Goal: Task Accomplishment & Management: Complete application form

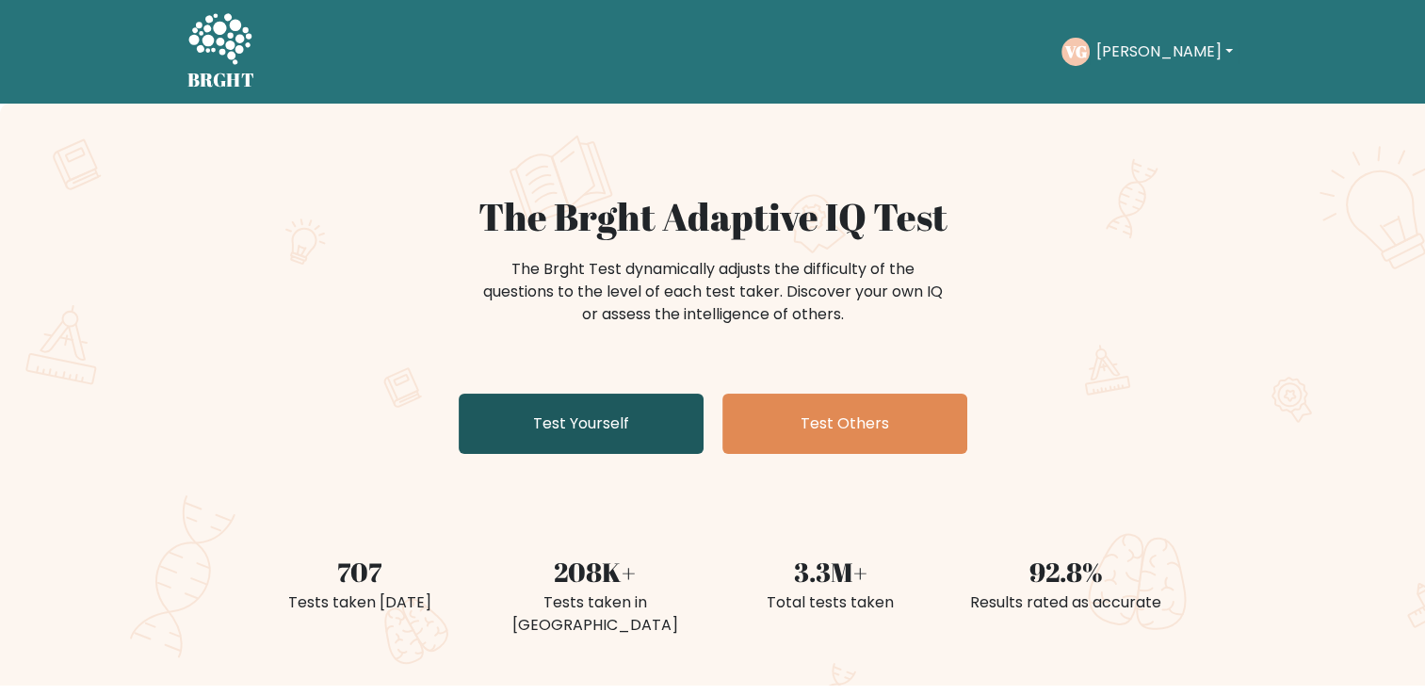
click at [638, 424] on link "Test Yourself" at bounding box center [581, 424] width 245 height 60
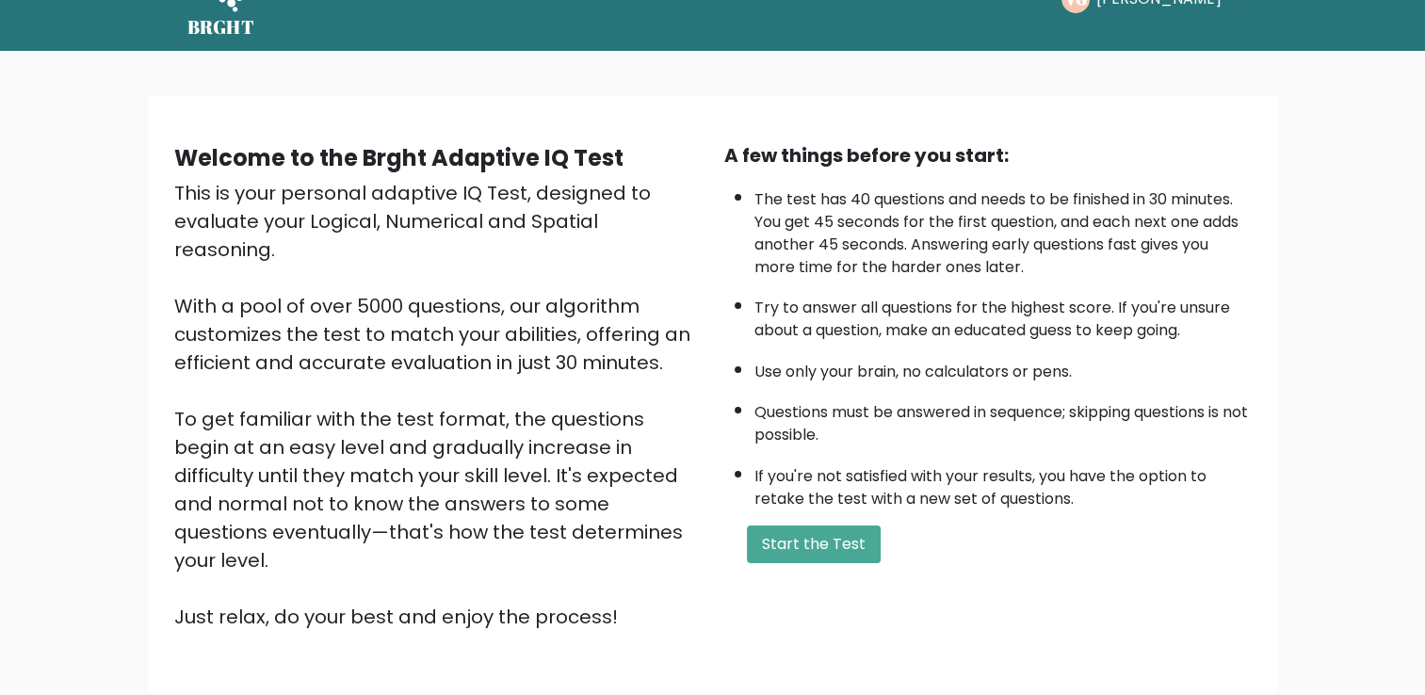
scroll to position [94, 0]
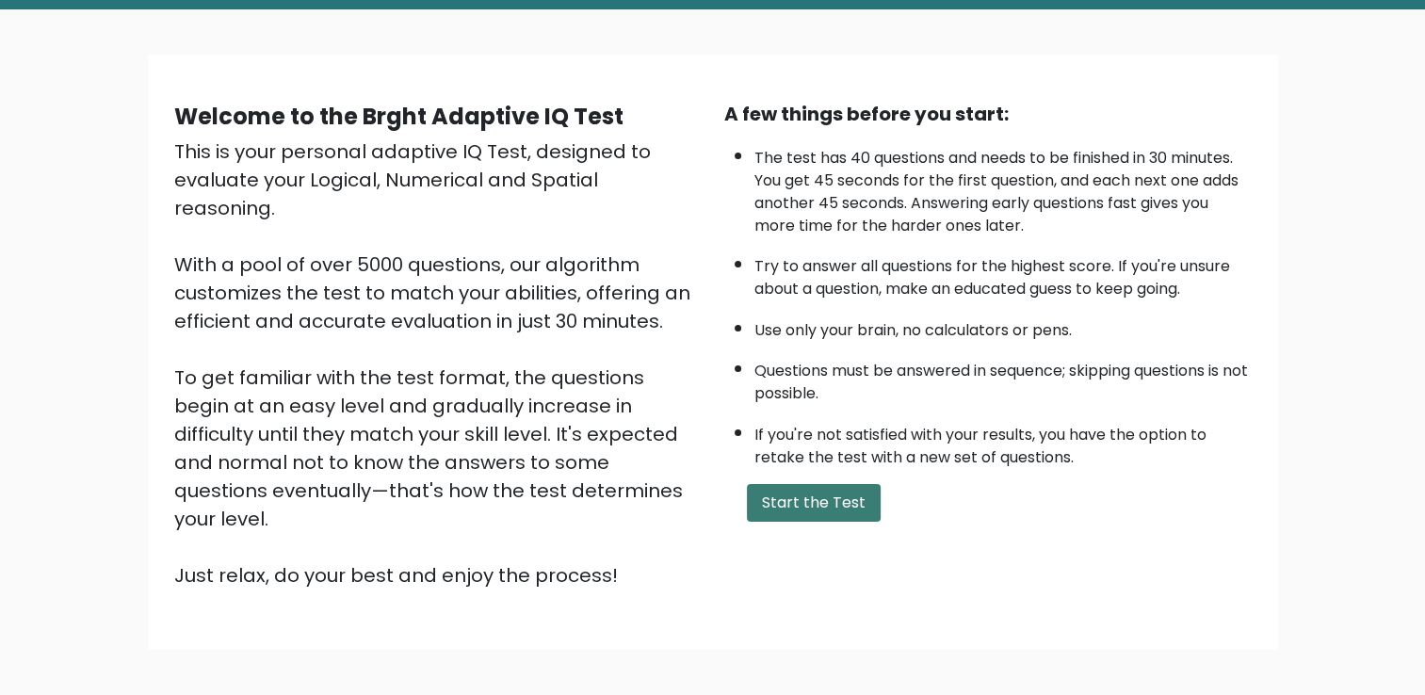
click at [831, 501] on button "Start the Test" at bounding box center [814, 503] width 134 height 38
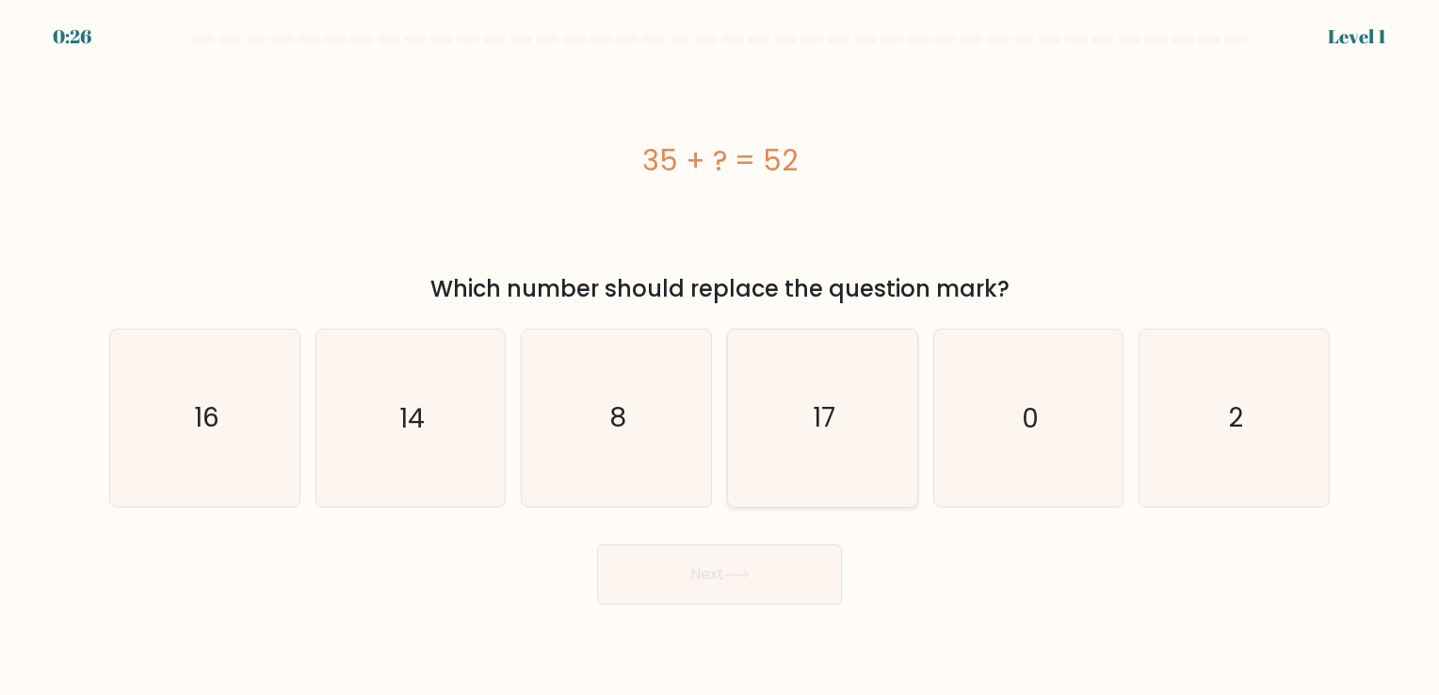
click at [806, 401] on icon "17" at bounding box center [823, 418] width 176 height 176
click at [720, 357] on input "d. 17" at bounding box center [719, 351] width 1 height 9
radio input "true"
click at [776, 551] on button "Next" at bounding box center [719, 574] width 245 height 60
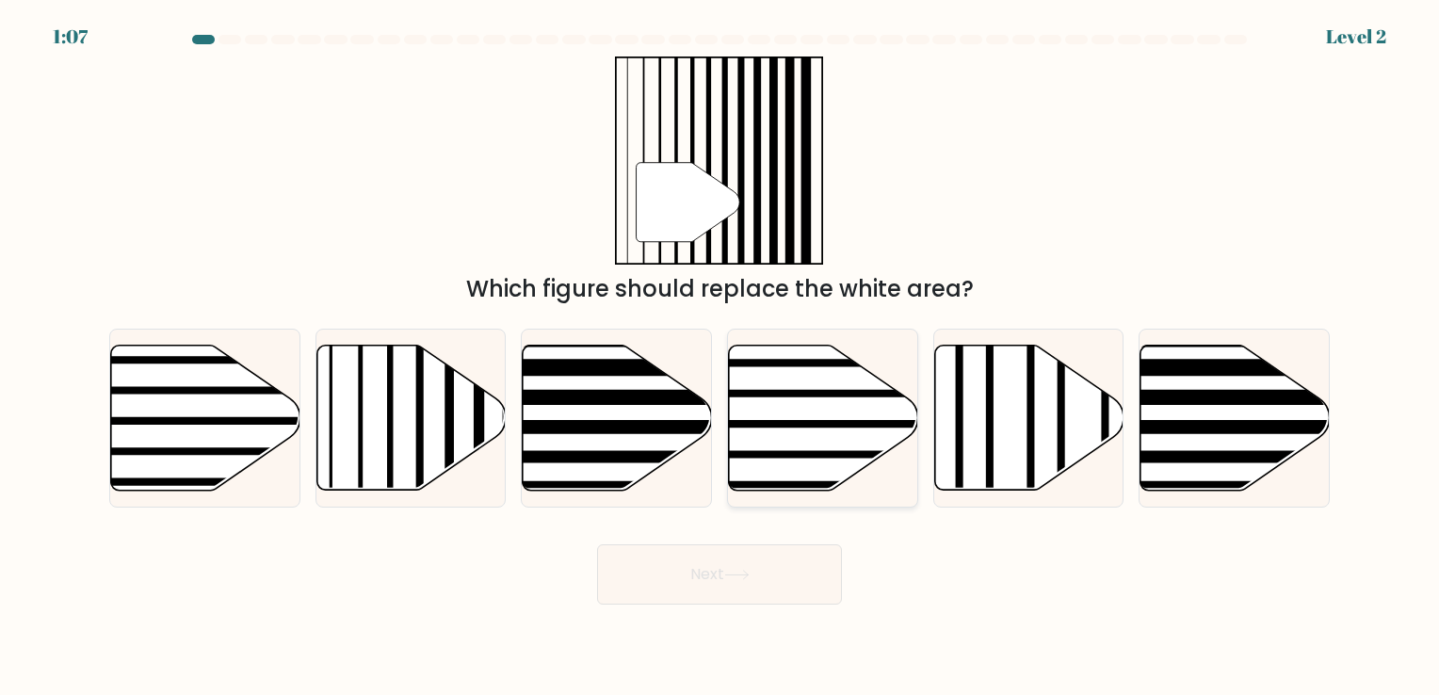
click at [790, 393] on line at bounding box center [880, 393] width 381 height 0
click at [720, 357] on input "d." at bounding box center [719, 351] width 1 height 9
radio input "true"
click at [979, 462] on icon at bounding box center [1028, 417] width 189 height 145
click at [720, 357] on input "e." at bounding box center [719, 351] width 1 height 9
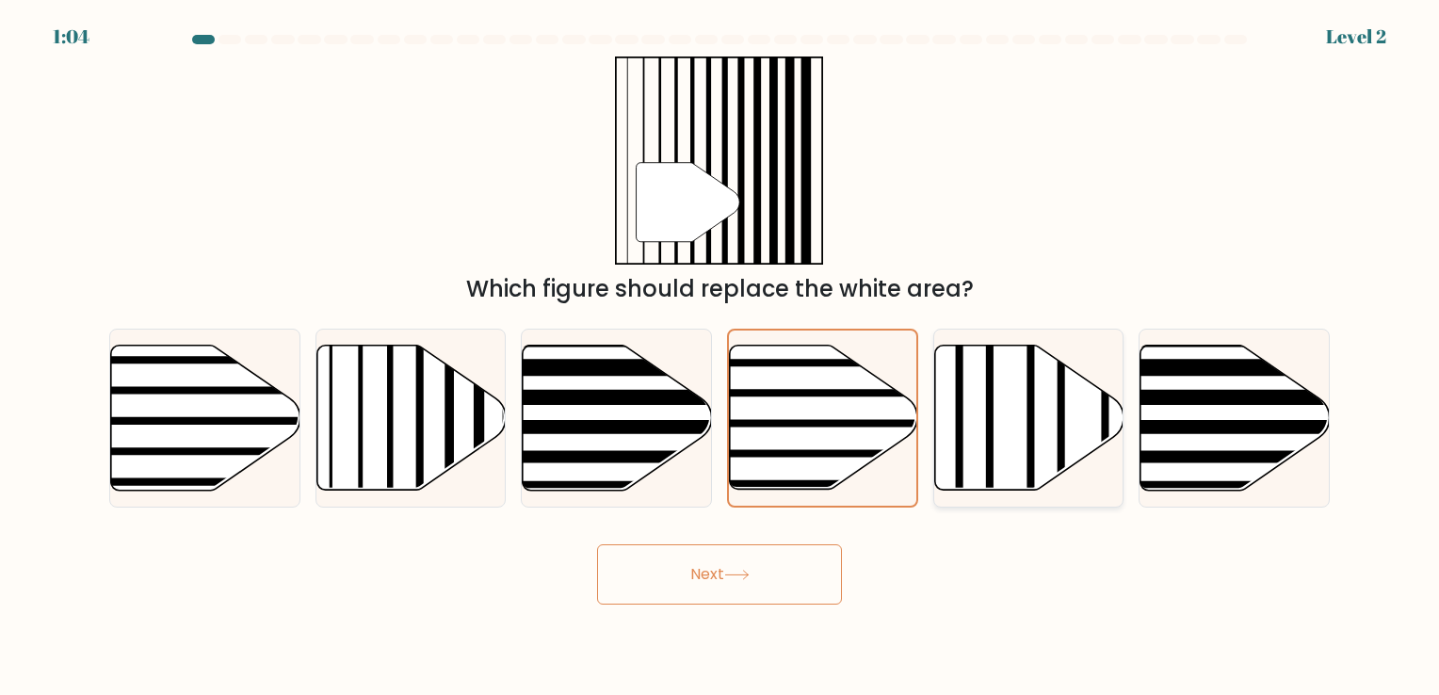
radio input "true"
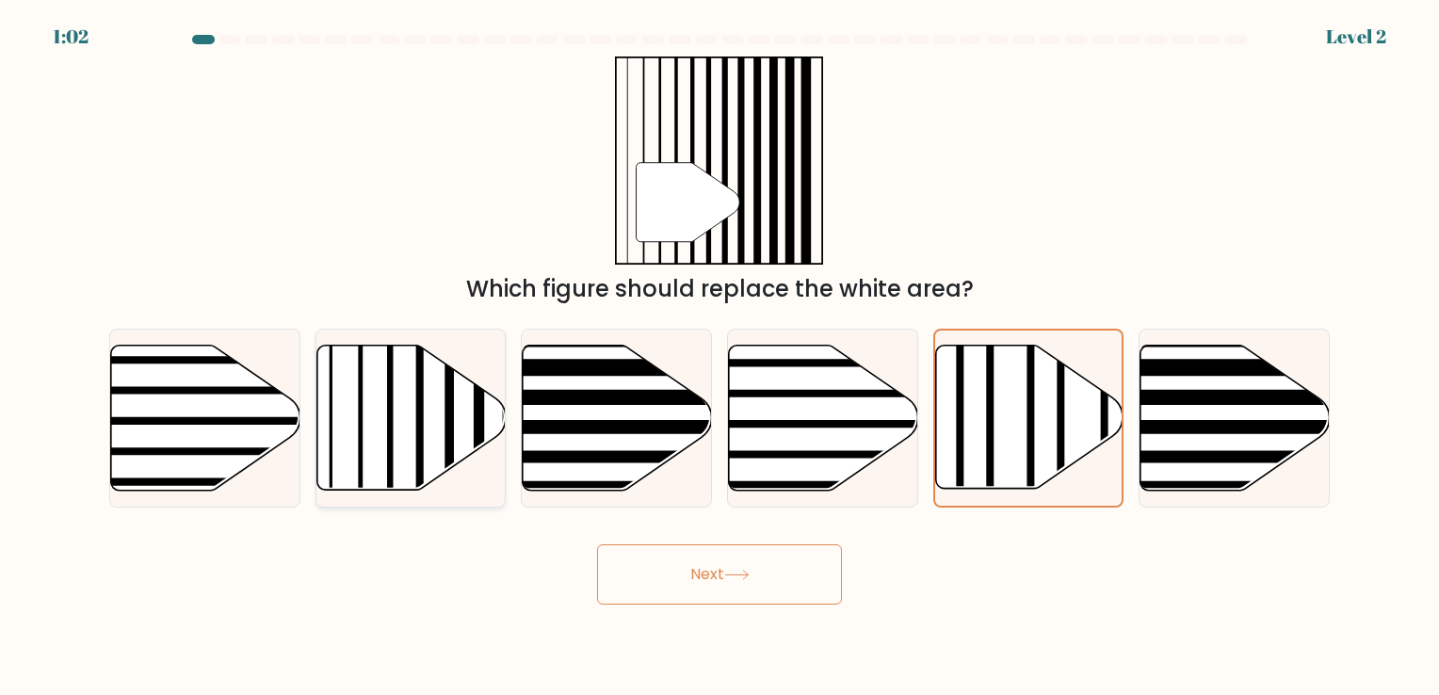
click at [460, 449] on icon at bounding box center [410, 417] width 189 height 145
click at [719, 357] on input "b." at bounding box center [719, 351] width 1 height 9
radio input "true"
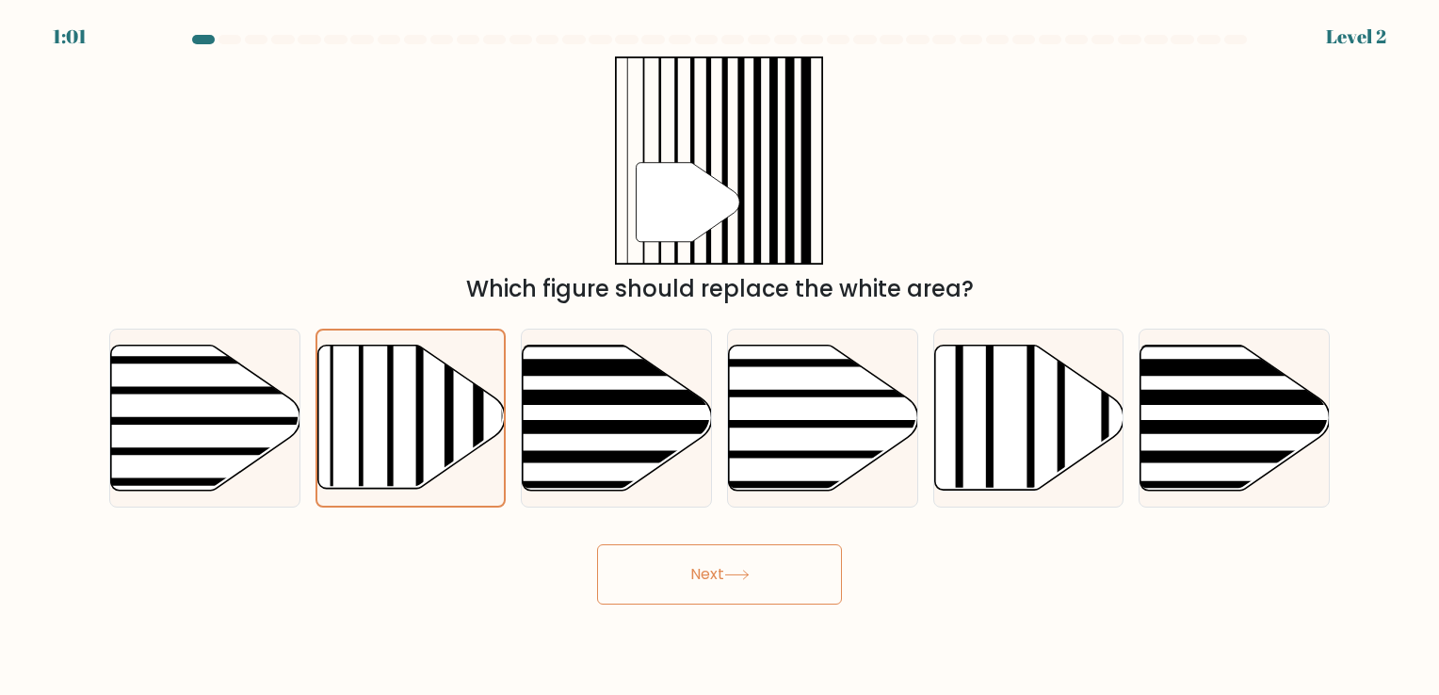
click at [697, 579] on button "Next" at bounding box center [719, 574] width 245 height 60
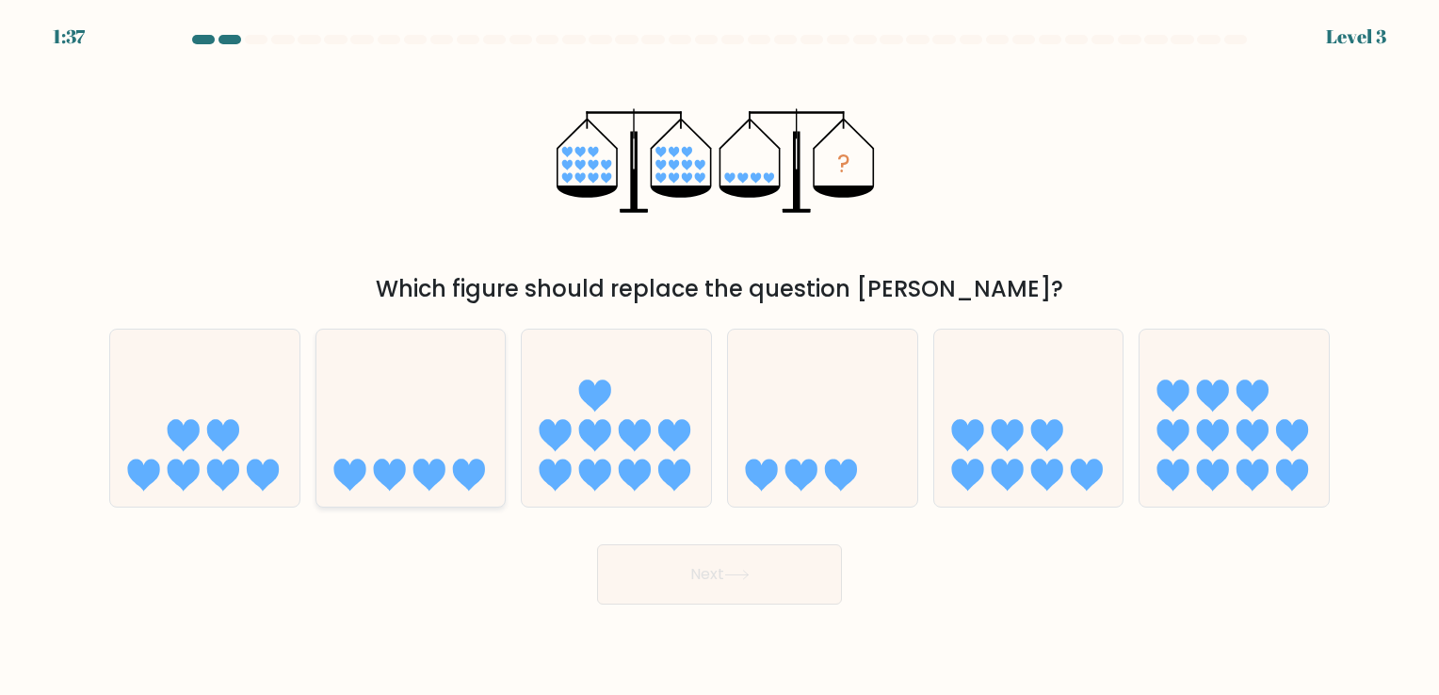
click at [463, 463] on icon at bounding box center [469, 476] width 32 height 32
click at [719, 357] on input "b." at bounding box center [719, 351] width 1 height 9
radio input "true"
click at [731, 578] on icon at bounding box center [736, 575] width 25 height 10
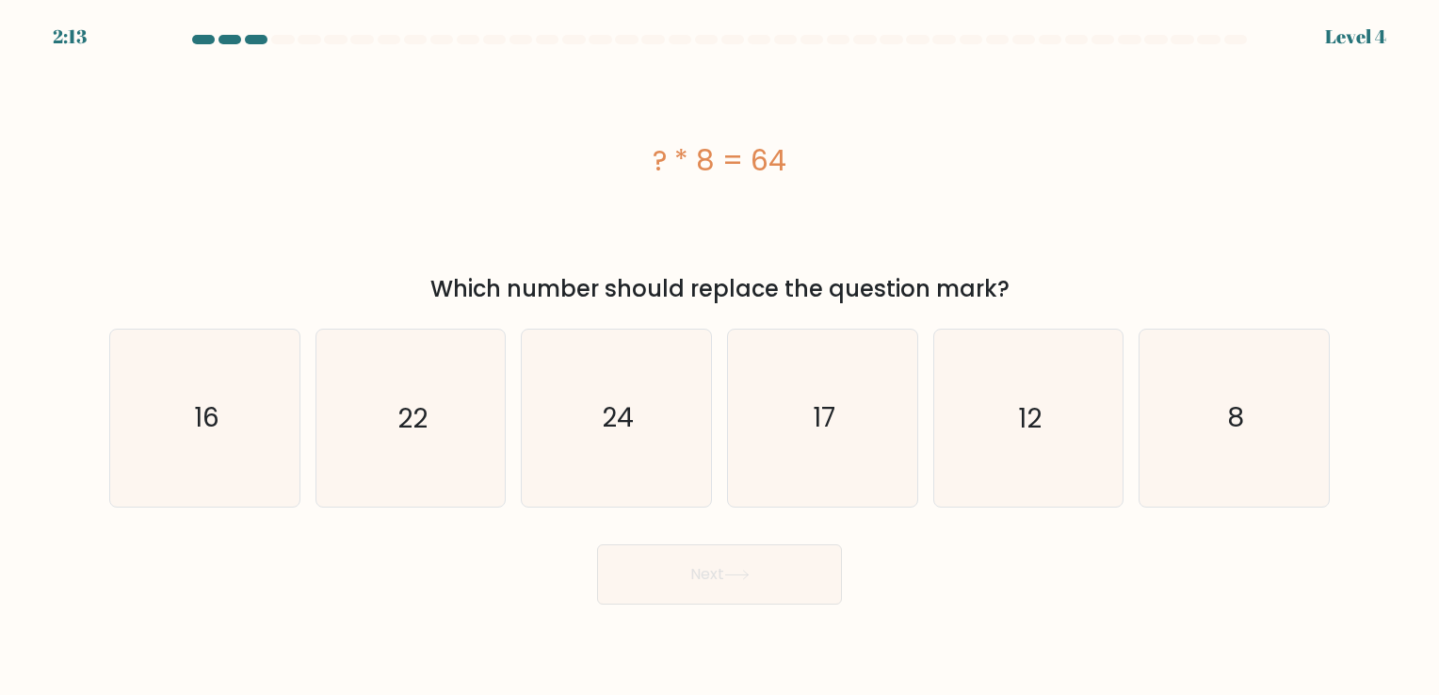
drag, startPoint x: 1242, startPoint y: 472, endPoint x: 1108, endPoint y: 514, distance: 140.3
click at [1241, 471] on icon "8" at bounding box center [1234, 418] width 176 height 176
click at [720, 357] on input "f. 8" at bounding box center [719, 351] width 1 height 9
radio input "true"
click at [728, 580] on icon at bounding box center [736, 575] width 25 height 10
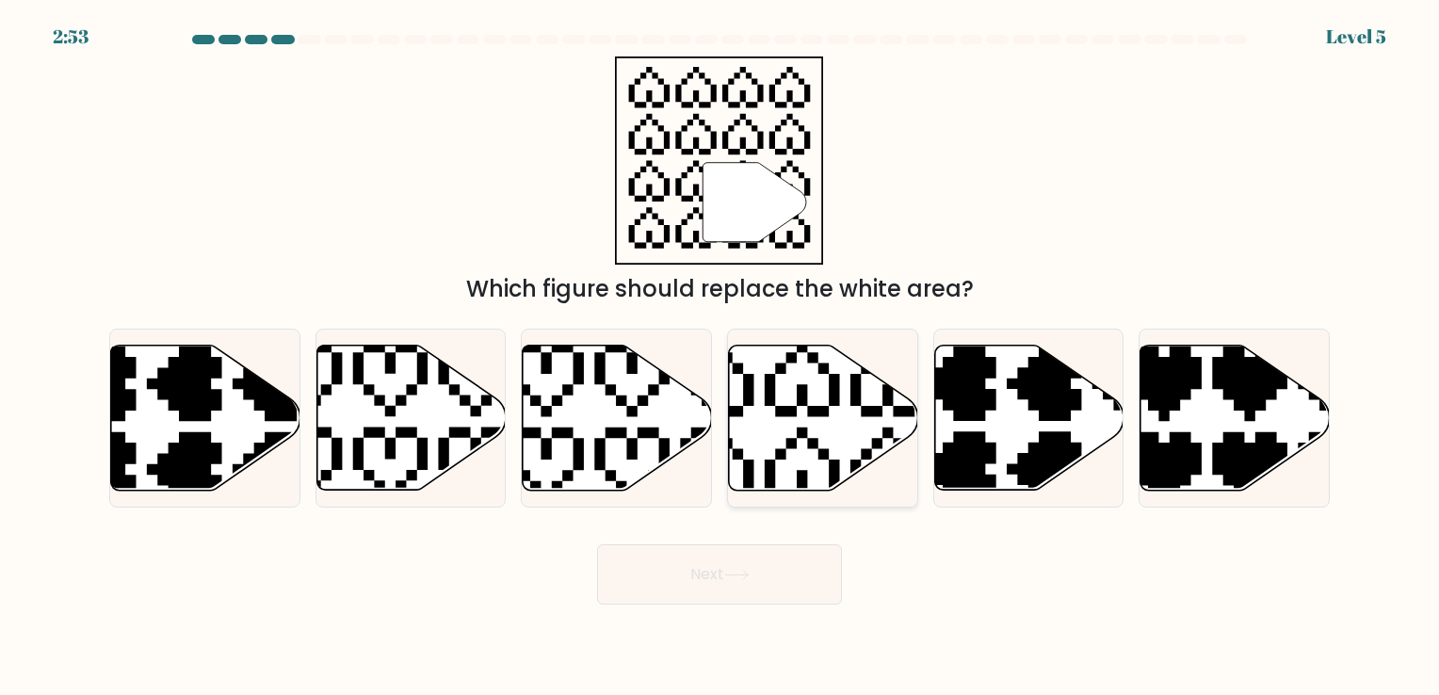
click at [821, 458] on icon at bounding box center [759, 336] width 332 height 332
click at [720, 357] on input "d." at bounding box center [719, 351] width 1 height 9
radio input "true"
click at [732, 589] on button "Next" at bounding box center [719, 574] width 245 height 60
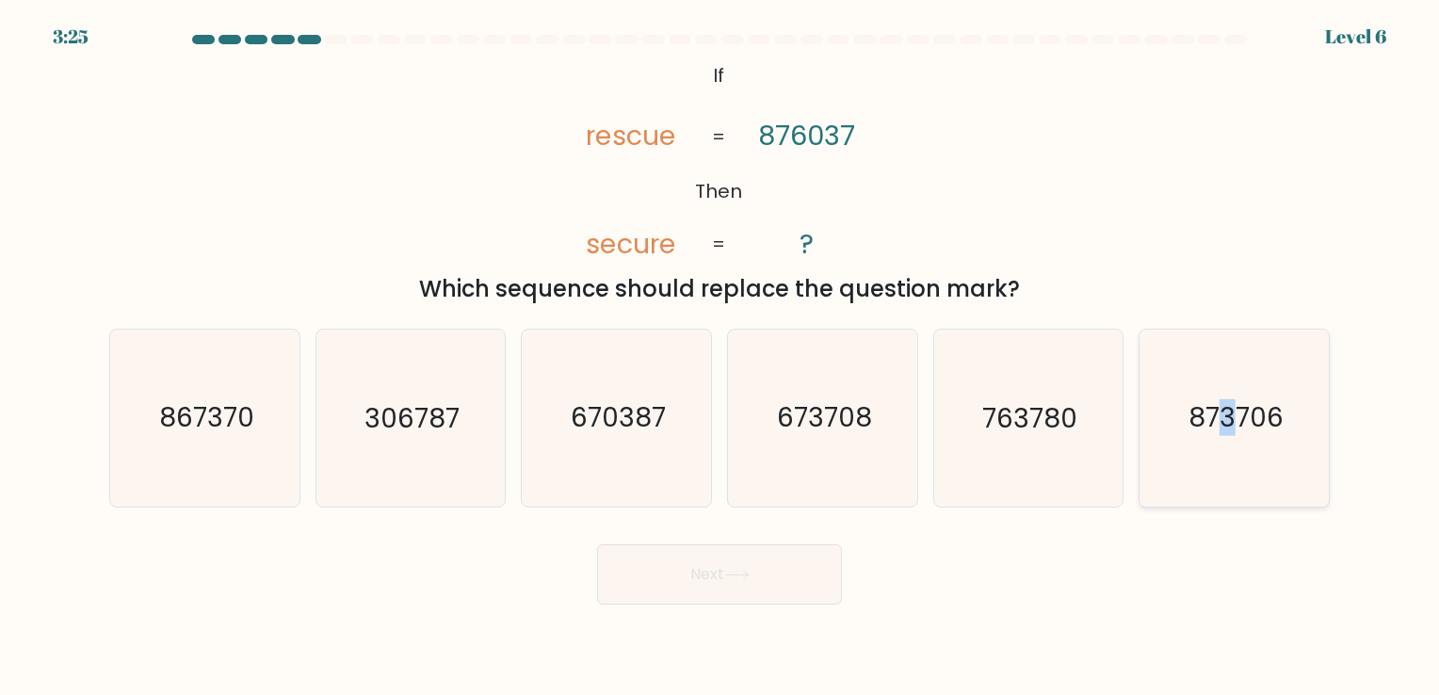
click at [1229, 435] on text "873706" at bounding box center [1235, 418] width 95 height 37
click at [755, 571] on button "Next" at bounding box center [719, 574] width 245 height 60
click at [750, 571] on icon at bounding box center [736, 575] width 25 height 10
click at [719, 583] on button "Next" at bounding box center [719, 574] width 245 height 60
click at [1140, 433] on div "873706" at bounding box center [1233, 418] width 191 height 178
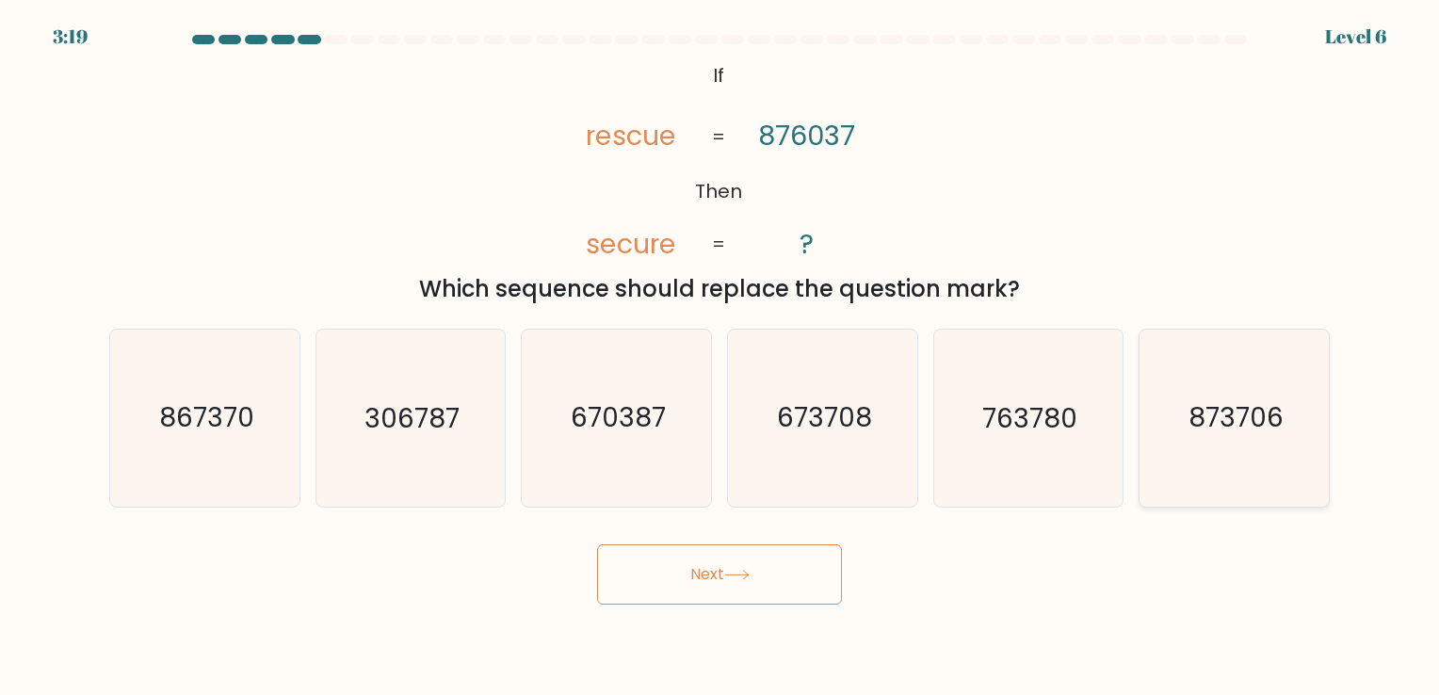
click at [720, 357] on input "f. 873706" at bounding box center [719, 351] width 1 height 9
radio input "true"
click at [784, 583] on button "Next" at bounding box center [719, 574] width 245 height 60
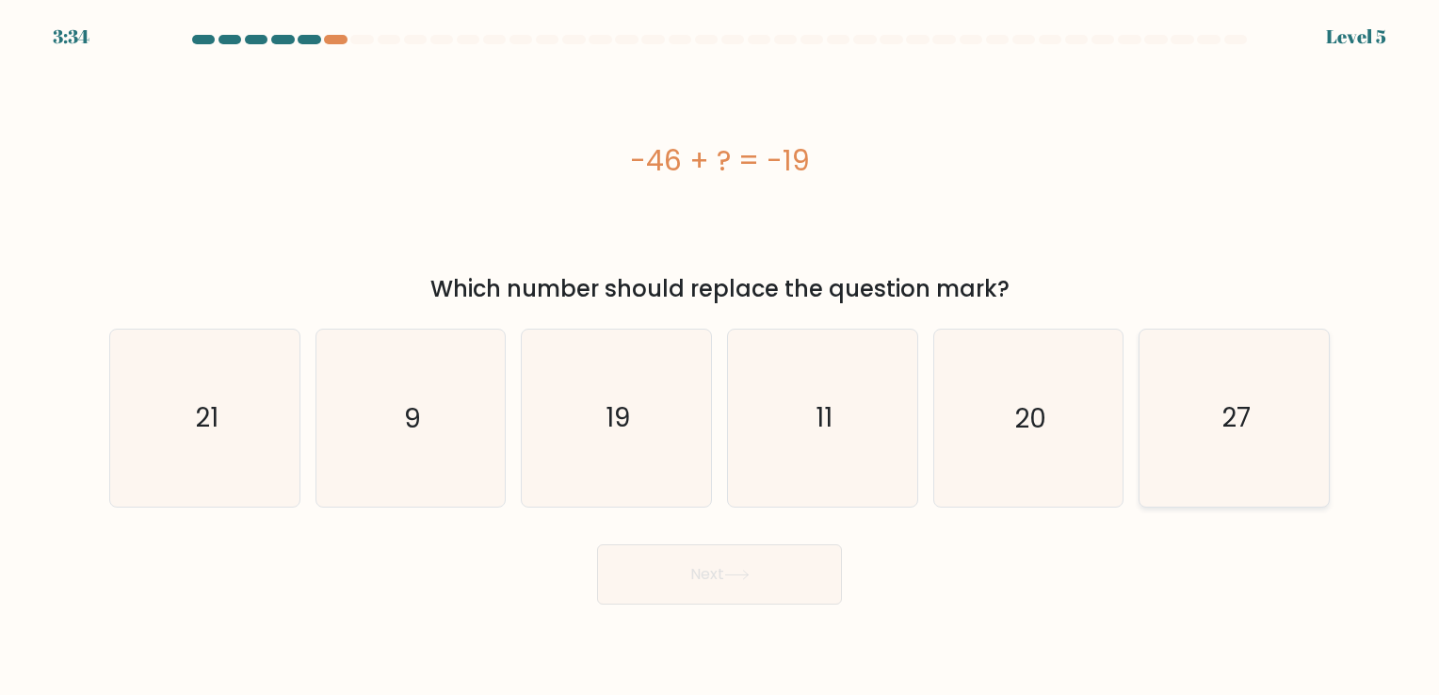
click at [1267, 404] on icon "27" at bounding box center [1234, 418] width 176 height 176
click at [720, 357] on input "f. 27" at bounding box center [719, 351] width 1 height 9
radio input "true"
click at [748, 588] on button "Next" at bounding box center [719, 574] width 245 height 60
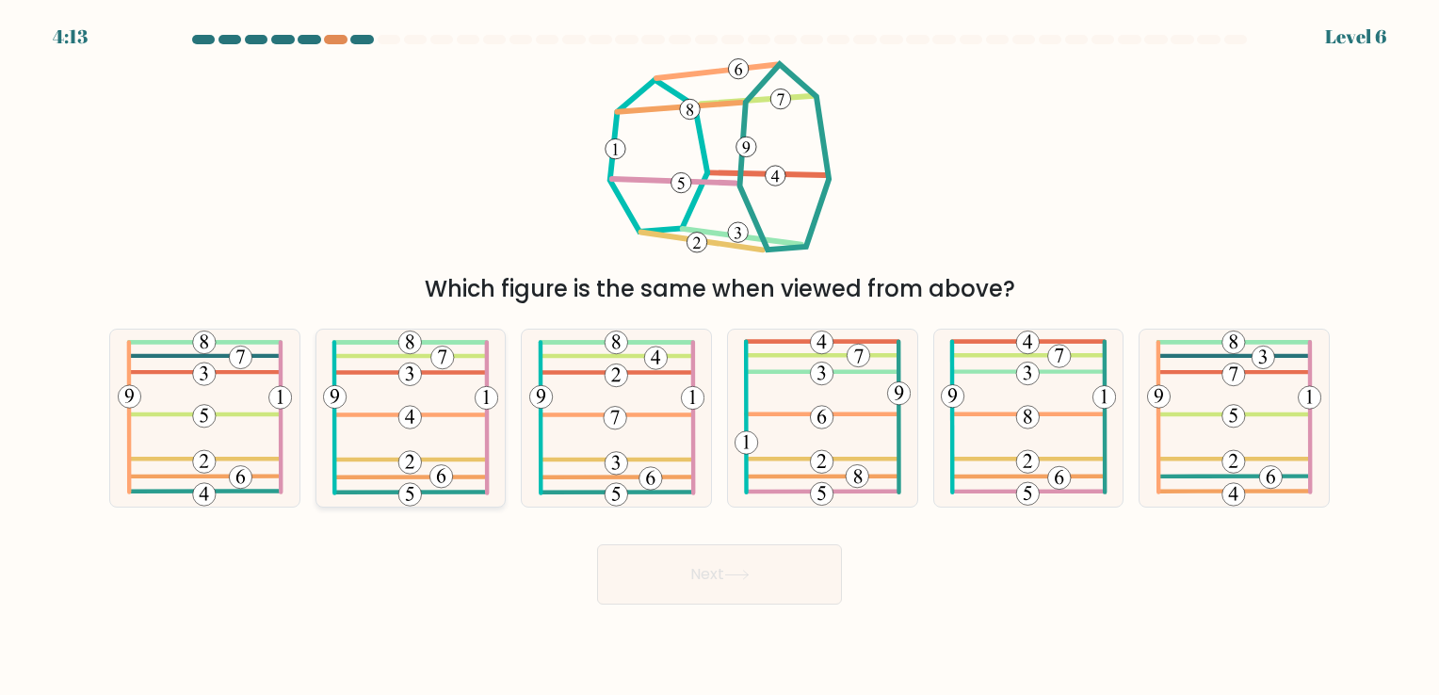
click at [463, 419] on icon at bounding box center [410, 418] width 175 height 176
click at [719, 357] on input "b." at bounding box center [719, 351] width 1 height 9
radio input "true"
click at [666, 578] on button "Next" at bounding box center [719, 574] width 245 height 60
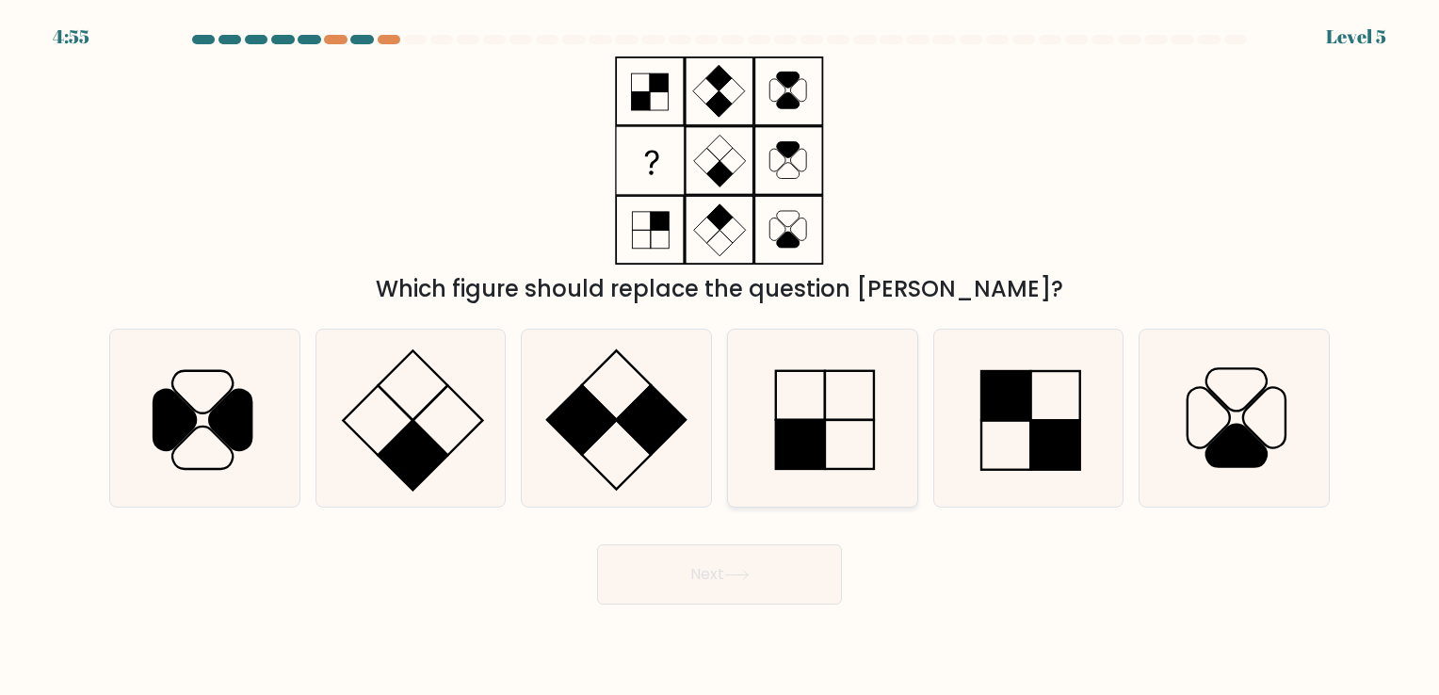
click at [825, 404] on icon at bounding box center [823, 418] width 176 height 176
click at [720, 357] on input "d." at bounding box center [719, 351] width 1 height 9
radio input "true"
click at [759, 576] on button "Next" at bounding box center [719, 574] width 245 height 60
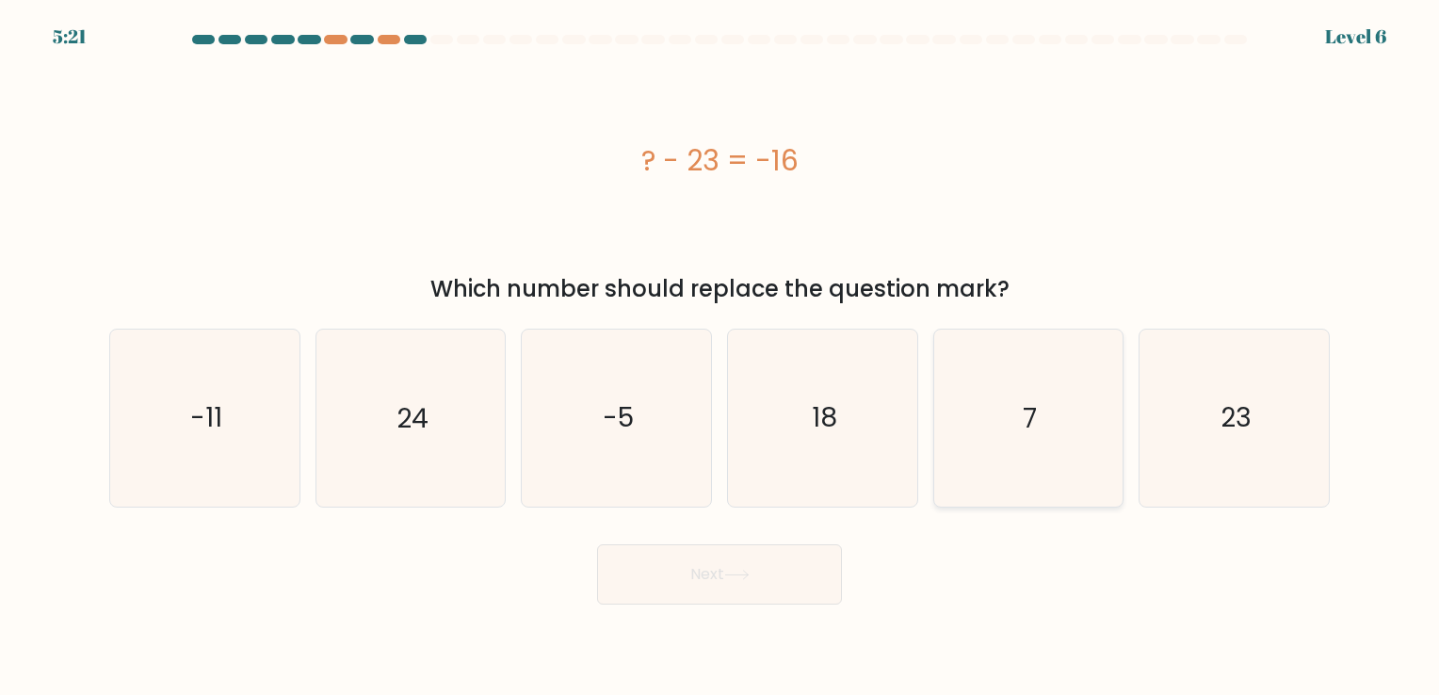
click at [1084, 412] on icon "7" at bounding box center [1028, 418] width 176 height 176
click at [720, 357] on input "e. 7" at bounding box center [719, 351] width 1 height 9
radio input "true"
click at [798, 570] on button "Next" at bounding box center [719, 574] width 245 height 60
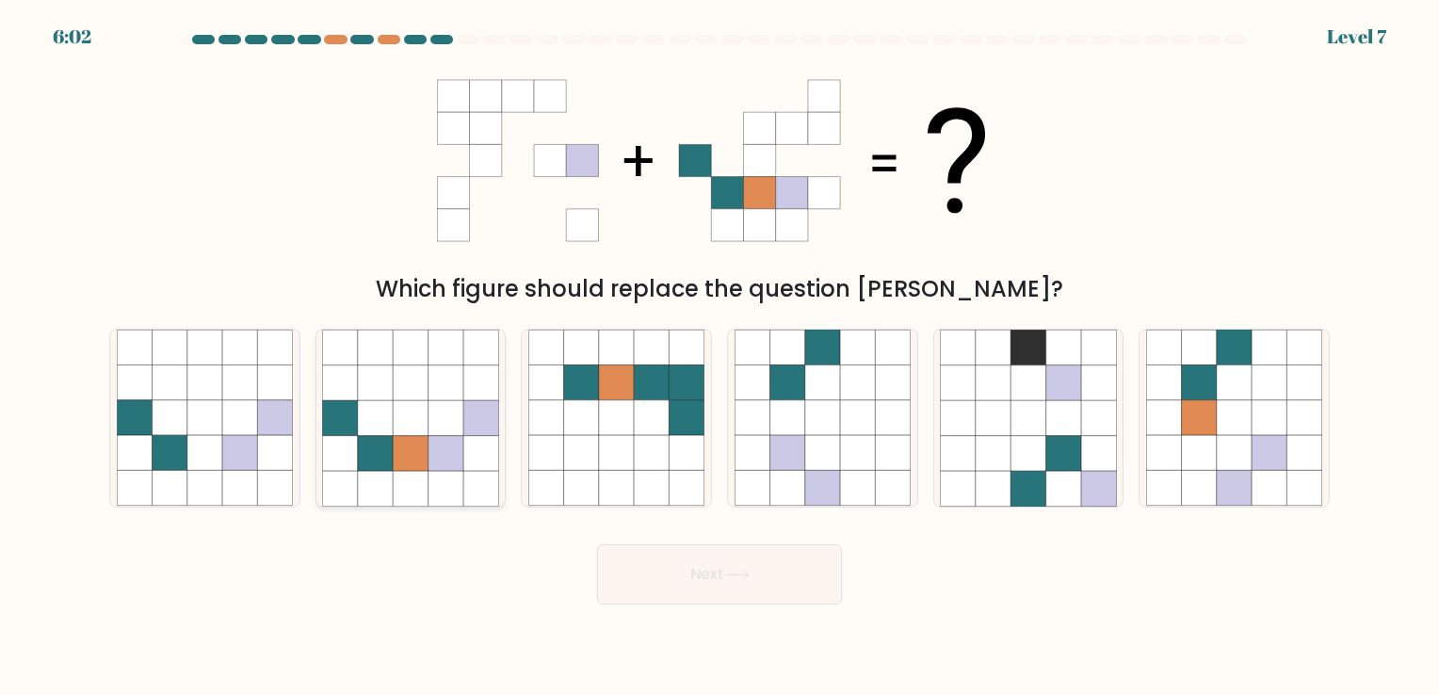
click at [408, 381] on icon at bounding box center [410, 382] width 35 height 35
click at [719, 357] on input "b." at bounding box center [719, 351] width 1 height 9
radio input "true"
click at [1257, 488] on icon at bounding box center [1268, 488] width 35 height 35
click at [720, 357] on input "f." at bounding box center [719, 351] width 1 height 9
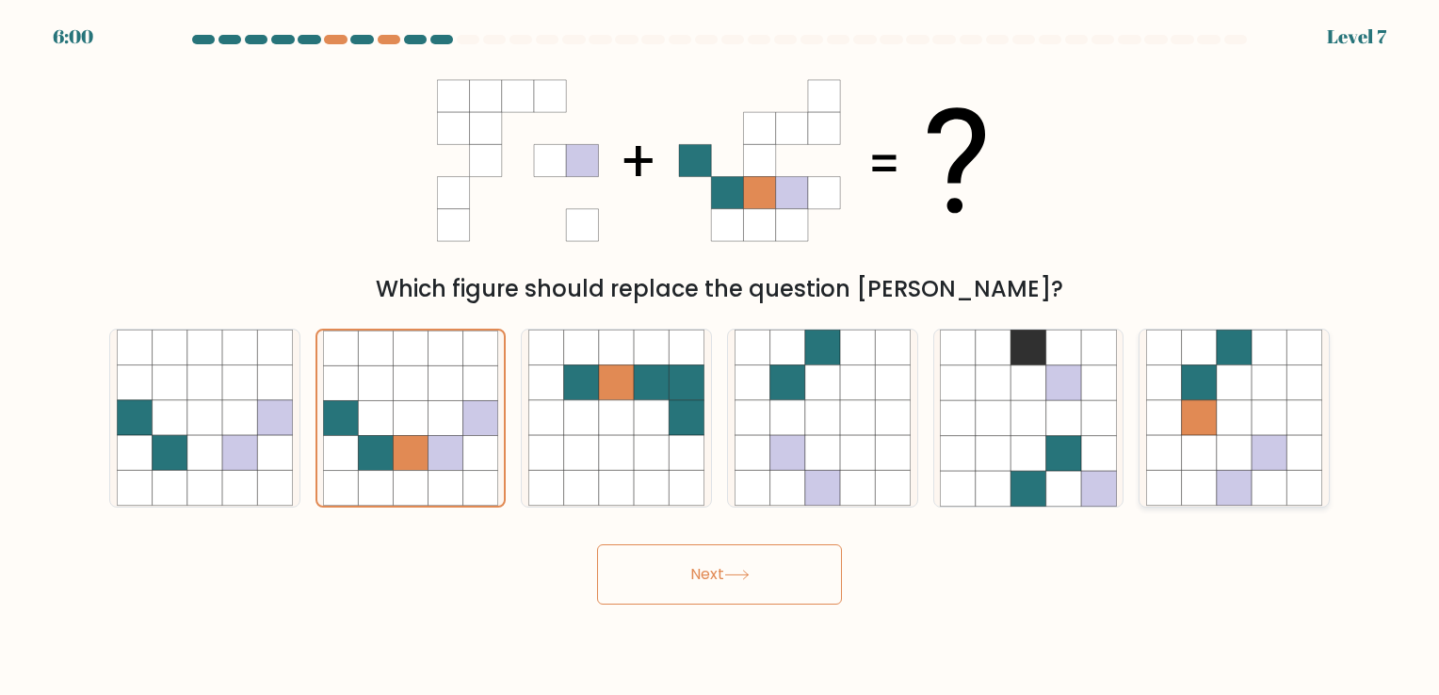
radio input "true"
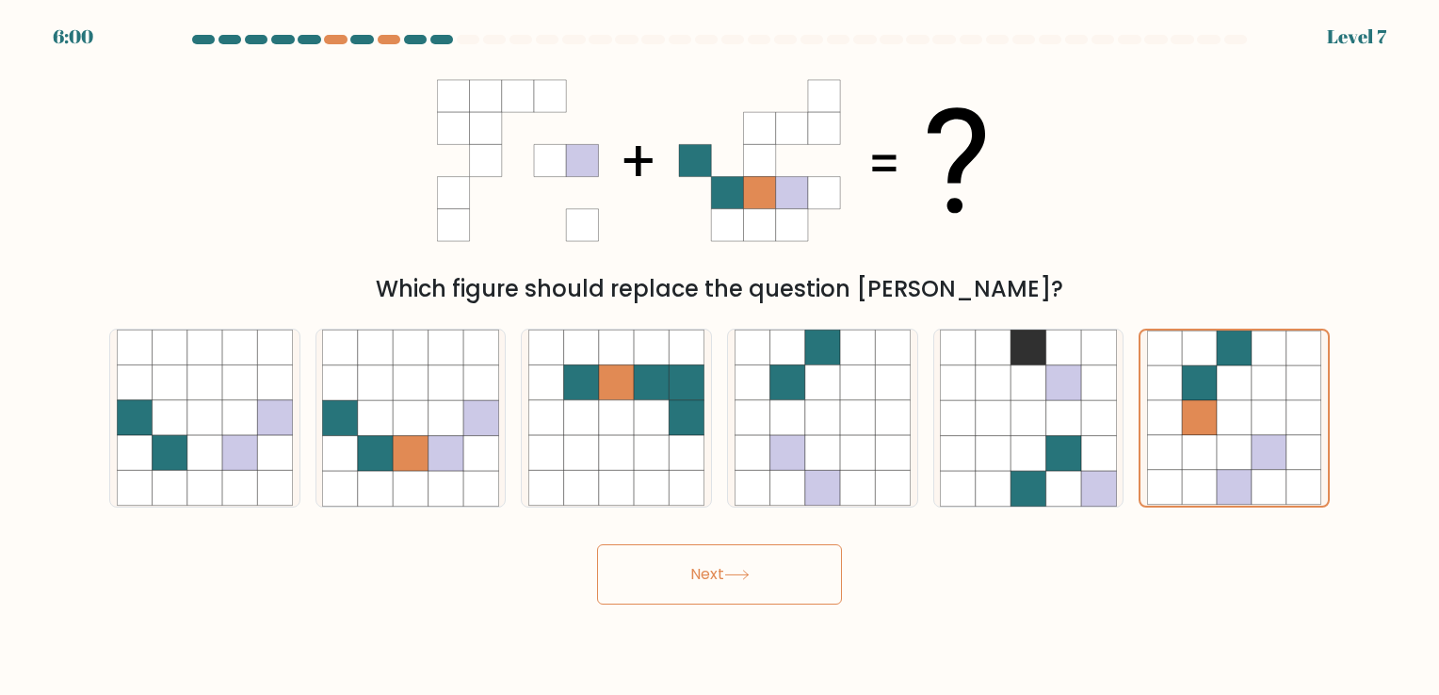
click at [773, 578] on button "Next" at bounding box center [719, 574] width 245 height 60
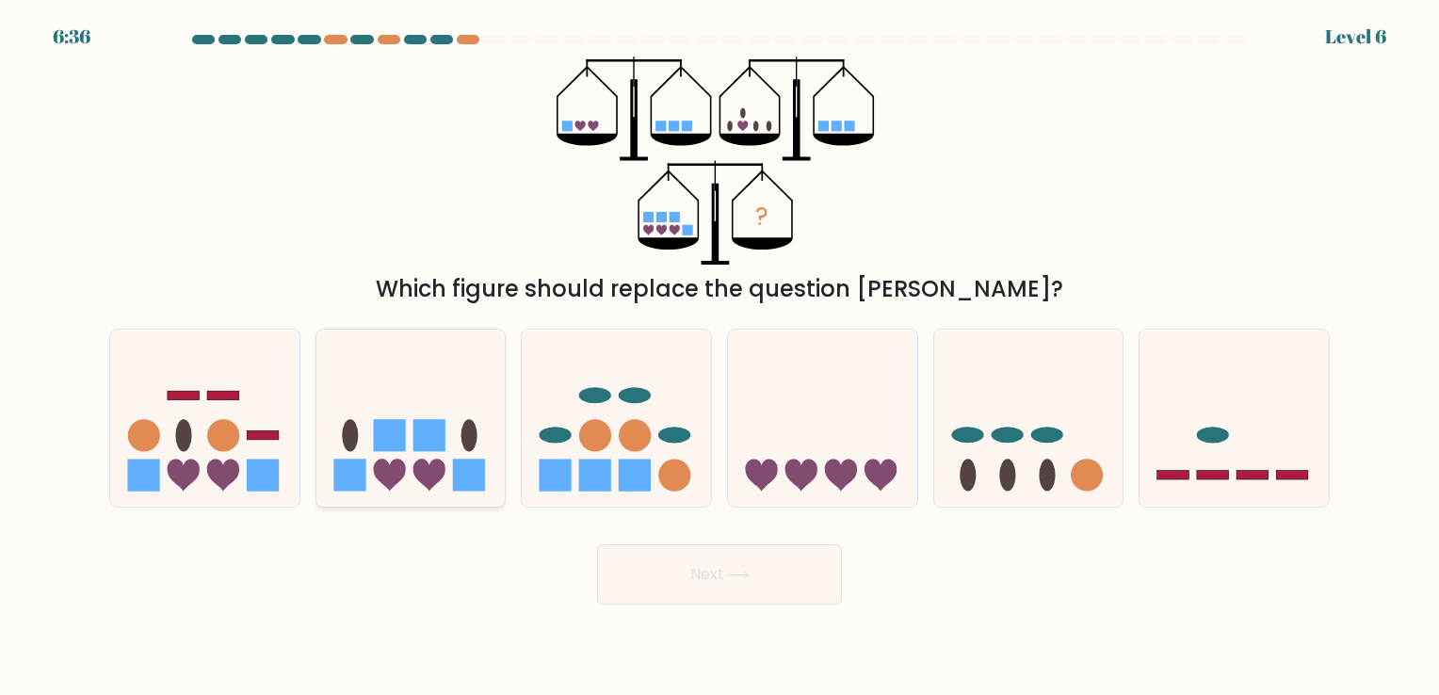
click at [404, 443] on rect at bounding box center [389, 435] width 32 height 32
click at [719, 357] on input "b." at bounding box center [719, 351] width 1 height 9
radio input "true"
click at [648, 579] on button "Next" at bounding box center [719, 574] width 245 height 60
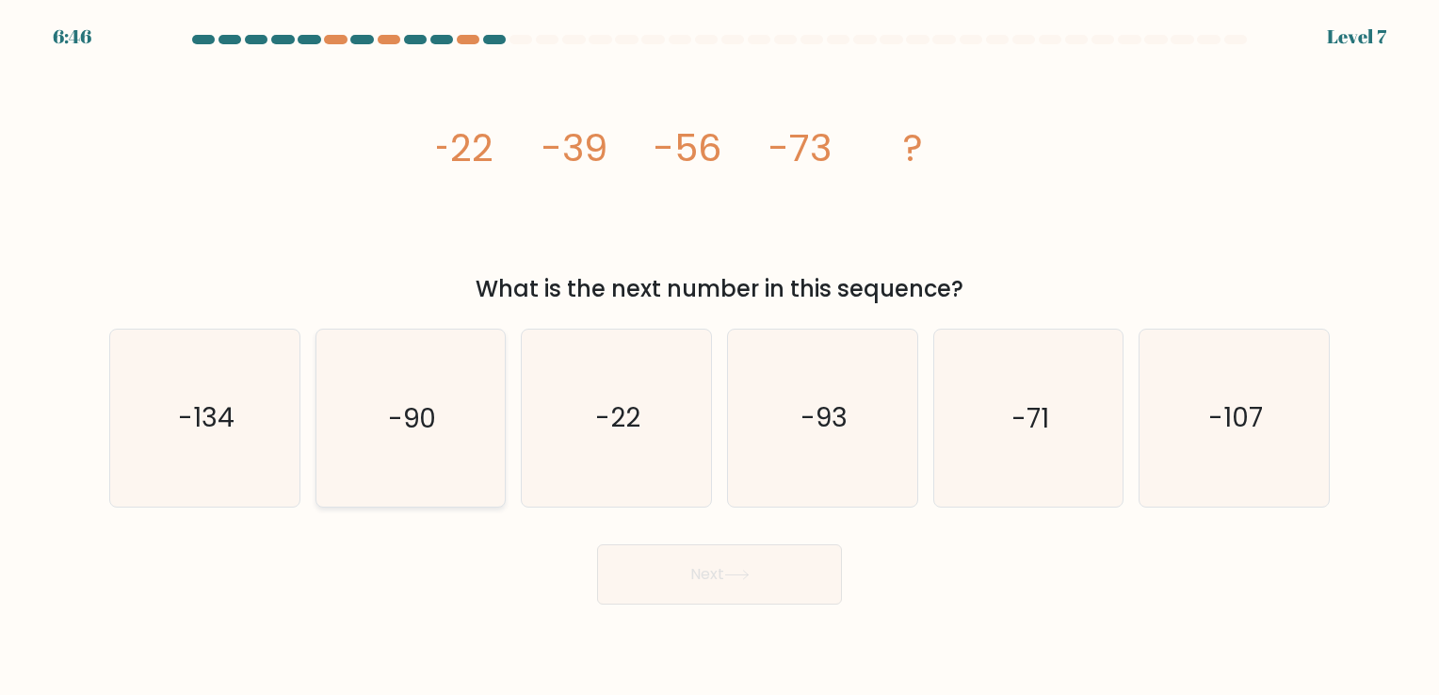
click at [389, 455] on icon "-90" at bounding box center [410, 418] width 176 height 176
click at [719, 357] on input "b. -90" at bounding box center [719, 351] width 1 height 9
radio input "true"
click at [691, 581] on button "Next" at bounding box center [719, 574] width 245 height 60
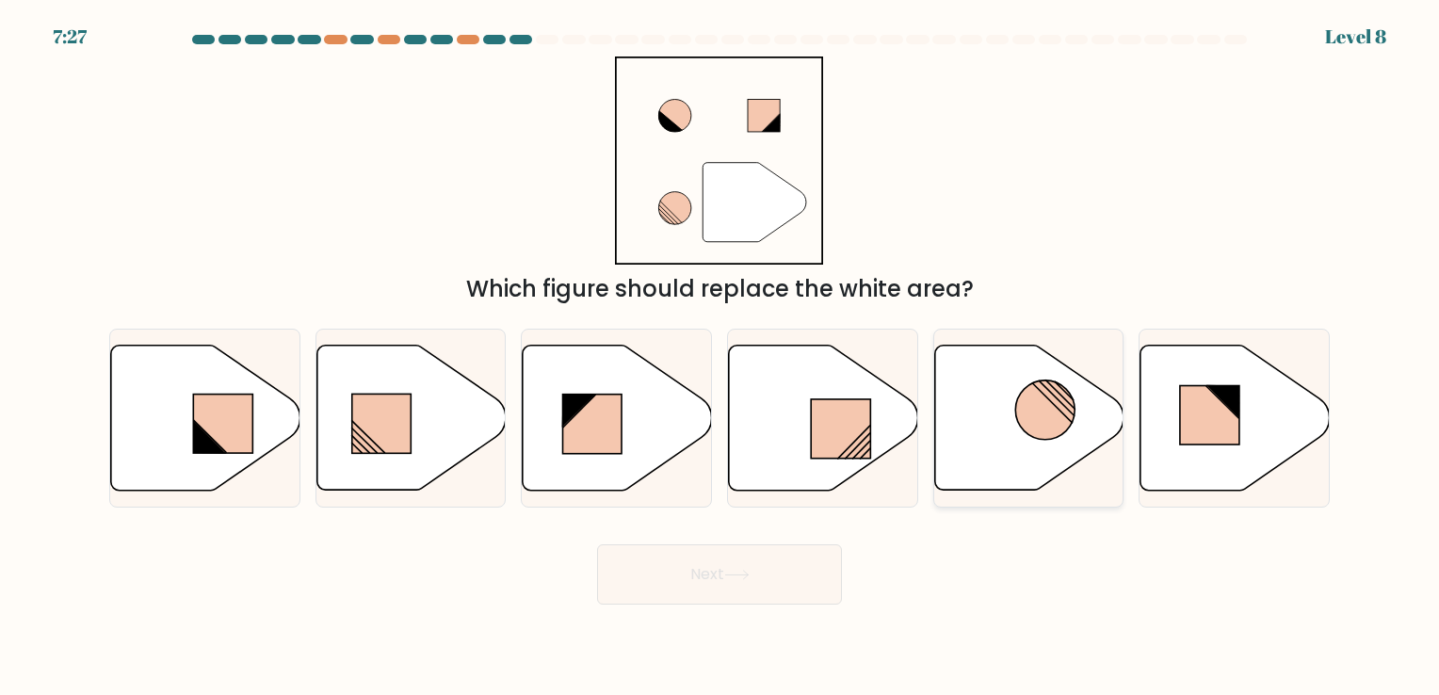
click at [934, 473] on icon at bounding box center [1028, 417] width 189 height 145
click at [720, 357] on input "e." at bounding box center [719, 351] width 1 height 9
radio input "true"
click at [1196, 434] on rect at bounding box center [1209, 414] width 59 height 58
click at [720, 357] on input "f." at bounding box center [719, 351] width 1 height 9
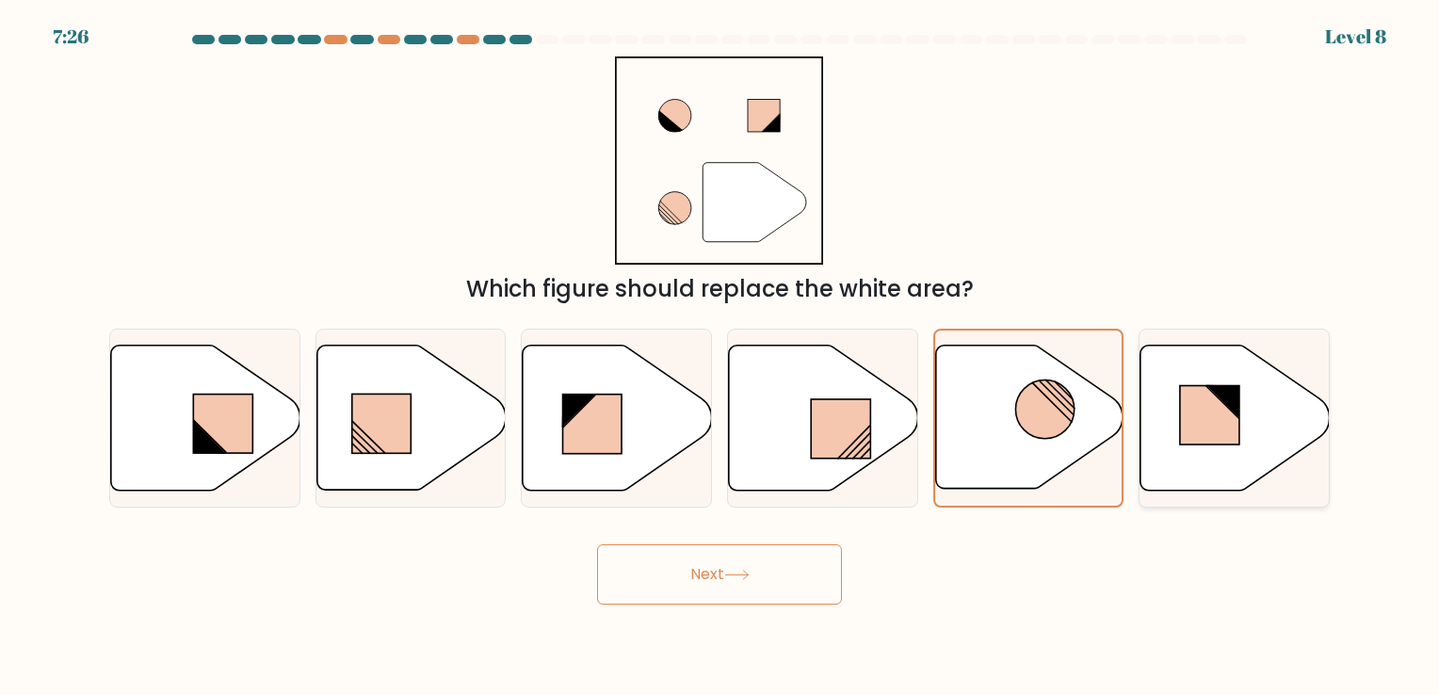
radio input "true"
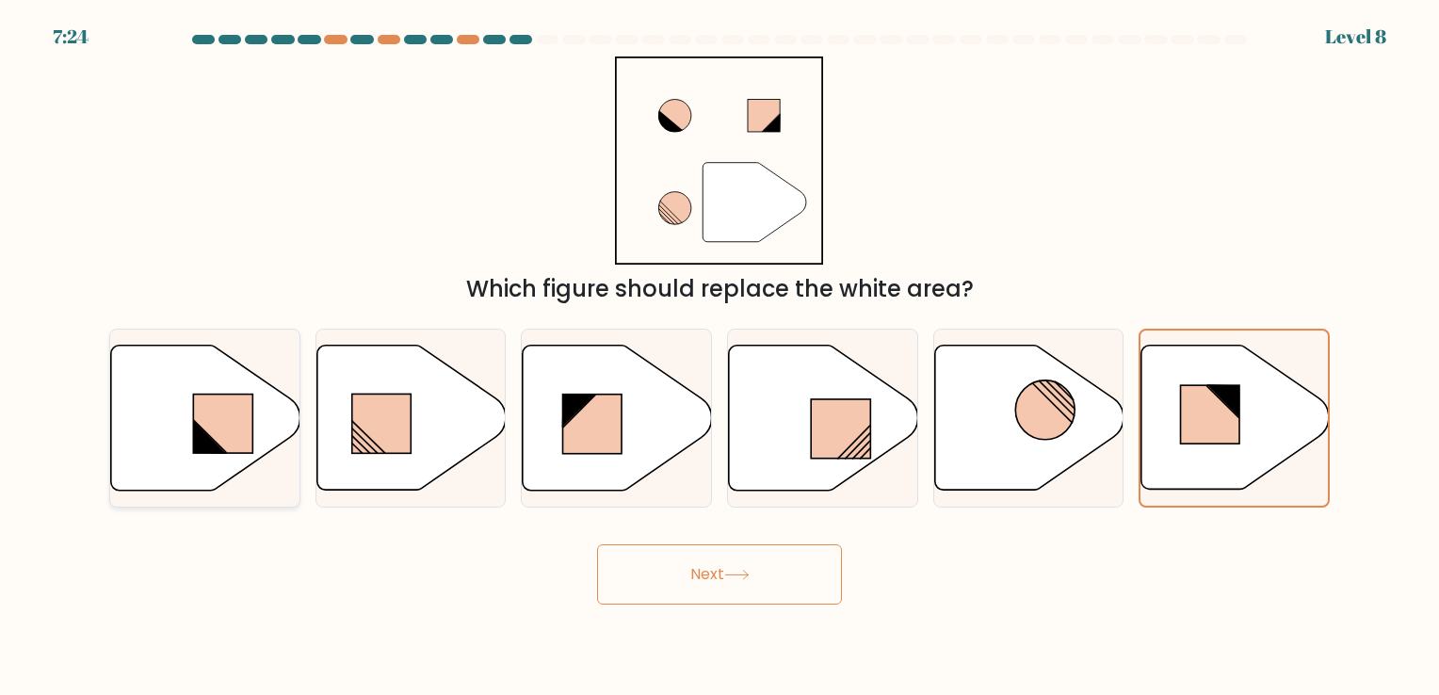
click at [207, 426] on rect at bounding box center [222, 423] width 59 height 58
click at [719, 357] on input "a." at bounding box center [719, 351] width 1 height 9
radio input "true"
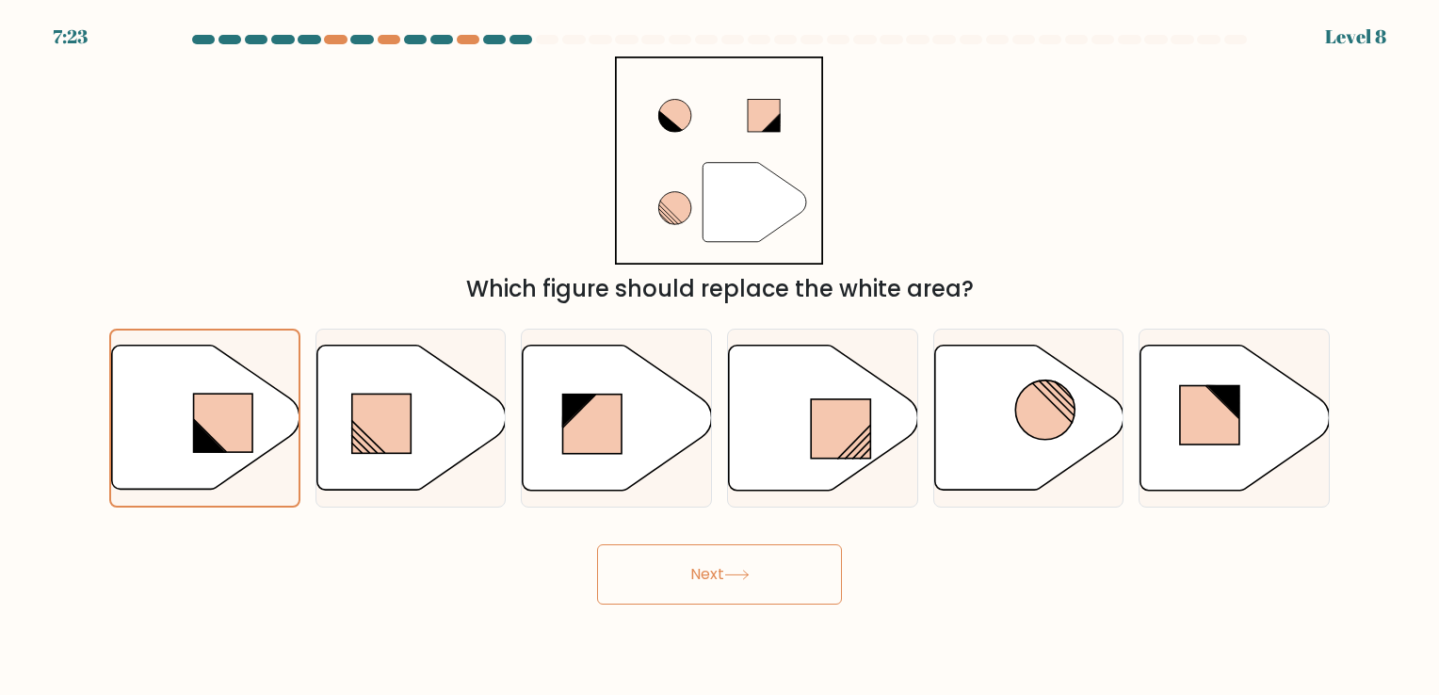
drag, startPoint x: 717, startPoint y: 596, endPoint x: 720, endPoint y: 586, distance: 11.0
click at [719, 590] on button "Next" at bounding box center [719, 574] width 245 height 60
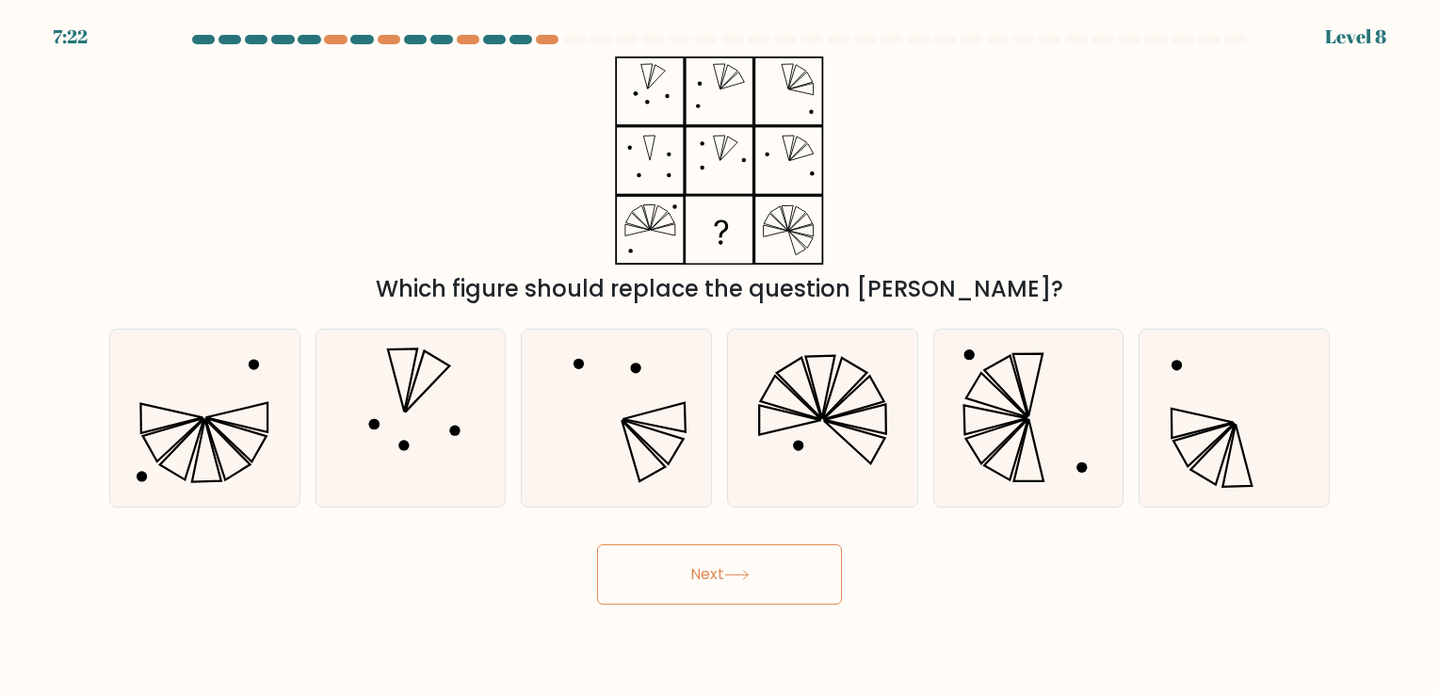
click at [720, 586] on button "Next" at bounding box center [719, 574] width 245 height 60
click at [842, 456] on icon at bounding box center [823, 418] width 176 height 176
click at [720, 357] on input "d." at bounding box center [719, 351] width 1 height 9
radio input "true"
click at [746, 539] on div "Next" at bounding box center [719, 567] width 1243 height 74
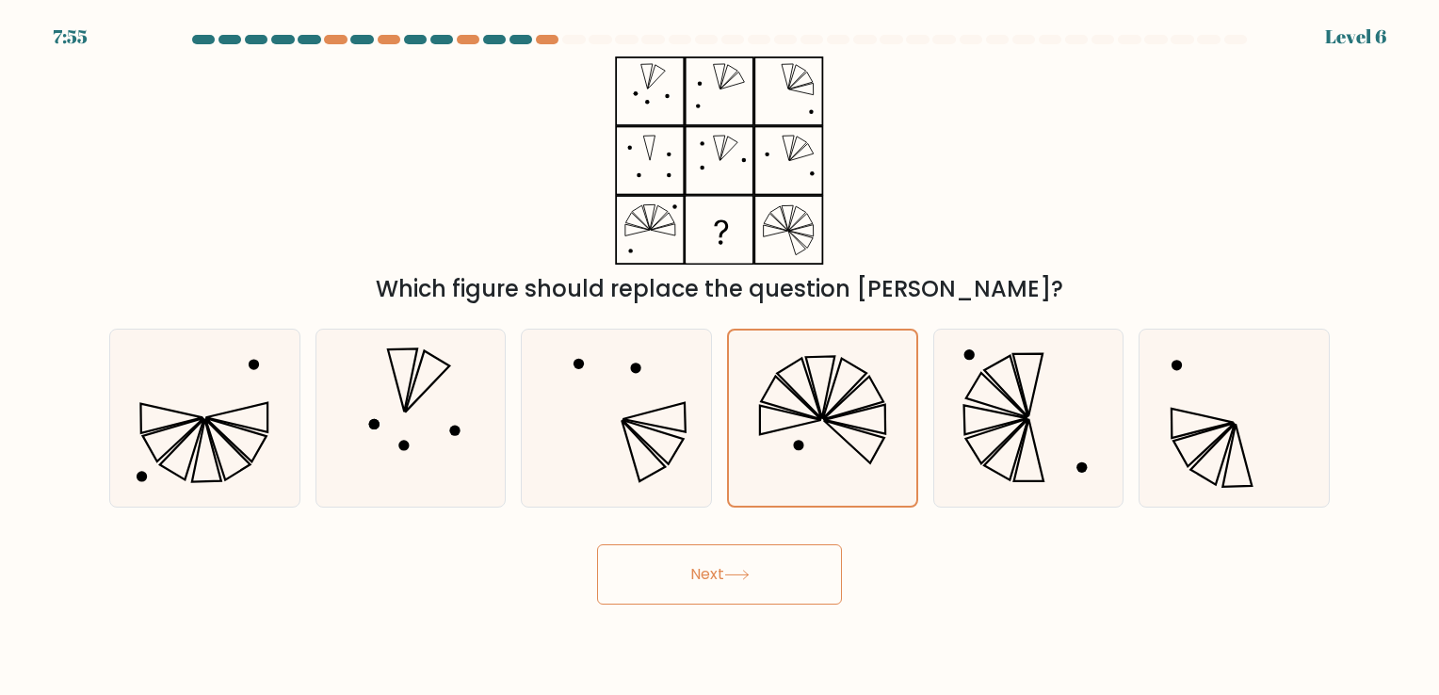
click at [736, 567] on button "Next" at bounding box center [719, 574] width 245 height 60
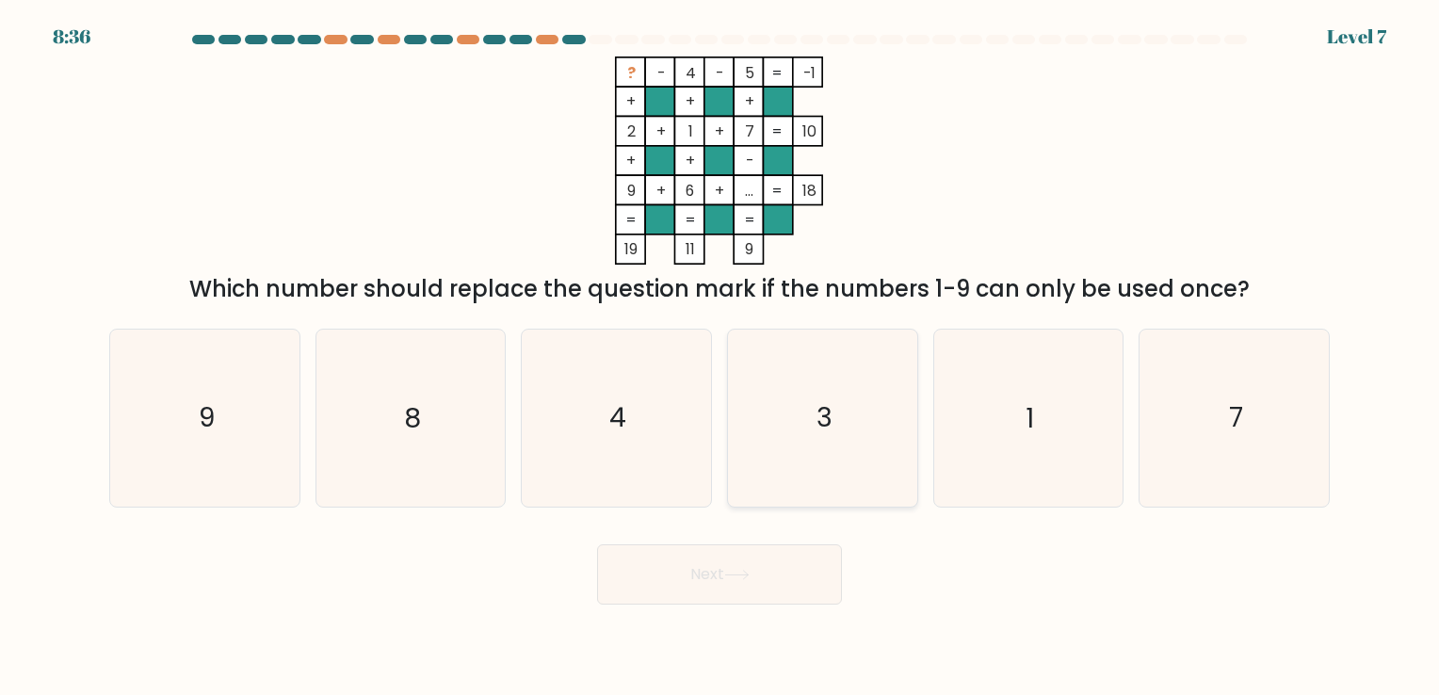
click at [806, 441] on icon "3" at bounding box center [823, 418] width 176 height 176
click at [720, 357] on input "d. 3" at bounding box center [719, 351] width 1 height 9
radio input "true"
click at [487, 389] on icon "8" at bounding box center [410, 418] width 176 height 176
click at [719, 357] on input "b. 8" at bounding box center [719, 351] width 1 height 9
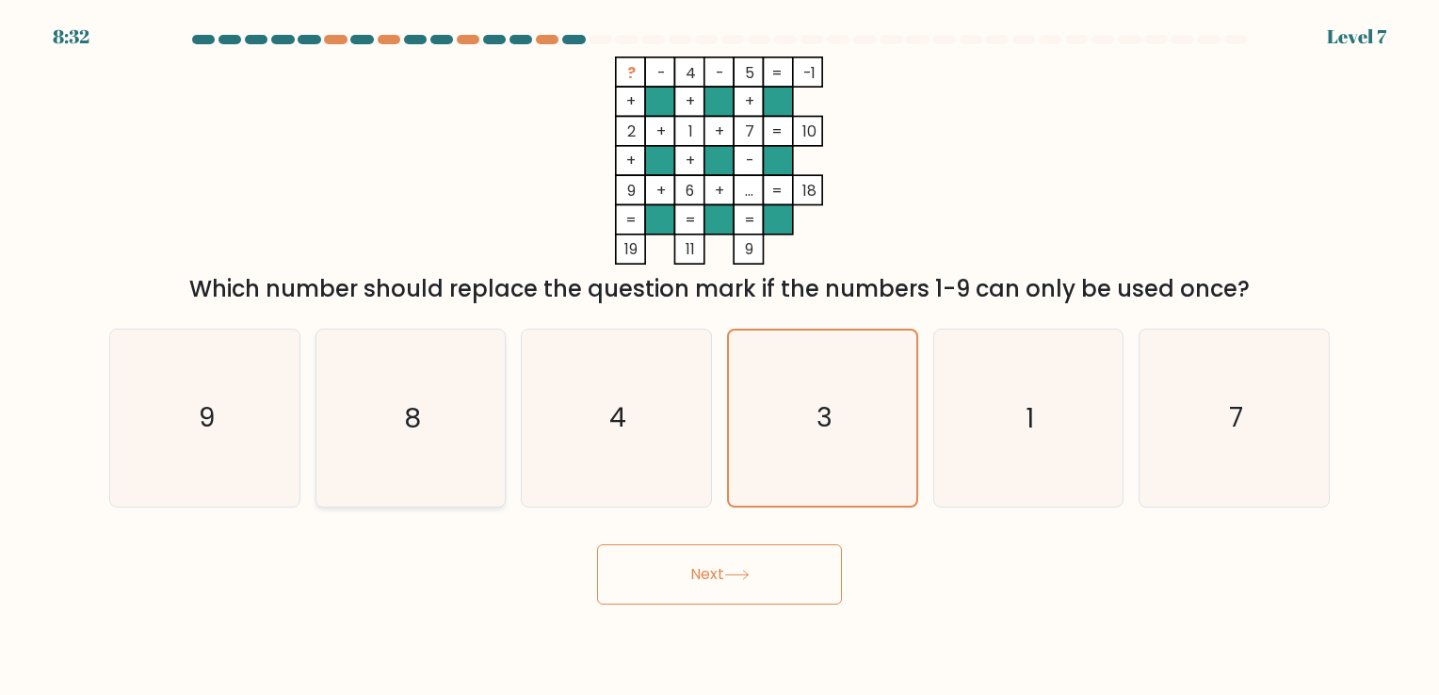
radio input "true"
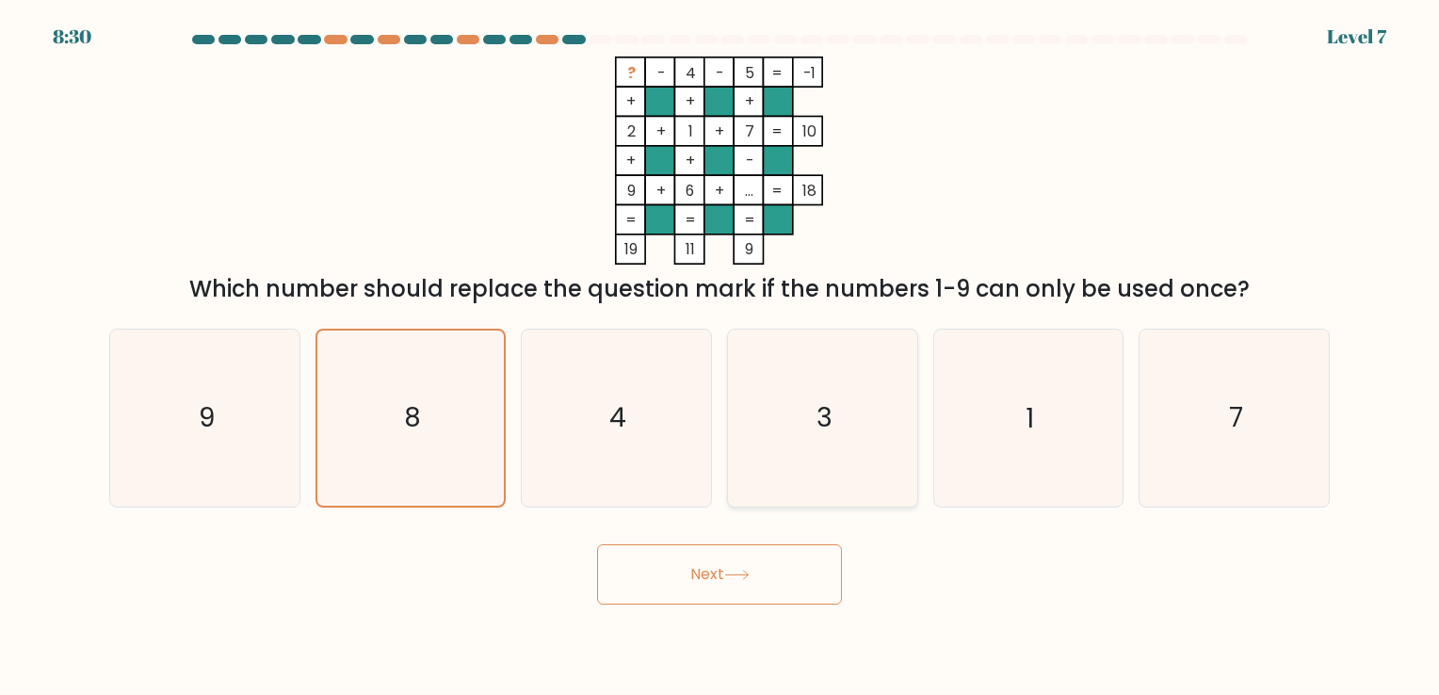
click at [855, 458] on icon "3" at bounding box center [823, 418] width 176 height 176
click at [720, 357] on input "d. 3" at bounding box center [719, 351] width 1 height 9
radio input "true"
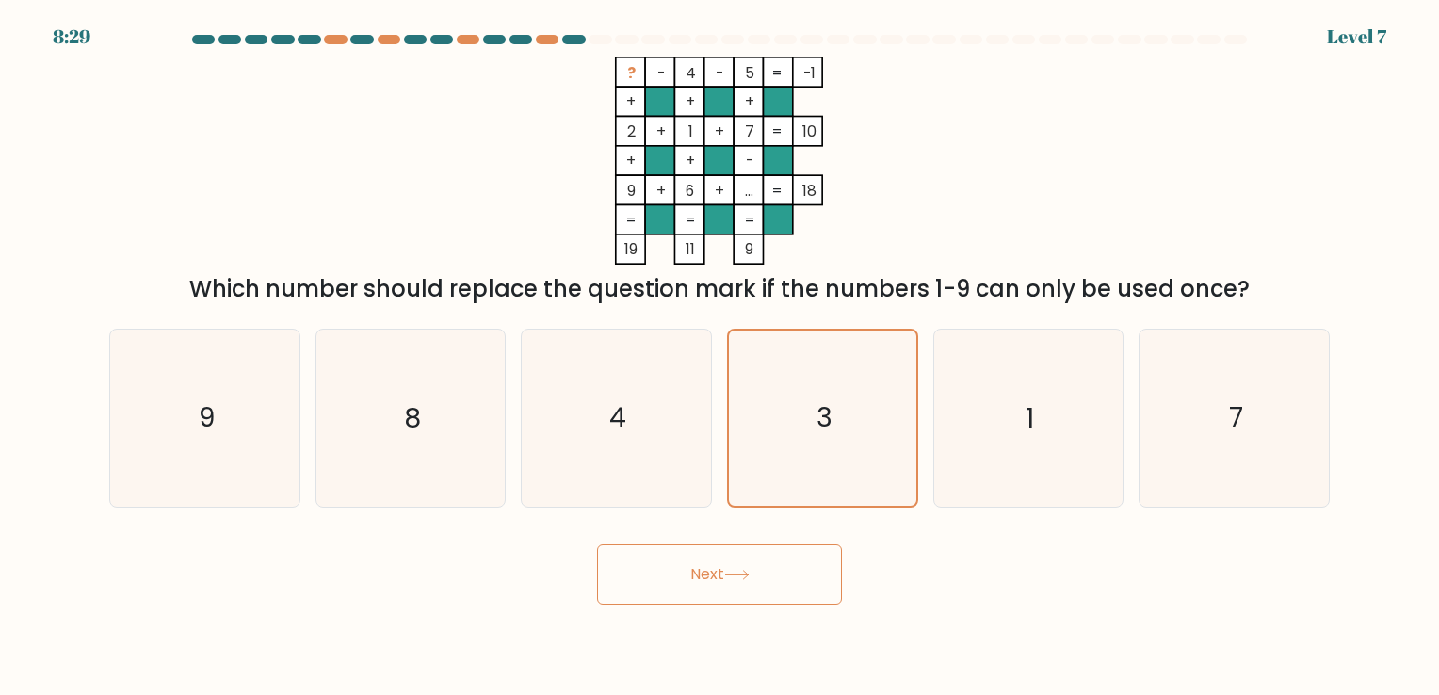
click at [788, 556] on button "Next" at bounding box center [719, 574] width 245 height 60
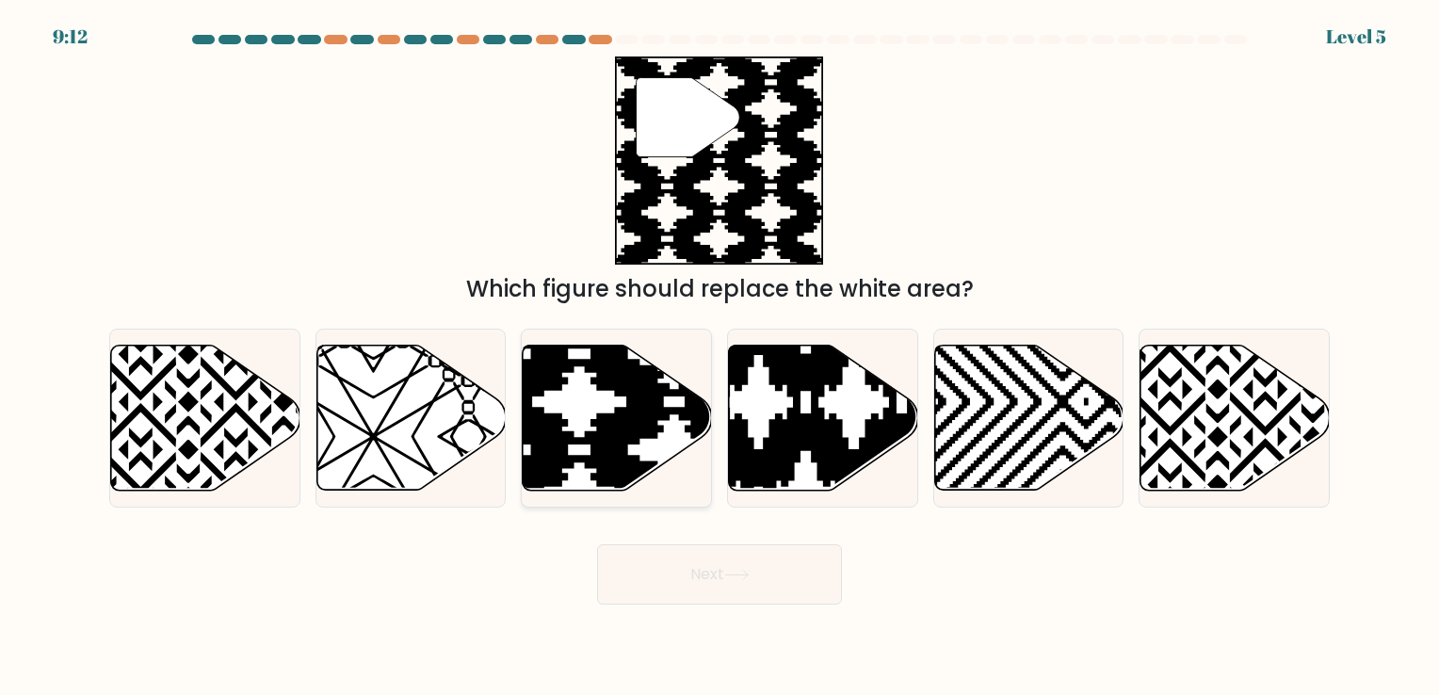
click at [633, 421] on icon at bounding box center [674, 496] width 381 height 381
click at [719, 357] on input "c." at bounding box center [719, 351] width 1 height 9
radio input "true"
click at [699, 544] on button "Next" at bounding box center [719, 574] width 245 height 60
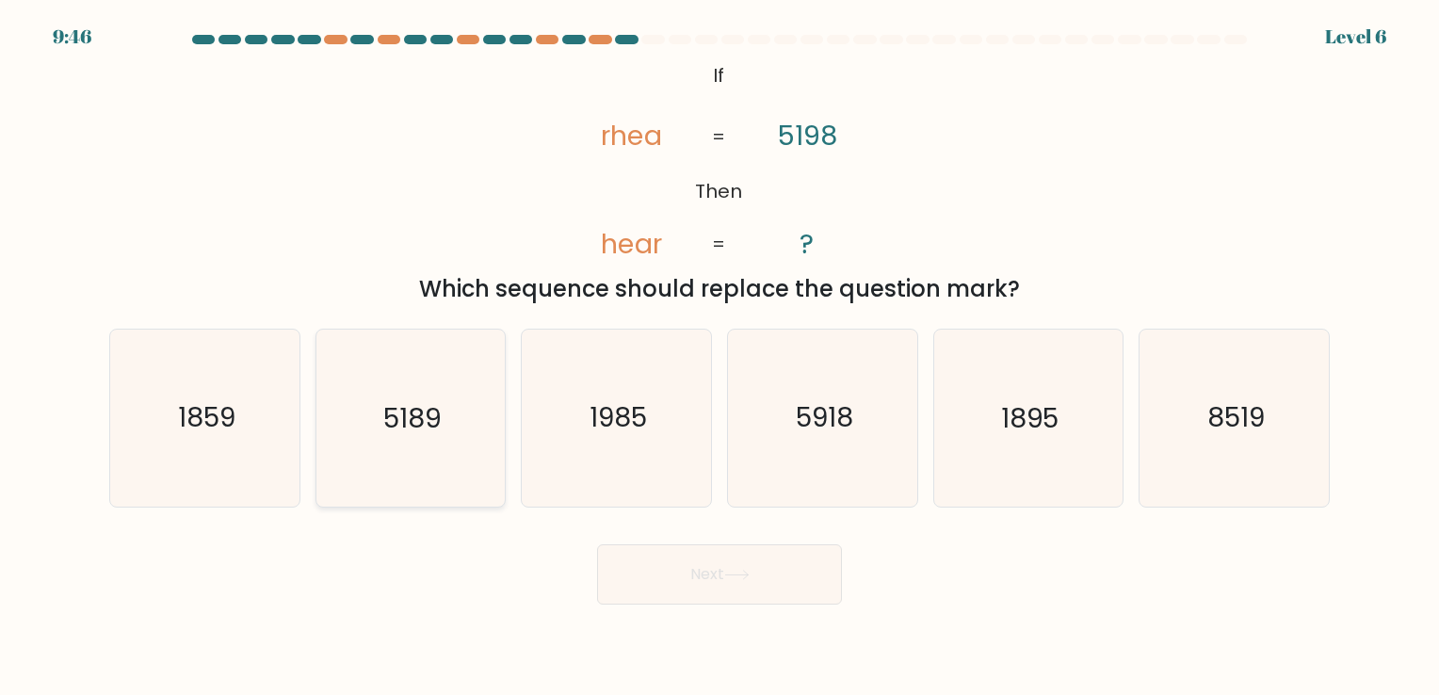
click at [439, 426] on text "5189" at bounding box center [411, 418] width 57 height 37
click at [719, 357] on input "b. 5189" at bounding box center [719, 351] width 1 height 9
radio input "true"
click at [1197, 498] on icon "8519" at bounding box center [1234, 418] width 176 height 176
click at [720, 357] on input "f. 8519" at bounding box center [719, 351] width 1 height 9
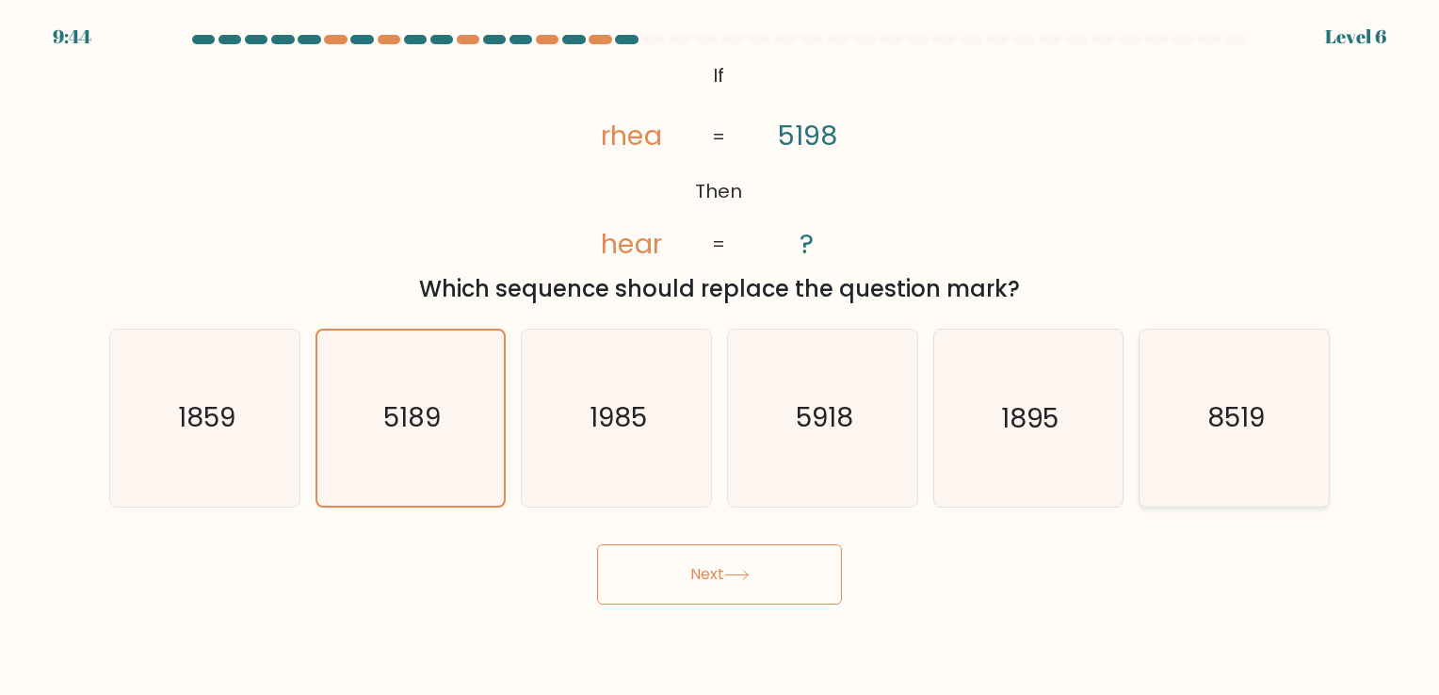
radio input "true"
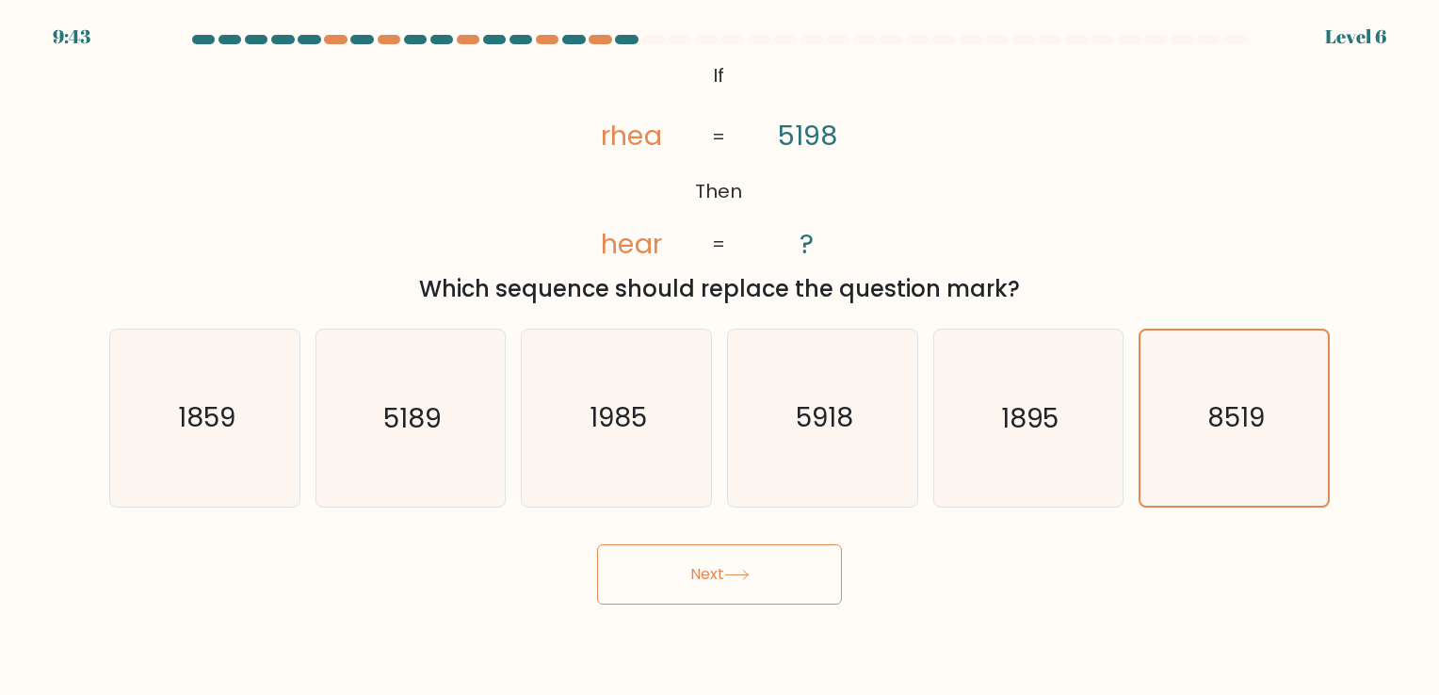
click at [776, 568] on button "Next" at bounding box center [719, 574] width 245 height 60
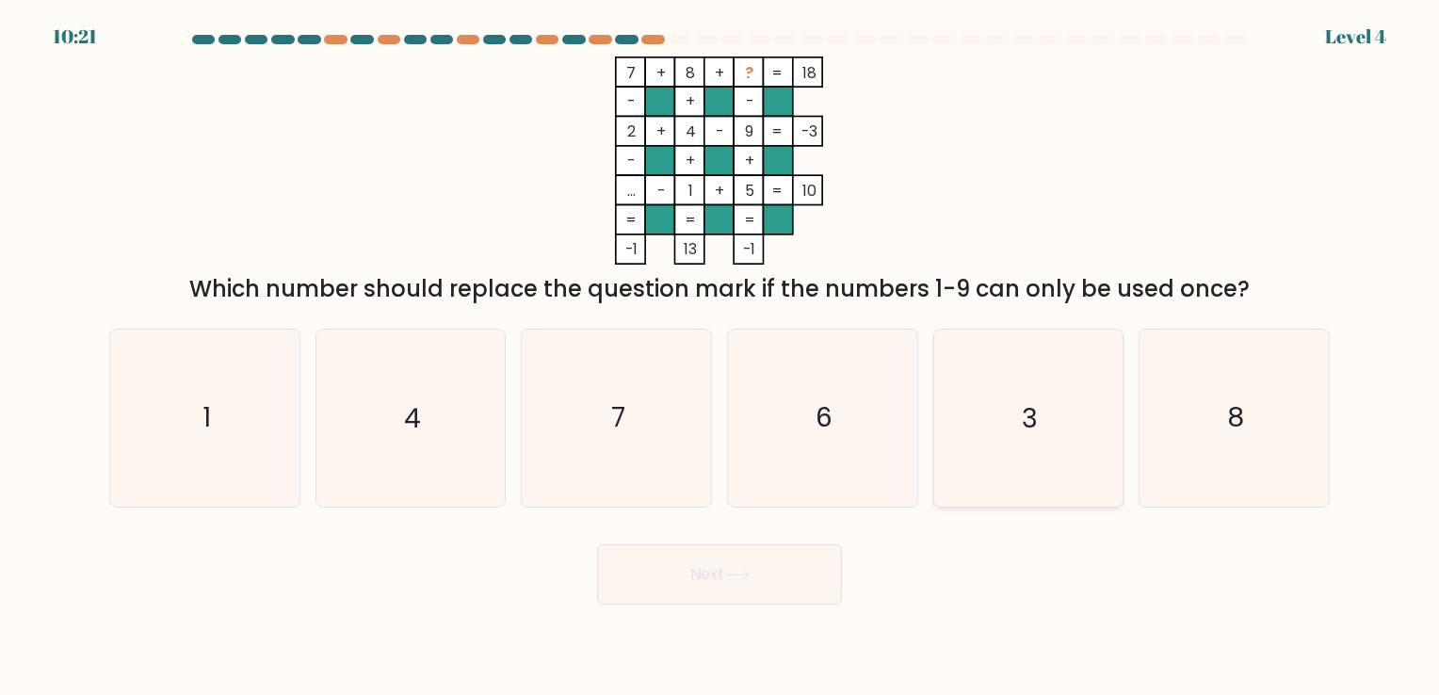
click at [1032, 465] on icon "3" at bounding box center [1028, 418] width 176 height 176
click at [720, 357] on input "e. 3" at bounding box center [719, 351] width 1 height 9
radio input "true"
click at [765, 557] on button "Next" at bounding box center [719, 574] width 245 height 60
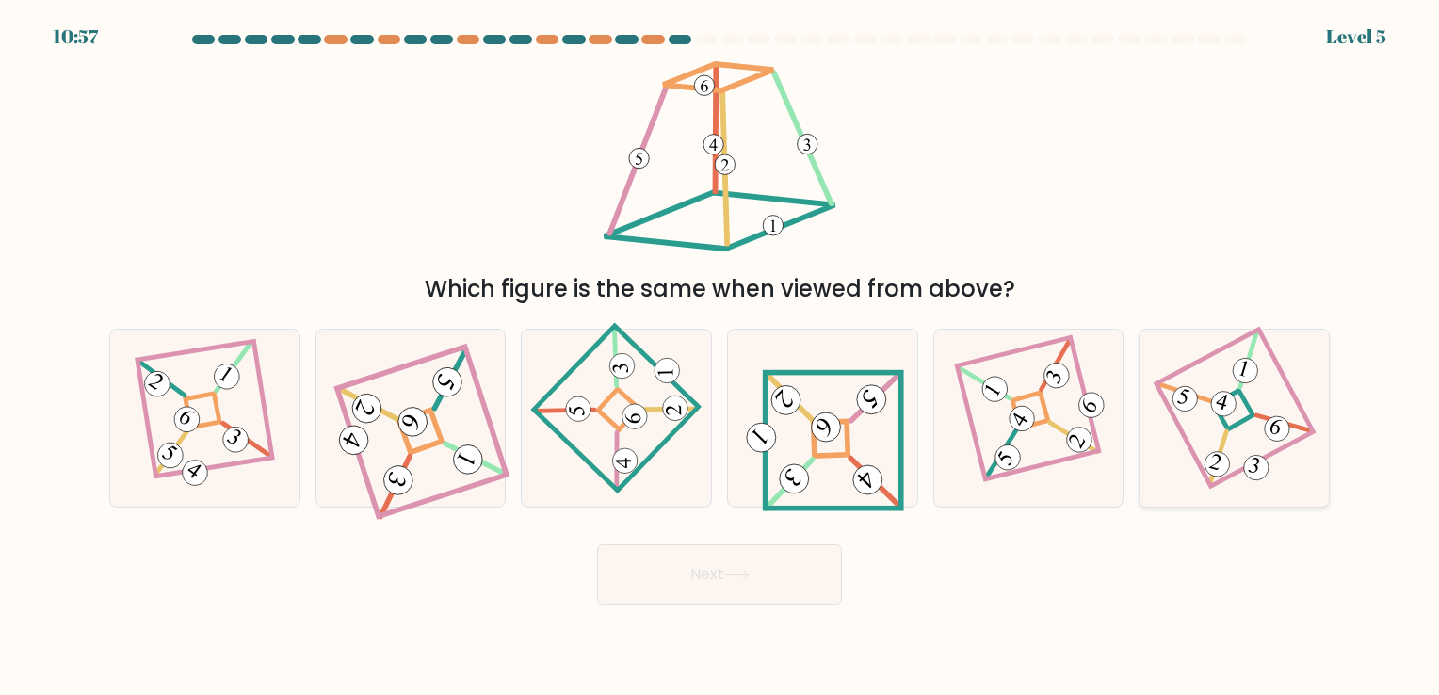
click at [1183, 412] on icon at bounding box center [1234, 417] width 121 height 141
click at [720, 357] on input "f." at bounding box center [719, 351] width 1 height 9
radio input "true"
click at [667, 571] on button "Next" at bounding box center [719, 574] width 245 height 60
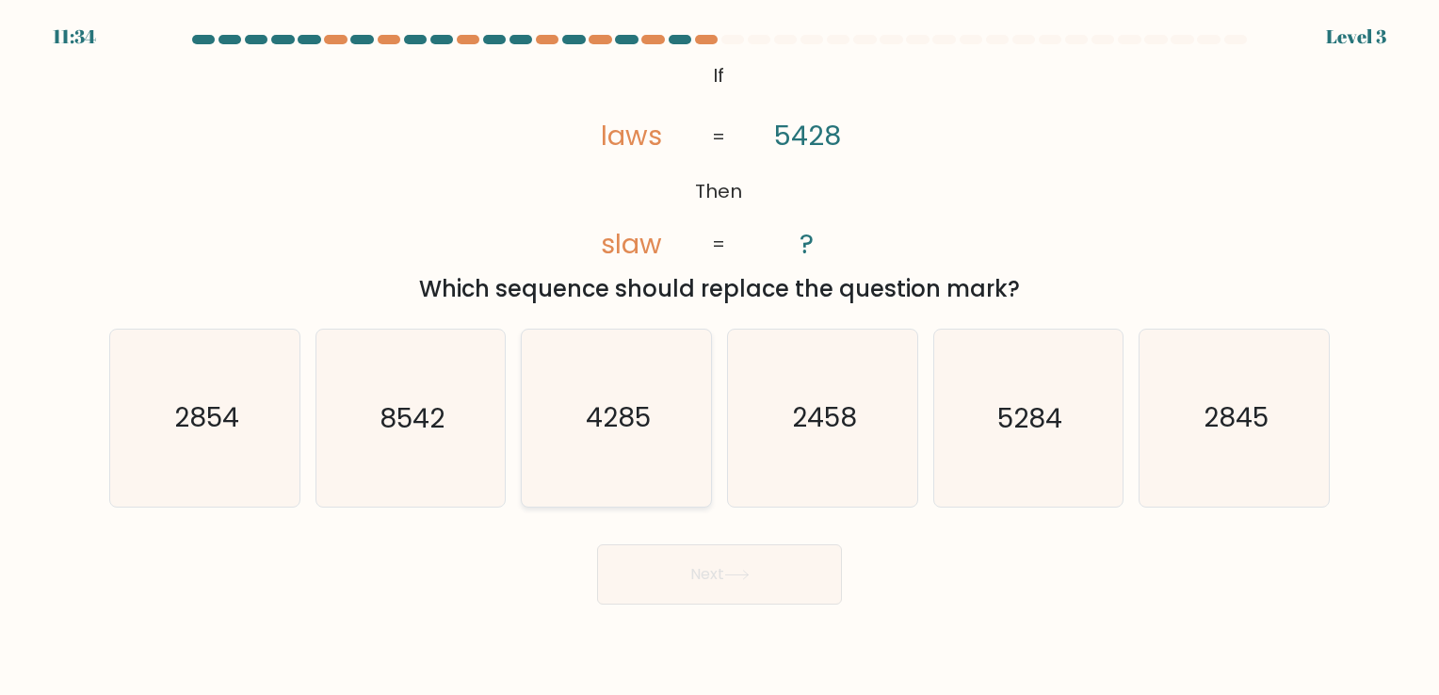
click at [649, 457] on icon "4285" at bounding box center [616, 418] width 176 height 176
click at [719, 357] on input "c. 4285" at bounding box center [719, 351] width 1 height 9
radio input "true"
click at [701, 575] on button "Next" at bounding box center [719, 574] width 245 height 60
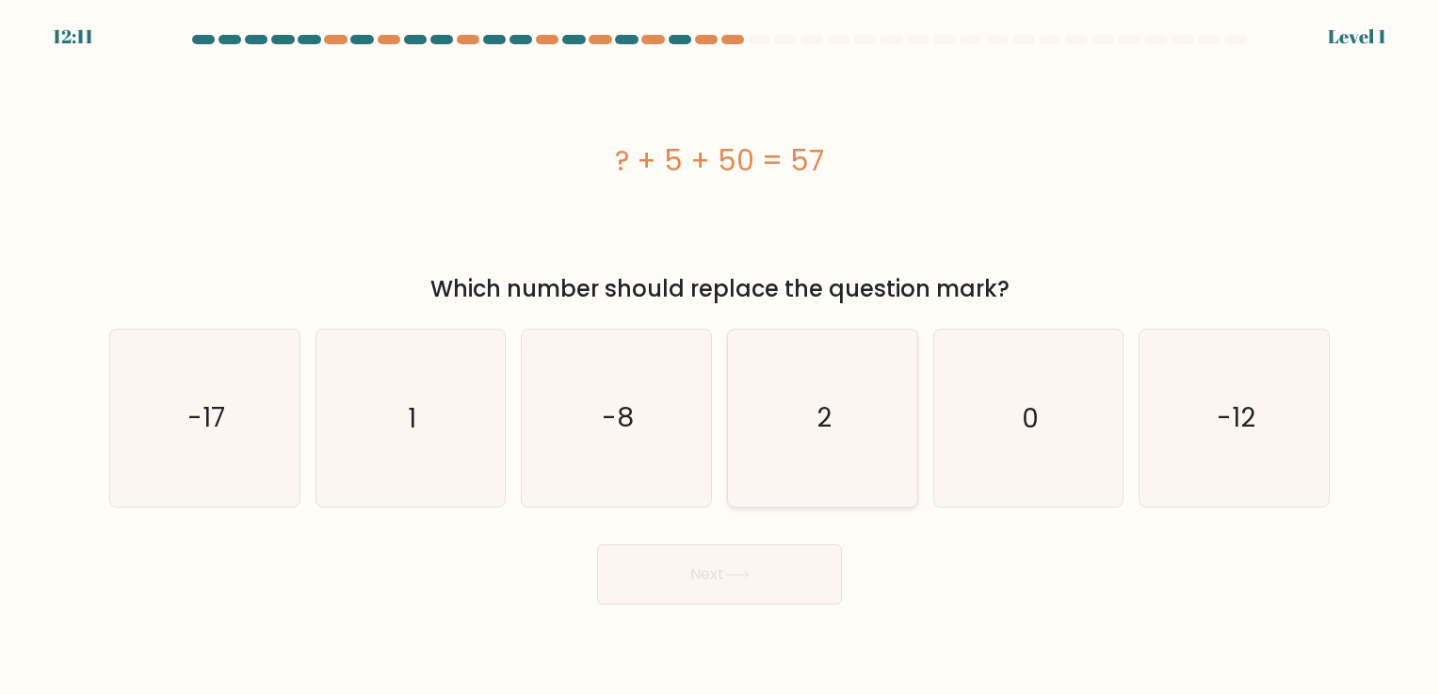
click at [849, 432] on icon "2" at bounding box center [823, 418] width 176 height 176
click at [720, 357] on input "d. 2" at bounding box center [719, 351] width 1 height 9
radio input "true"
click at [776, 569] on button "Next" at bounding box center [719, 574] width 245 height 60
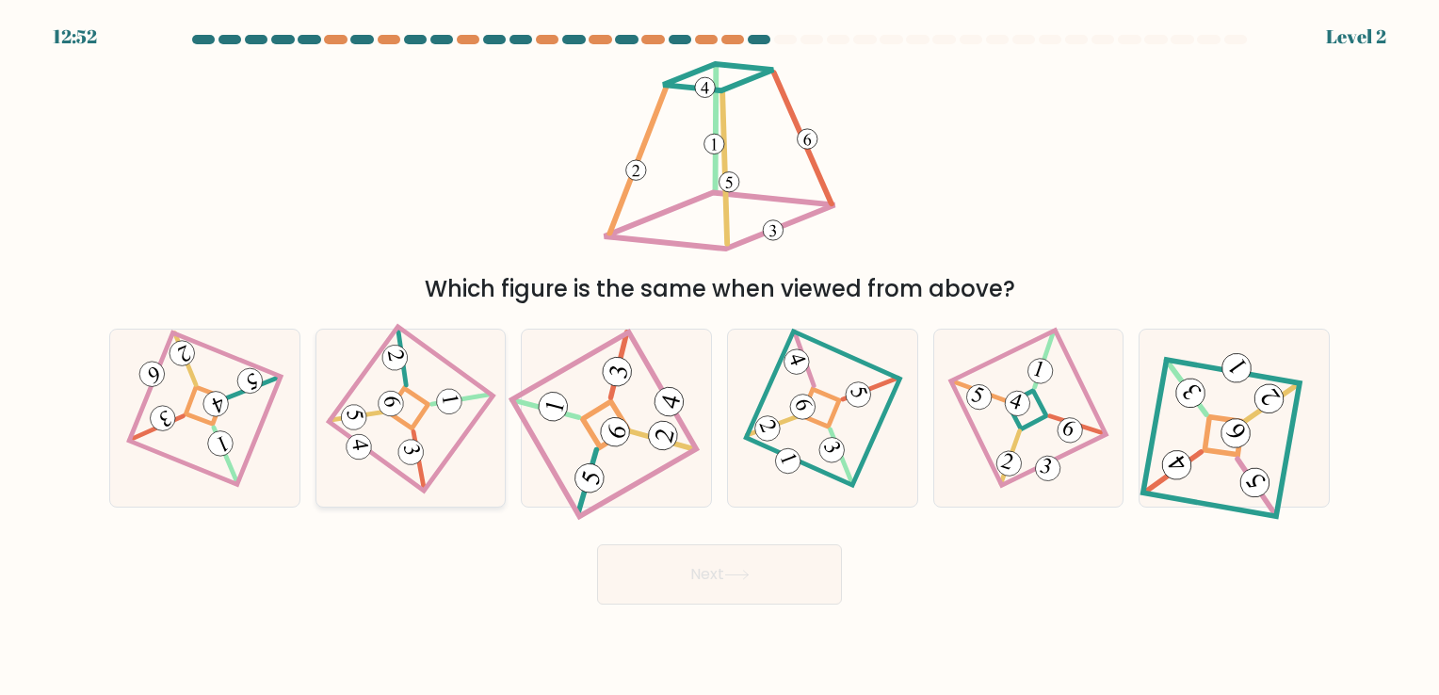
click at [400, 347] on 861 at bounding box center [394, 358] width 29 height 29
click at [719, 347] on input "b." at bounding box center [719, 351] width 1 height 9
radio input "true"
click at [188, 368] on 665 at bounding box center [184, 359] width 51 height 52
click at [719, 357] on input "a." at bounding box center [719, 351] width 1 height 9
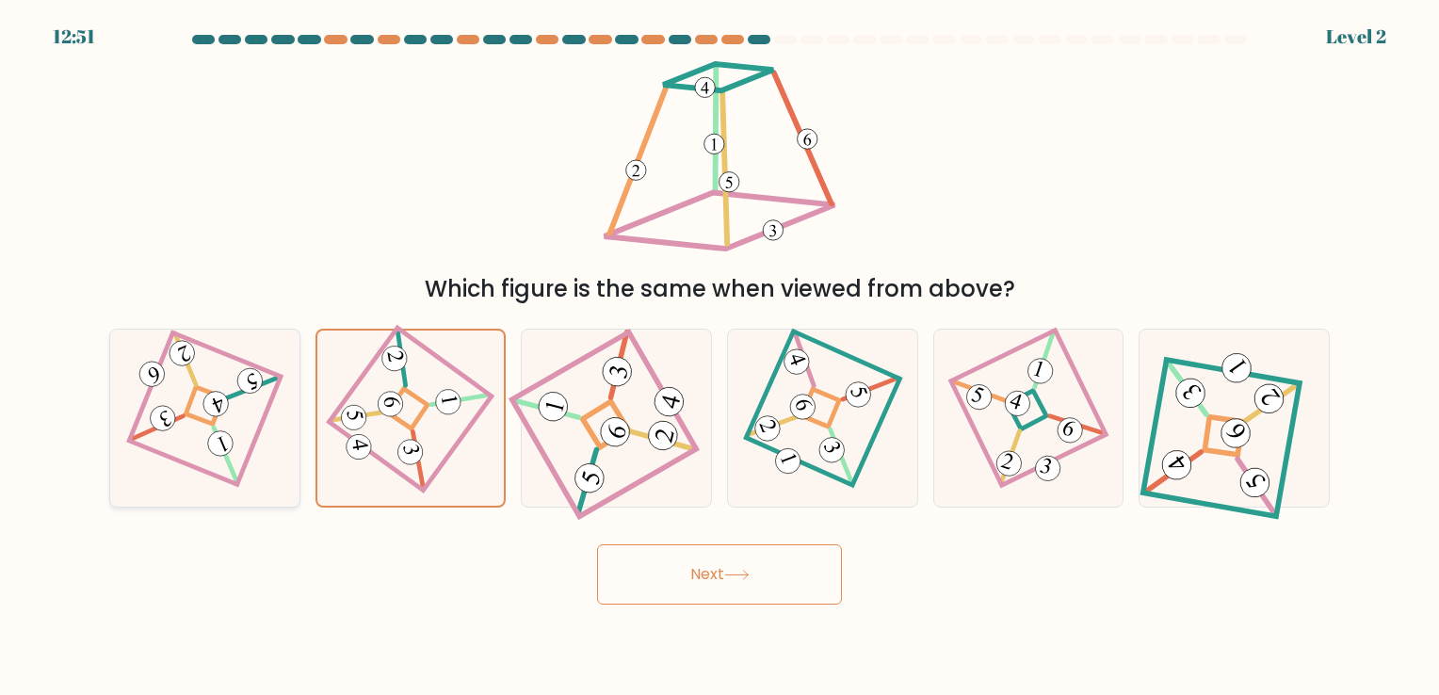
radio input "true"
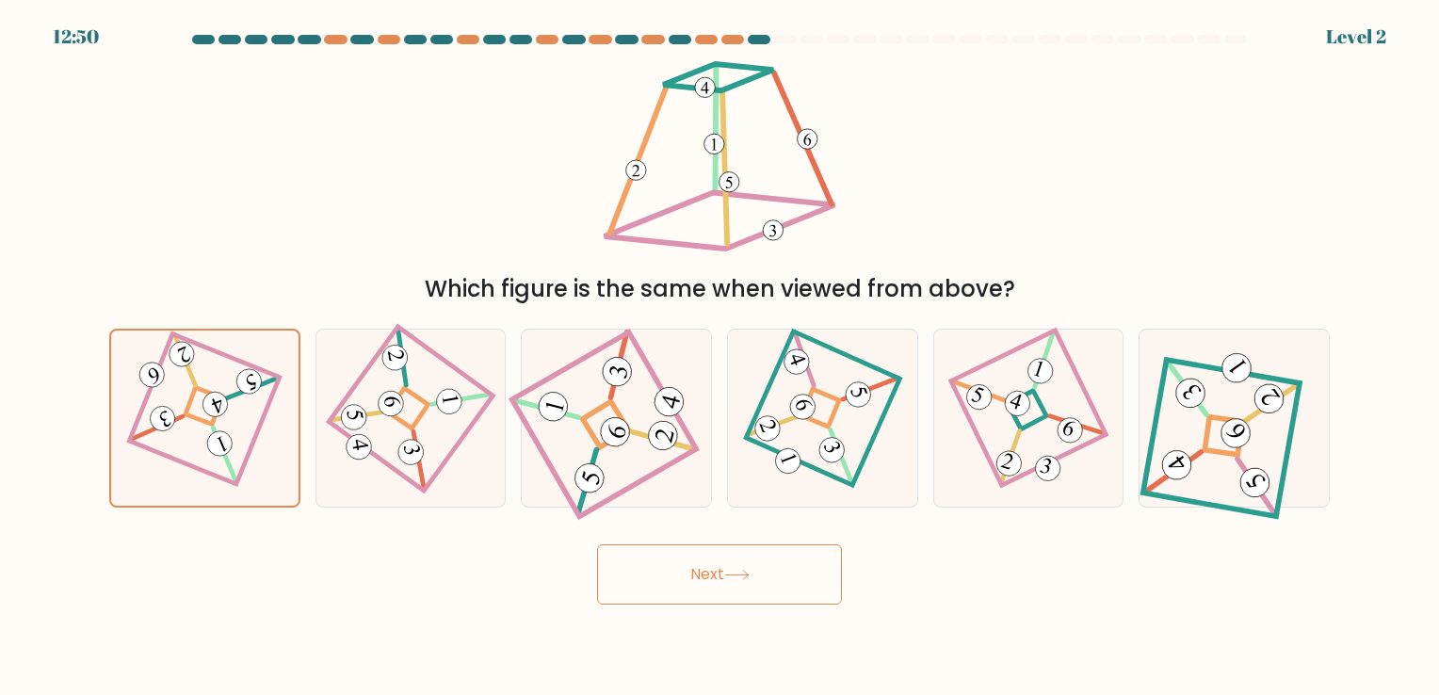
click at [693, 568] on button "Next" at bounding box center [719, 574] width 245 height 60
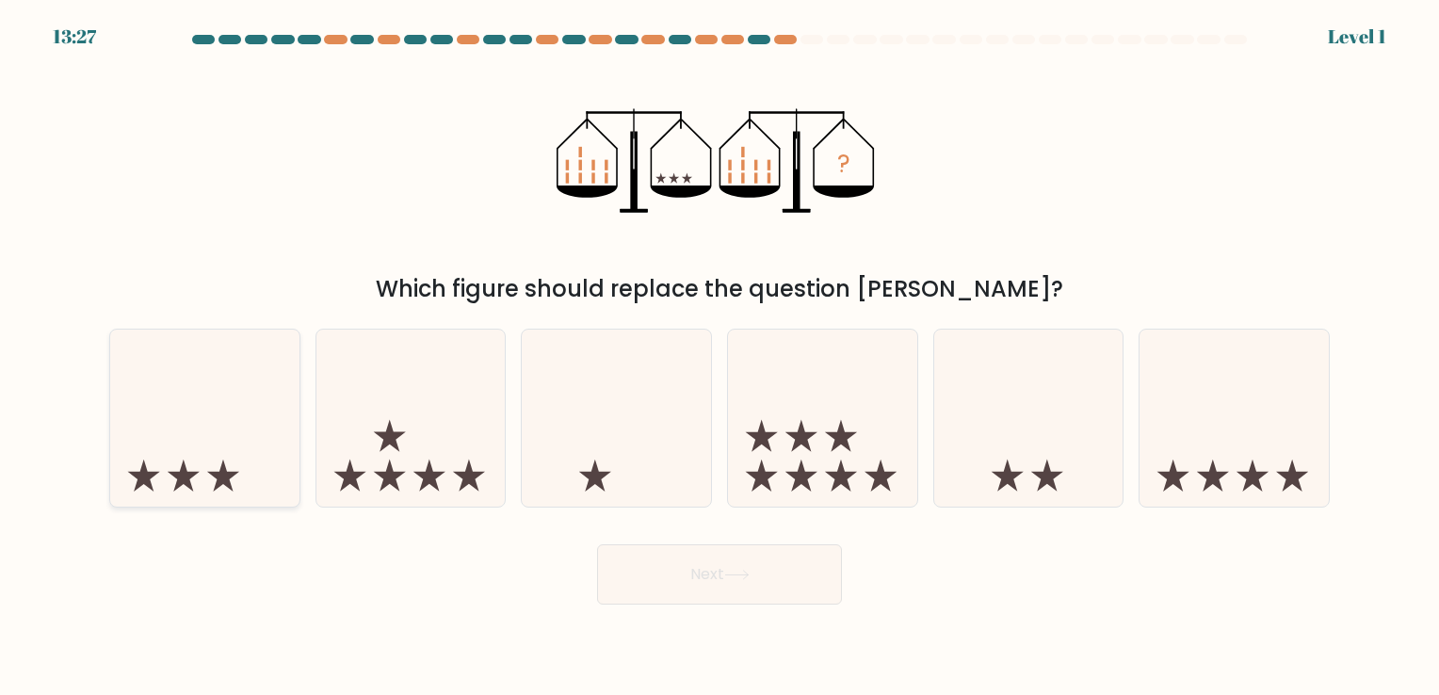
click at [236, 455] on icon at bounding box center [204, 418] width 189 height 156
click at [719, 357] on input "a." at bounding box center [719, 351] width 1 height 9
radio input "true"
click at [723, 584] on button "Next" at bounding box center [719, 574] width 245 height 60
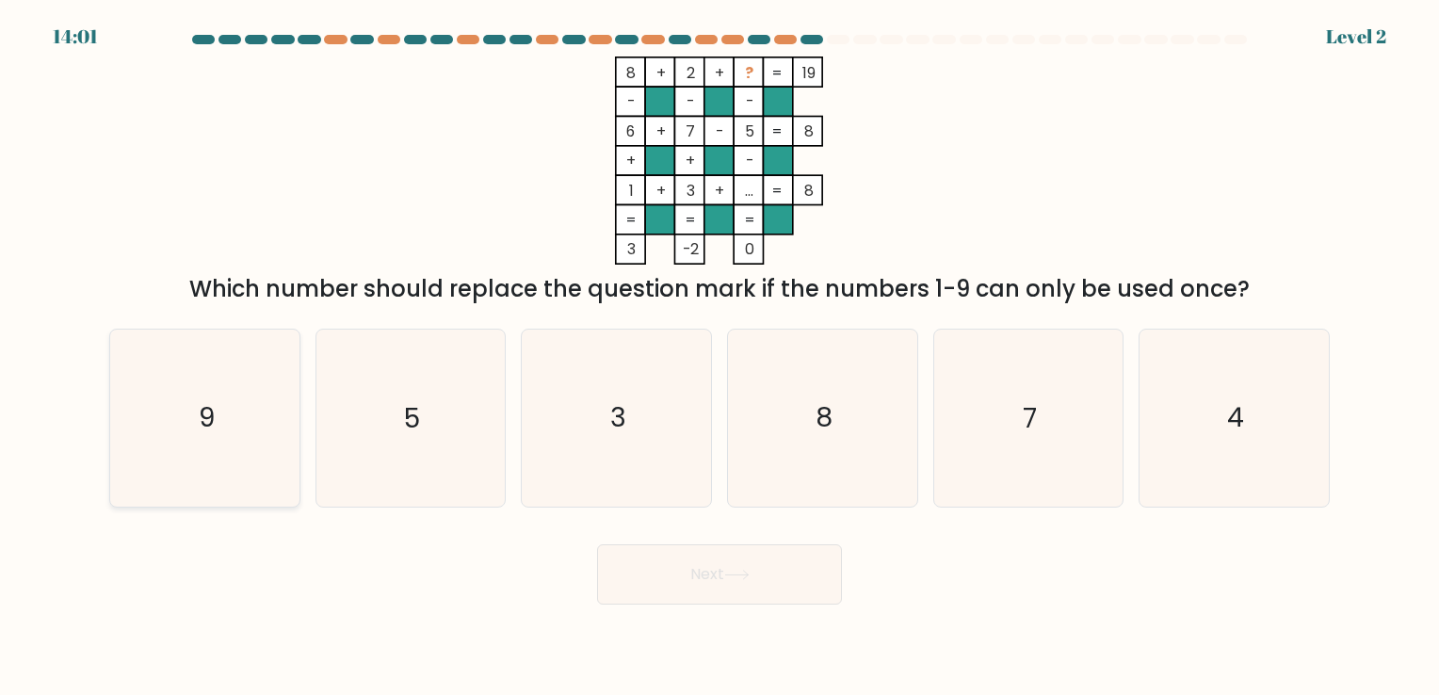
click at [194, 422] on icon "9" at bounding box center [205, 418] width 176 height 176
click at [719, 357] on input "a. 9" at bounding box center [719, 351] width 1 height 9
radio input "true"
drag, startPoint x: 595, startPoint y: 571, endPoint x: 622, endPoint y: 582, distance: 28.7
click at [617, 582] on div "Next" at bounding box center [719, 567] width 1243 height 74
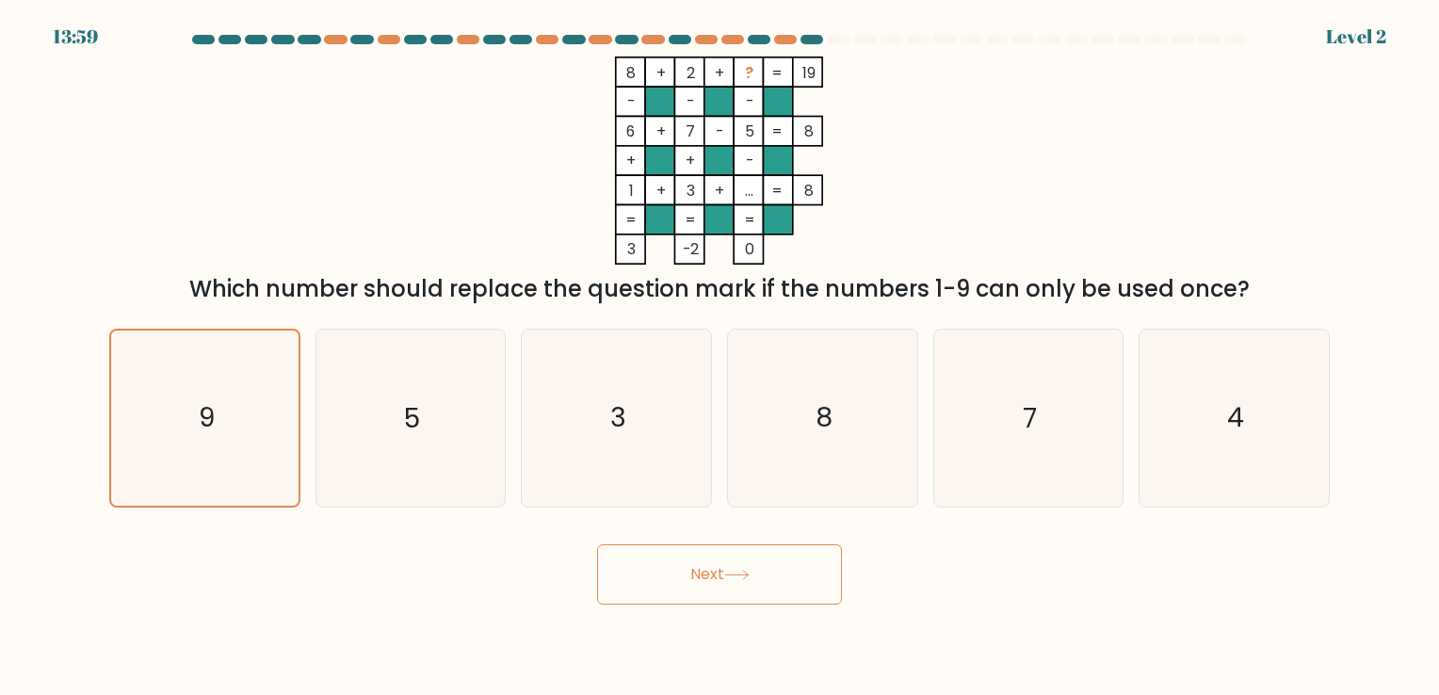
click at [654, 586] on button "Next" at bounding box center [719, 574] width 245 height 60
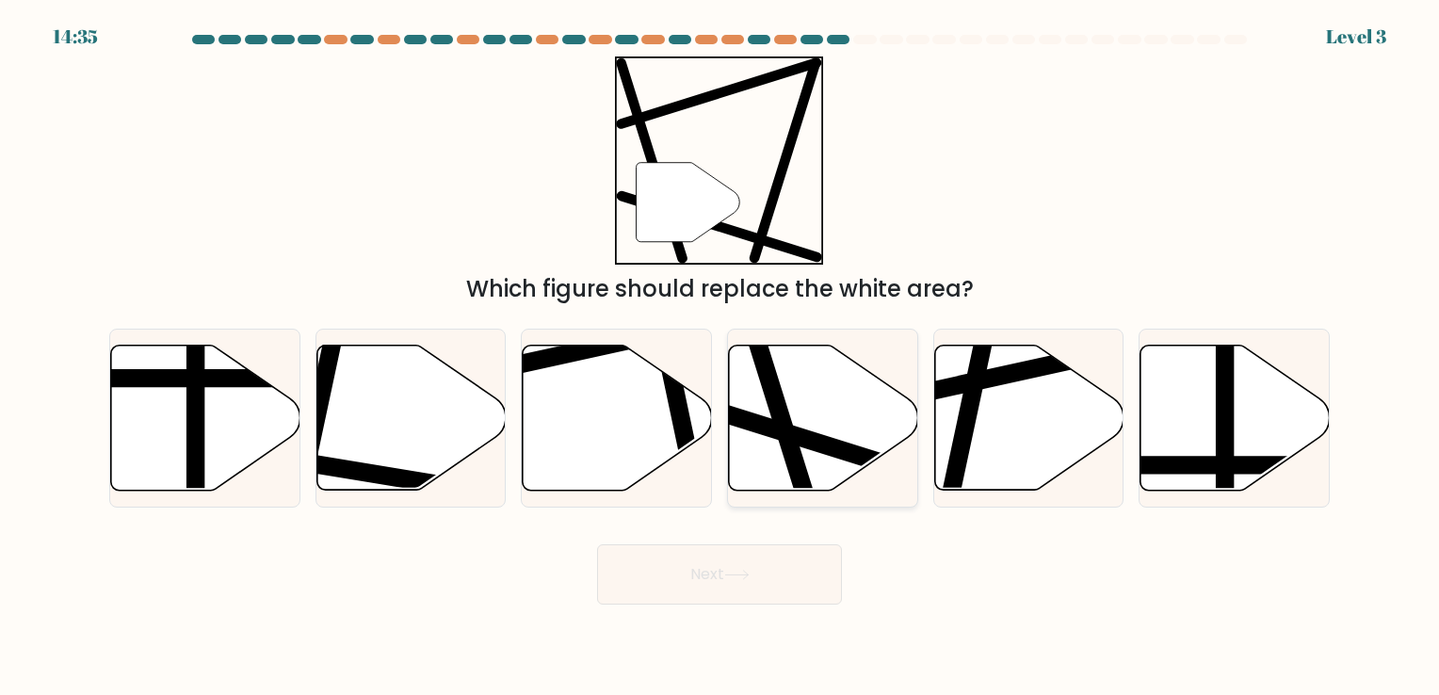
click at [757, 424] on line at bounding box center [881, 462] width 358 height 112
click at [720, 357] on input "d." at bounding box center [719, 351] width 1 height 9
radio input "true"
click at [735, 563] on button "Next" at bounding box center [719, 574] width 245 height 60
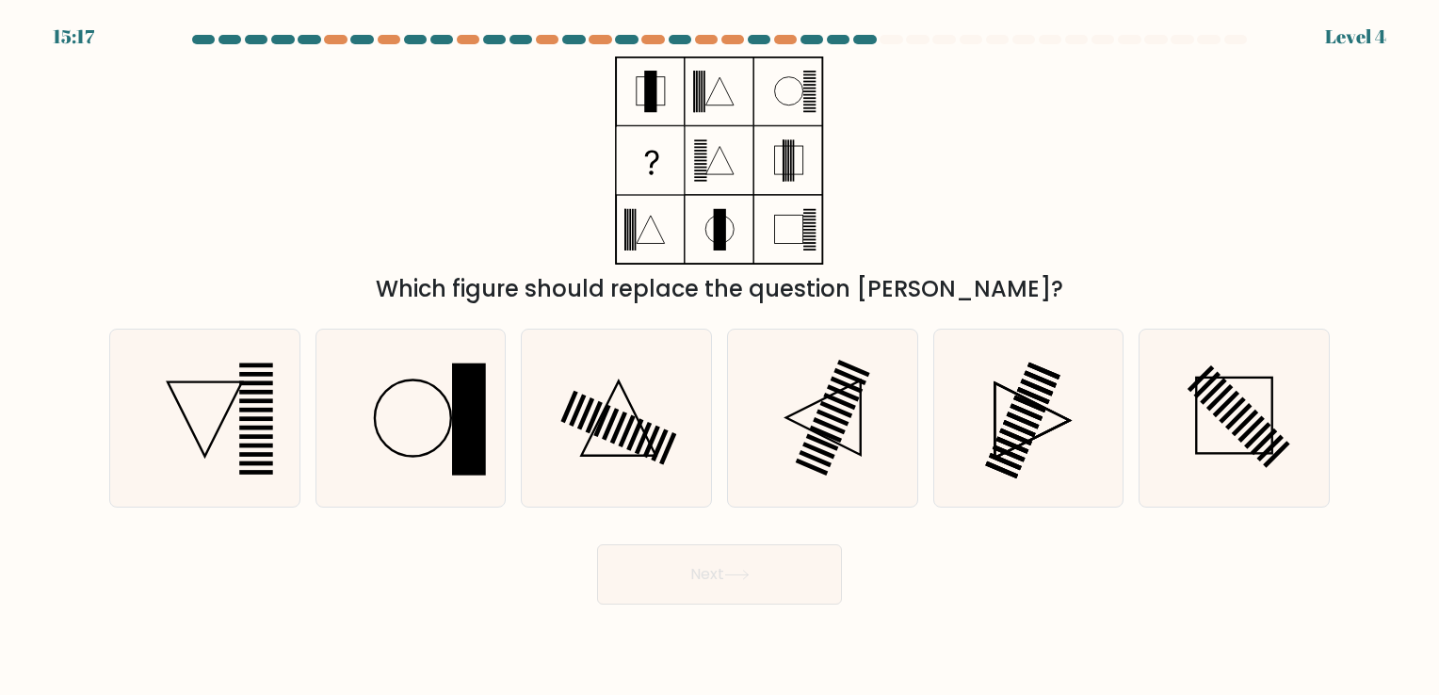
click at [755, 570] on button "Next" at bounding box center [719, 574] width 245 height 60
click at [1055, 439] on icon at bounding box center [1028, 418] width 176 height 176
click at [720, 357] on input "e." at bounding box center [719, 351] width 1 height 9
radio input "true"
click at [718, 577] on button "Next" at bounding box center [719, 574] width 245 height 60
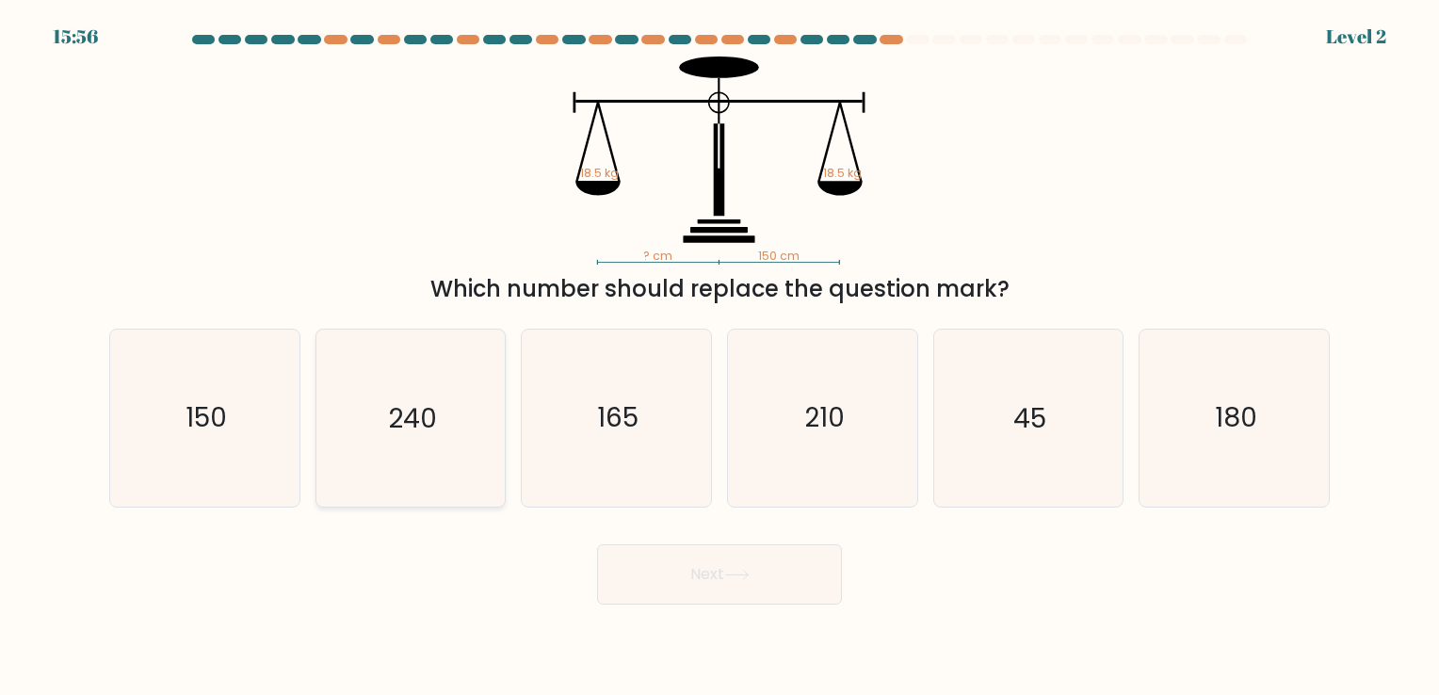
click at [316, 382] on div "240" at bounding box center [410, 418] width 191 height 178
click at [719, 357] on input "b. 240" at bounding box center [719, 351] width 1 height 9
radio input "true"
click at [214, 382] on icon "150" at bounding box center [205, 418] width 176 height 176
click at [719, 357] on input "a. 150" at bounding box center [719, 351] width 1 height 9
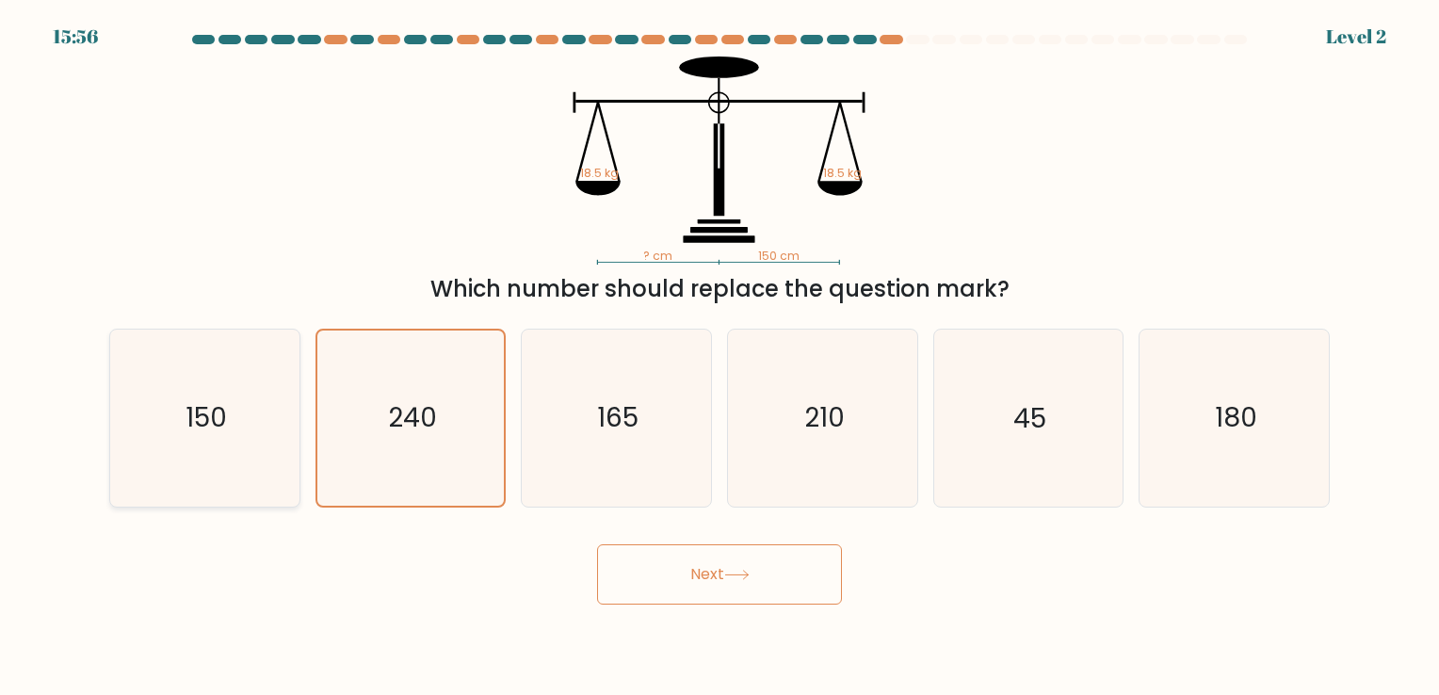
radio input "true"
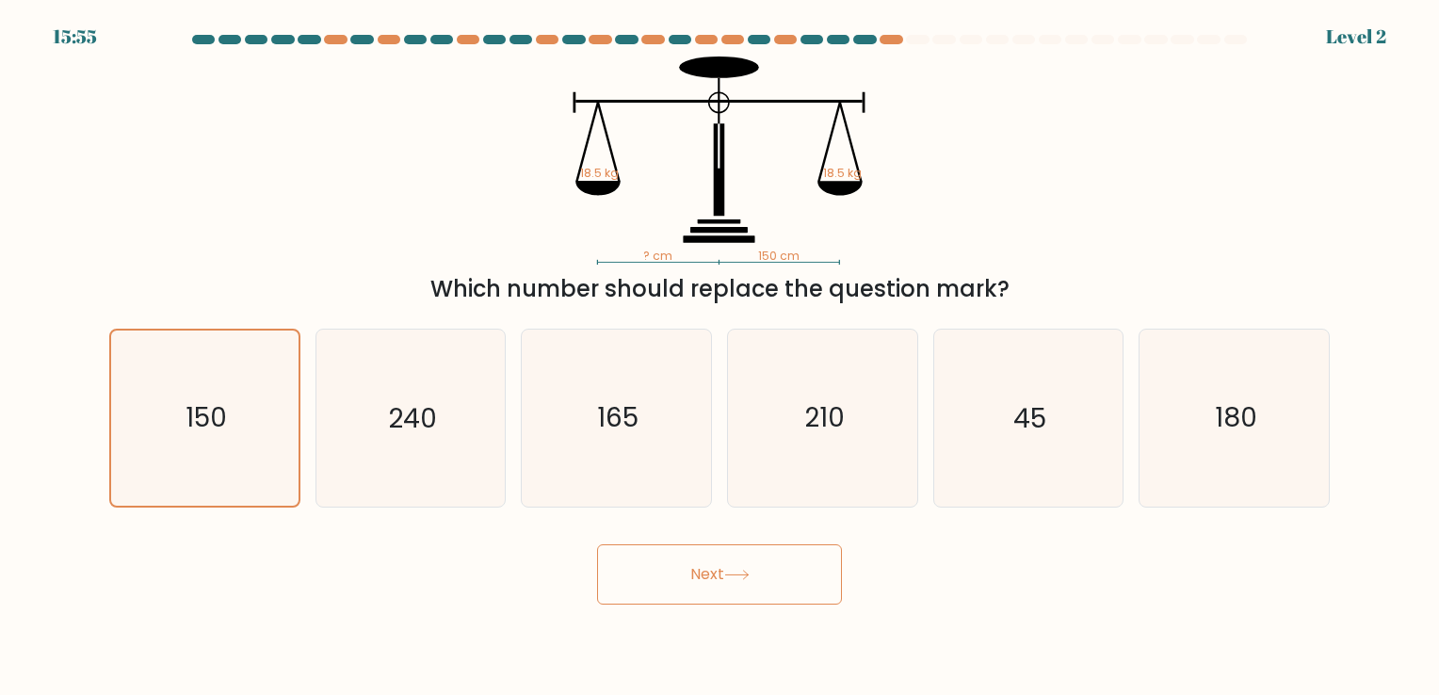
click at [688, 578] on button "Next" at bounding box center [719, 574] width 245 height 60
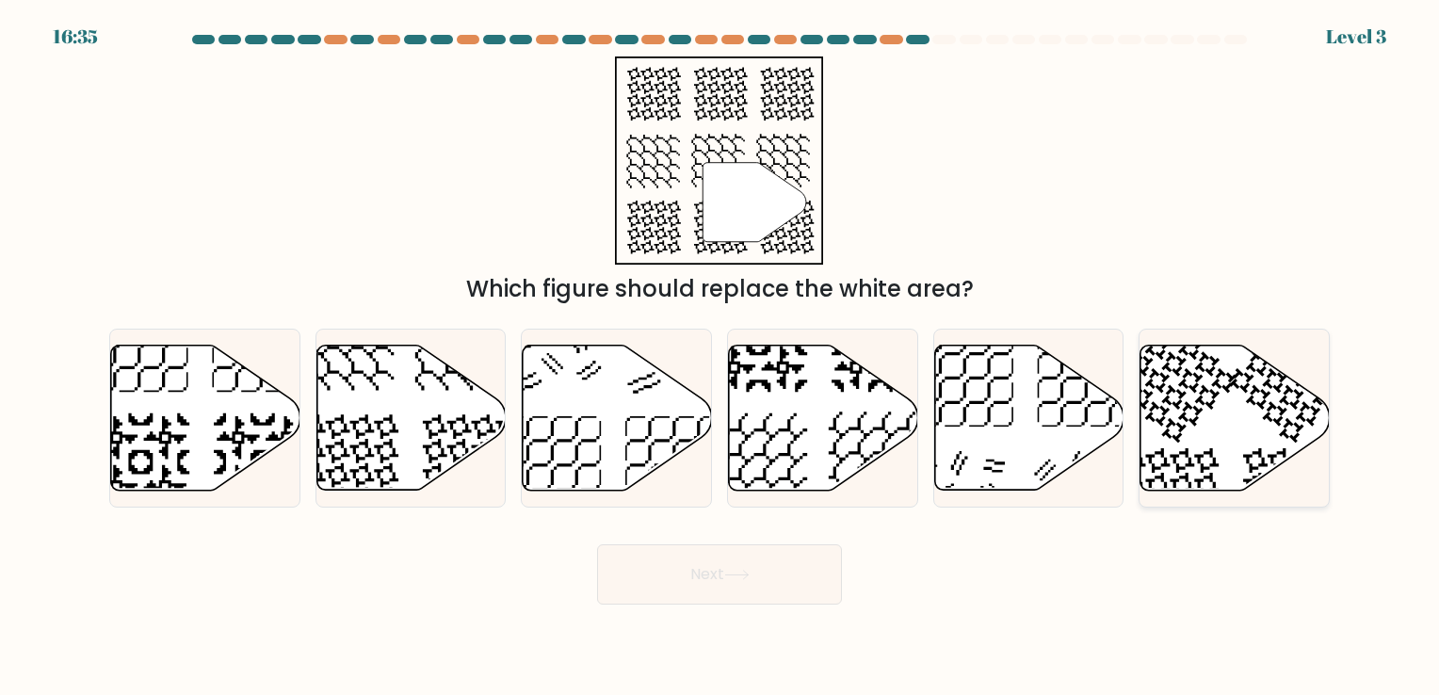
click at [1163, 426] on icon at bounding box center [1234, 417] width 189 height 145
click at [720, 357] on input "f." at bounding box center [719, 351] width 1 height 9
radio input "true"
click at [638, 589] on button "Next" at bounding box center [719, 574] width 245 height 60
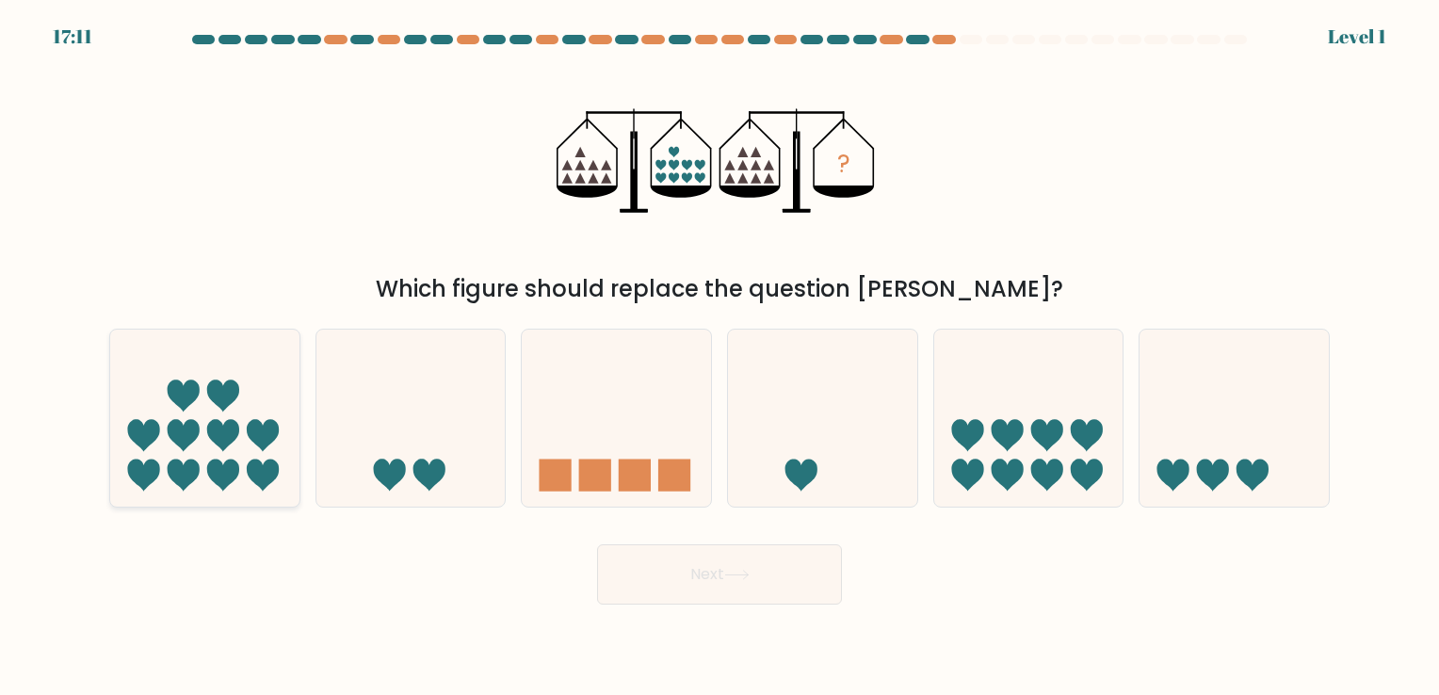
click at [221, 475] on icon at bounding box center [223, 476] width 32 height 32
click at [719, 357] on input "a." at bounding box center [719, 351] width 1 height 9
radio input "true"
click at [668, 579] on button "Next" at bounding box center [719, 574] width 245 height 60
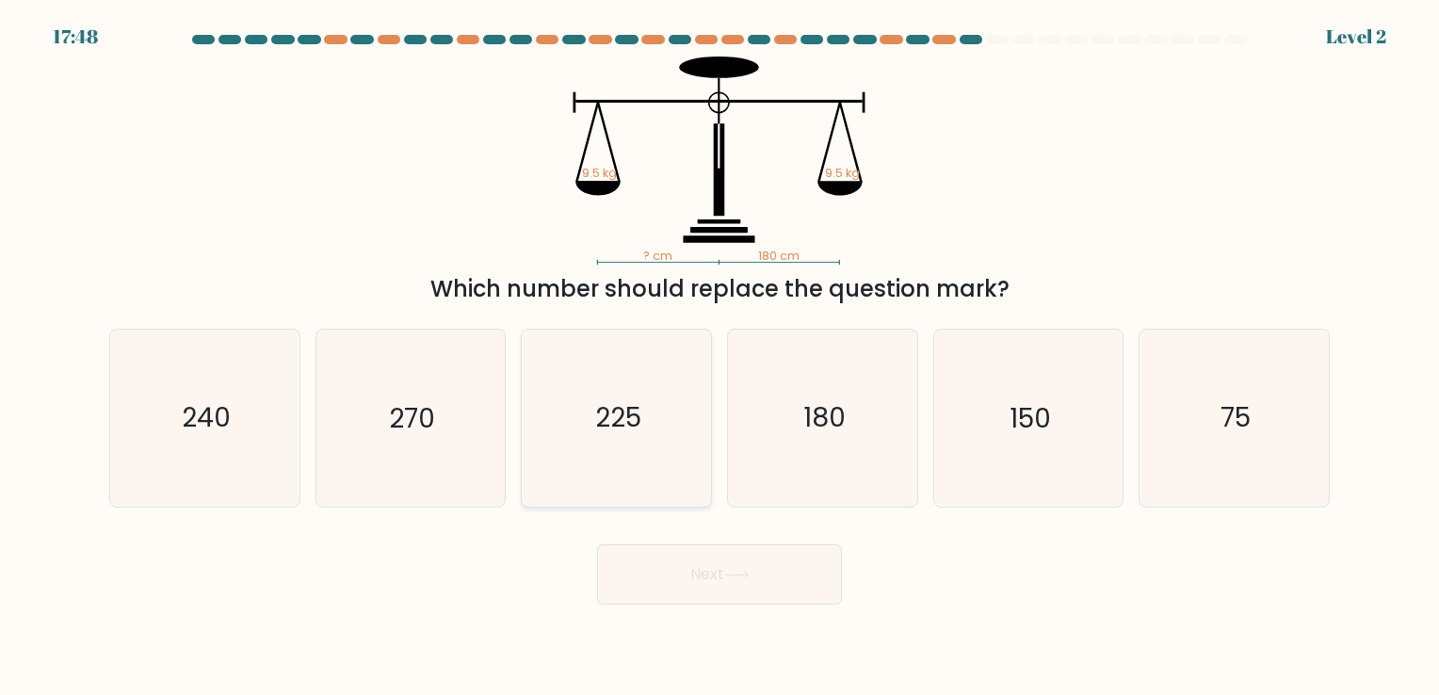
click at [632, 442] on icon "225" at bounding box center [616, 418] width 176 height 176
click at [719, 357] on input "c. 225" at bounding box center [719, 351] width 1 height 9
radio input "true"
click at [830, 578] on button "Next" at bounding box center [719, 574] width 245 height 60
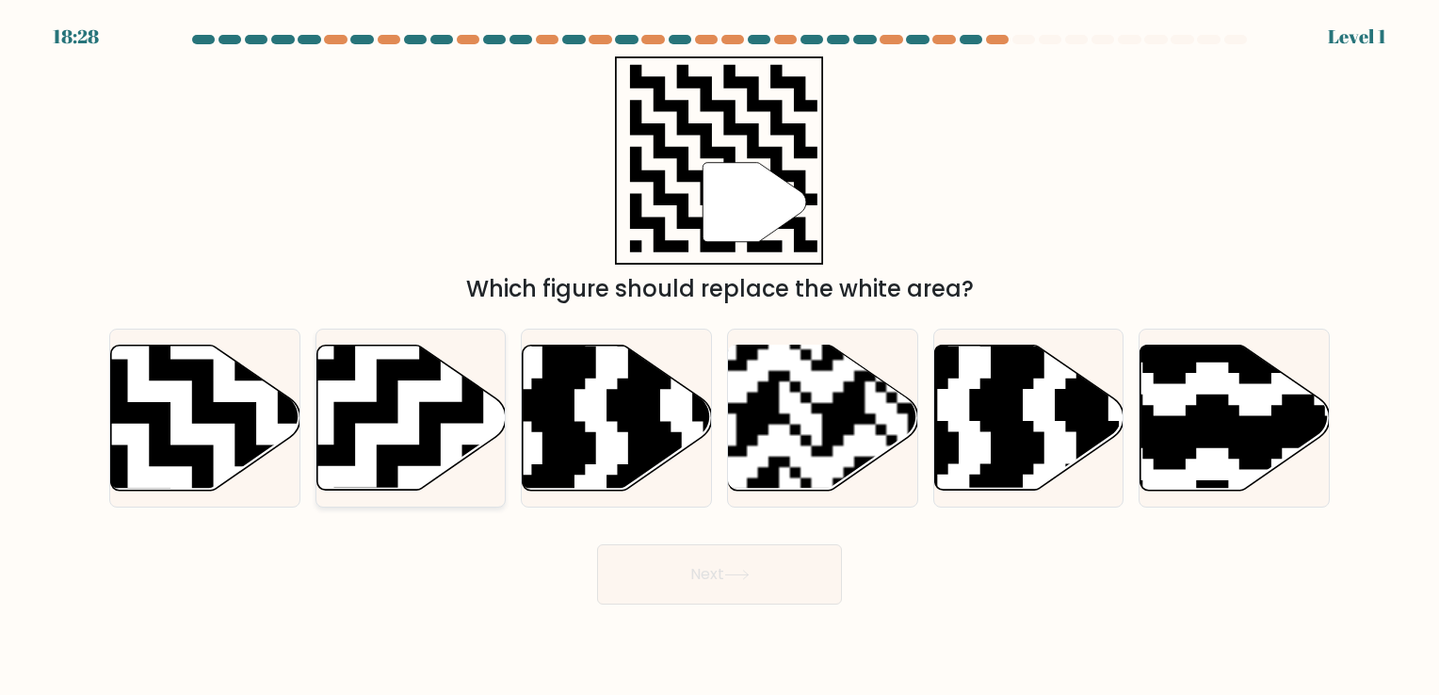
click at [432, 435] on icon at bounding box center [355, 337] width 343 height 343
click at [719, 357] on input "b." at bounding box center [719, 351] width 1 height 9
radio input "true"
click at [214, 393] on icon at bounding box center [205, 417] width 189 height 145
click at [719, 357] on input "a." at bounding box center [719, 351] width 1 height 9
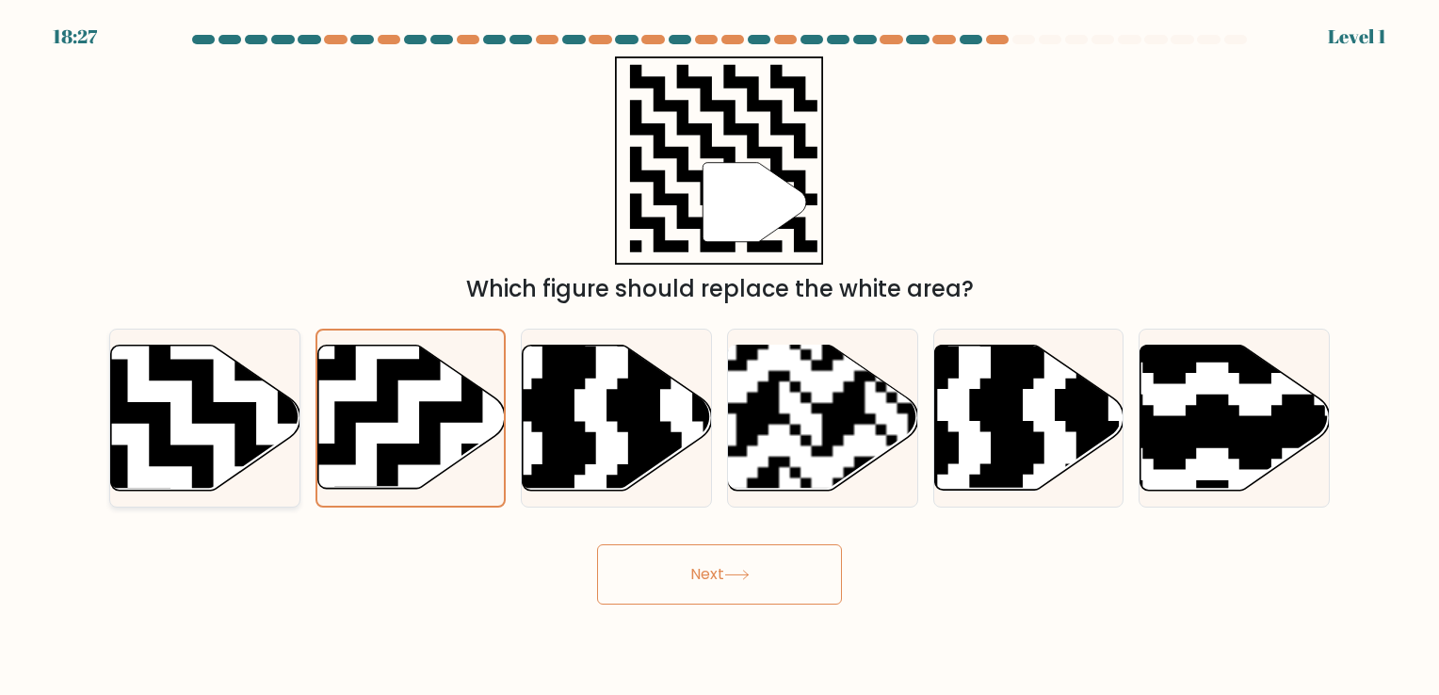
radio input "true"
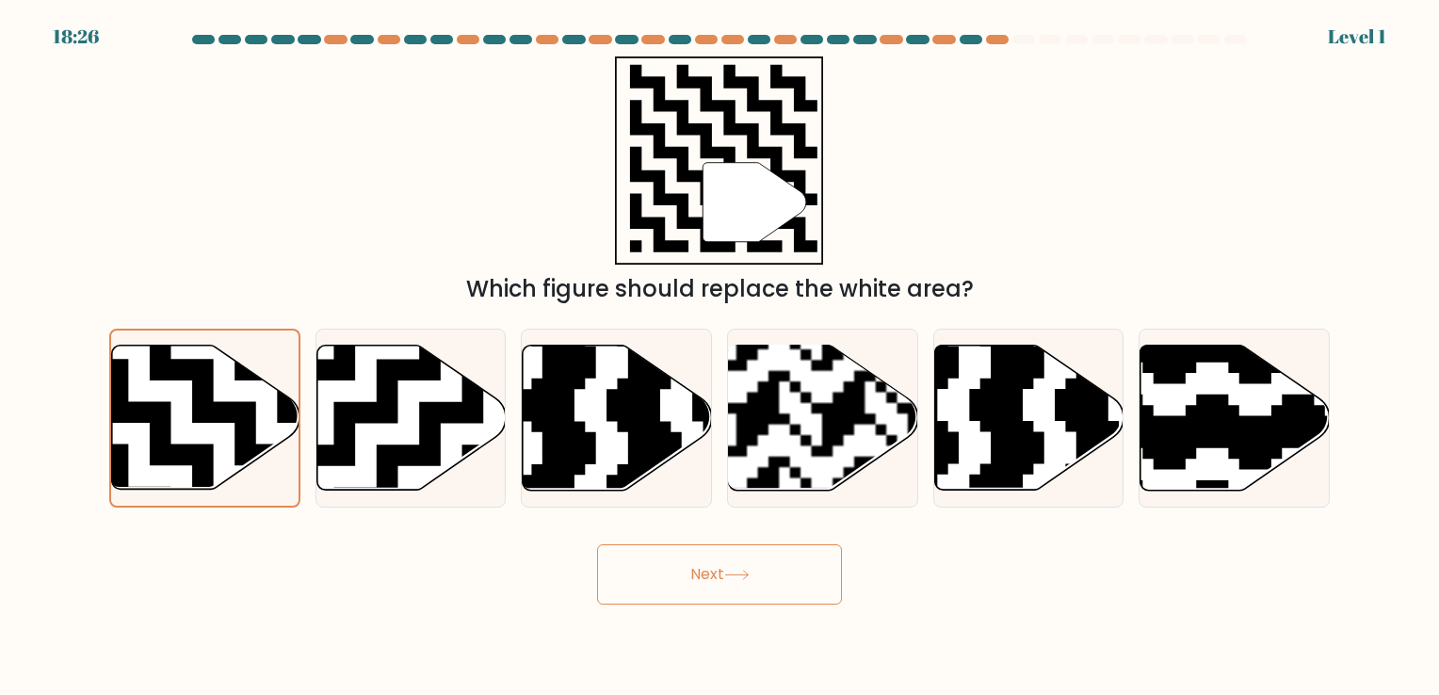
click at [712, 565] on button "Next" at bounding box center [719, 574] width 245 height 60
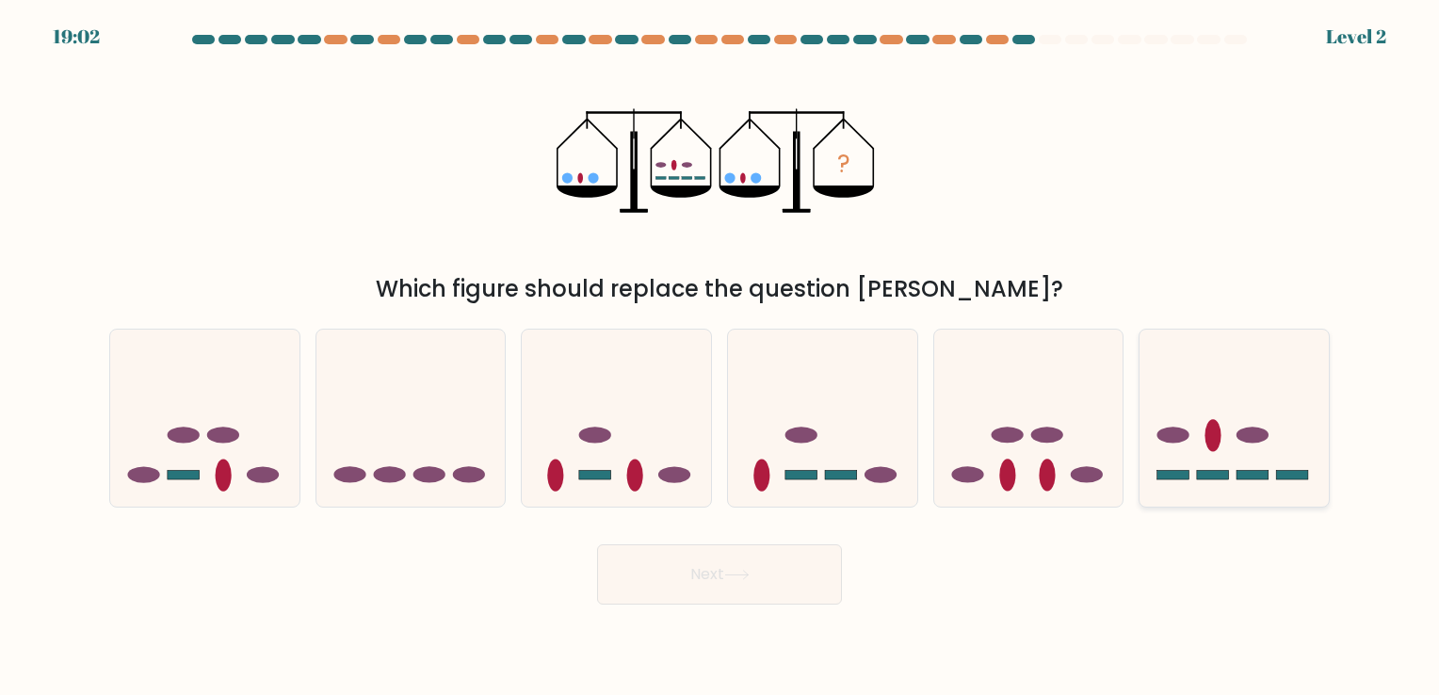
click at [1170, 446] on icon at bounding box center [1233, 418] width 189 height 156
click at [720, 357] on input "f." at bounding box center [719, 351] width 1 height 9
radio input "true"
click at [756, 573] on button "Next" at bounding box center [719, 574] width 245 height 60
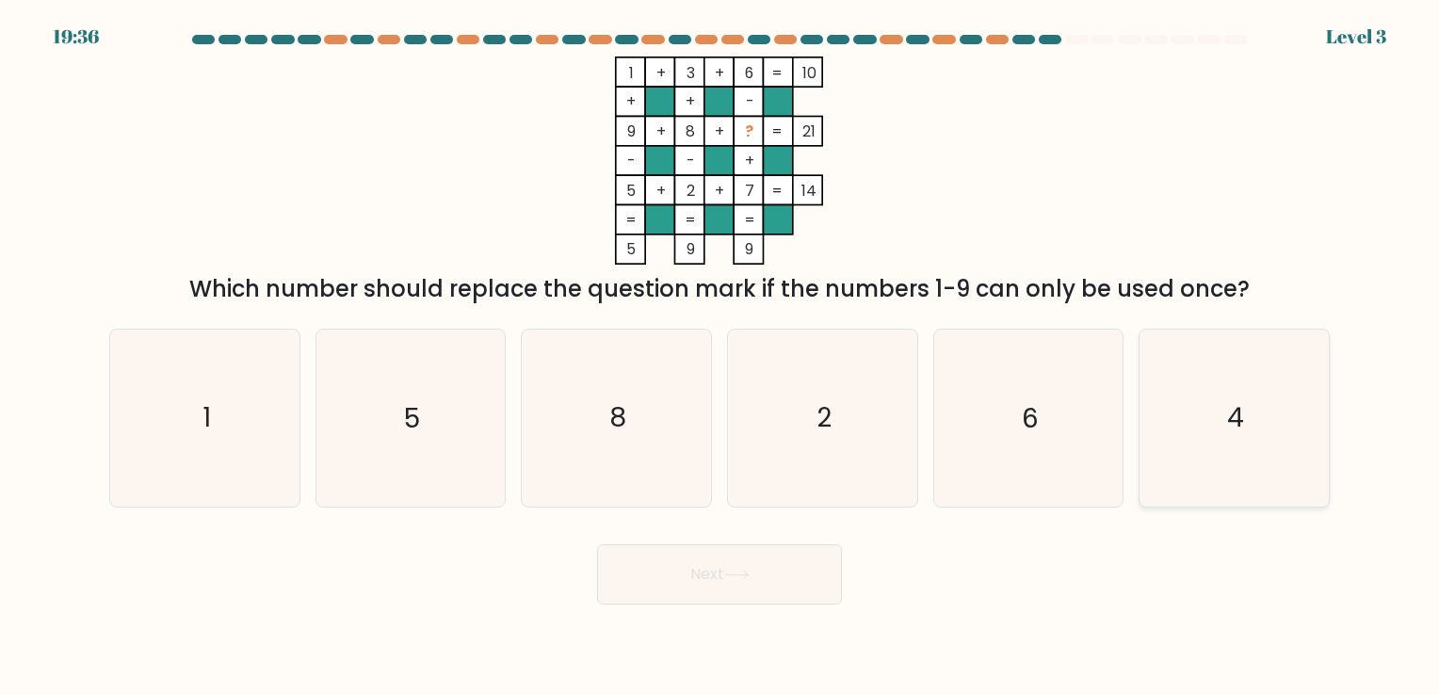
click at [1191, 465] on icon "4" at bounding box center [1234, 418] width 176 height 176
click at [720, 357] on input "f. 4" at bounding box center [719, 351] width 1 height 9
radio input "true"
click at [791, 594] on button "Next" at bounding box center [719, 574] width 245 height 60
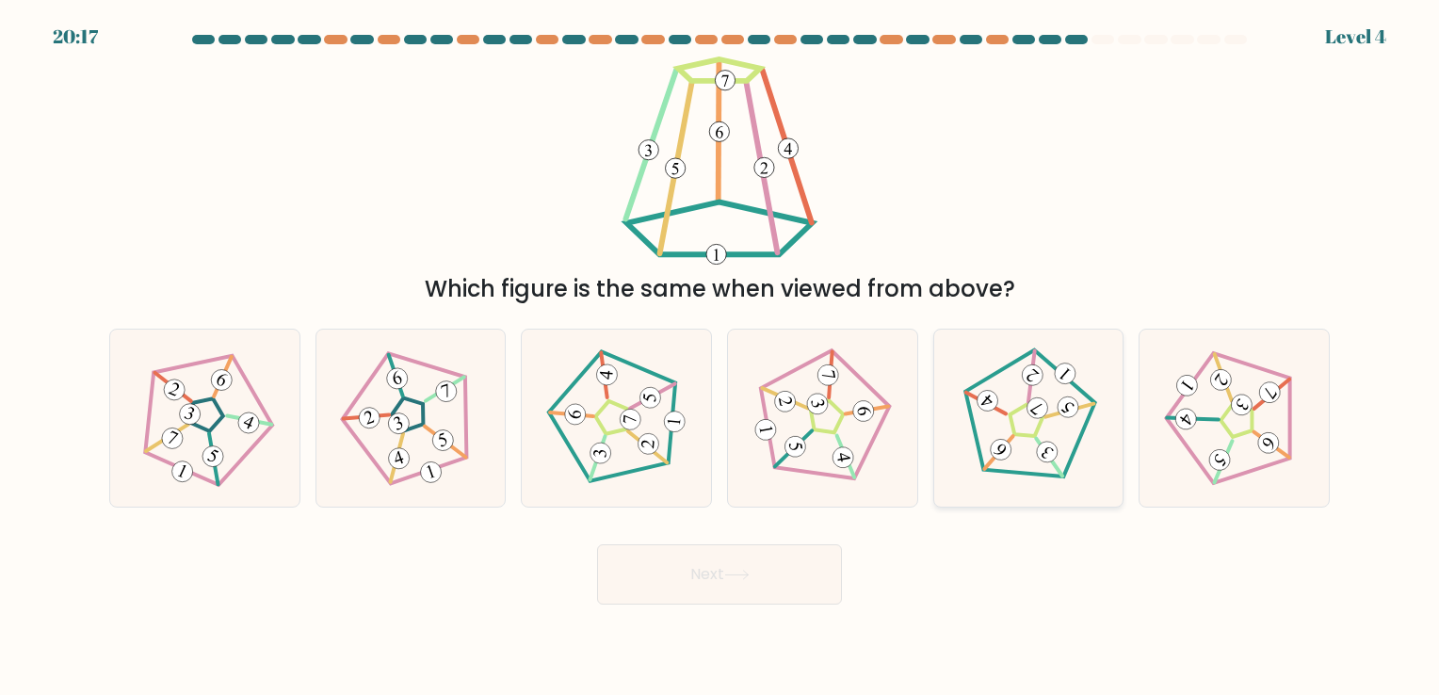
click at [1041, 445] on 418 at bounding box center [1046, 451] width 29 height 29
click at [720, 357] on input "e." at bounding box center [719, 351] width 1 height 9
radio input "true"
click at [831, 585] on button "Next" at bounding box center [719, 574] width 245 height 60
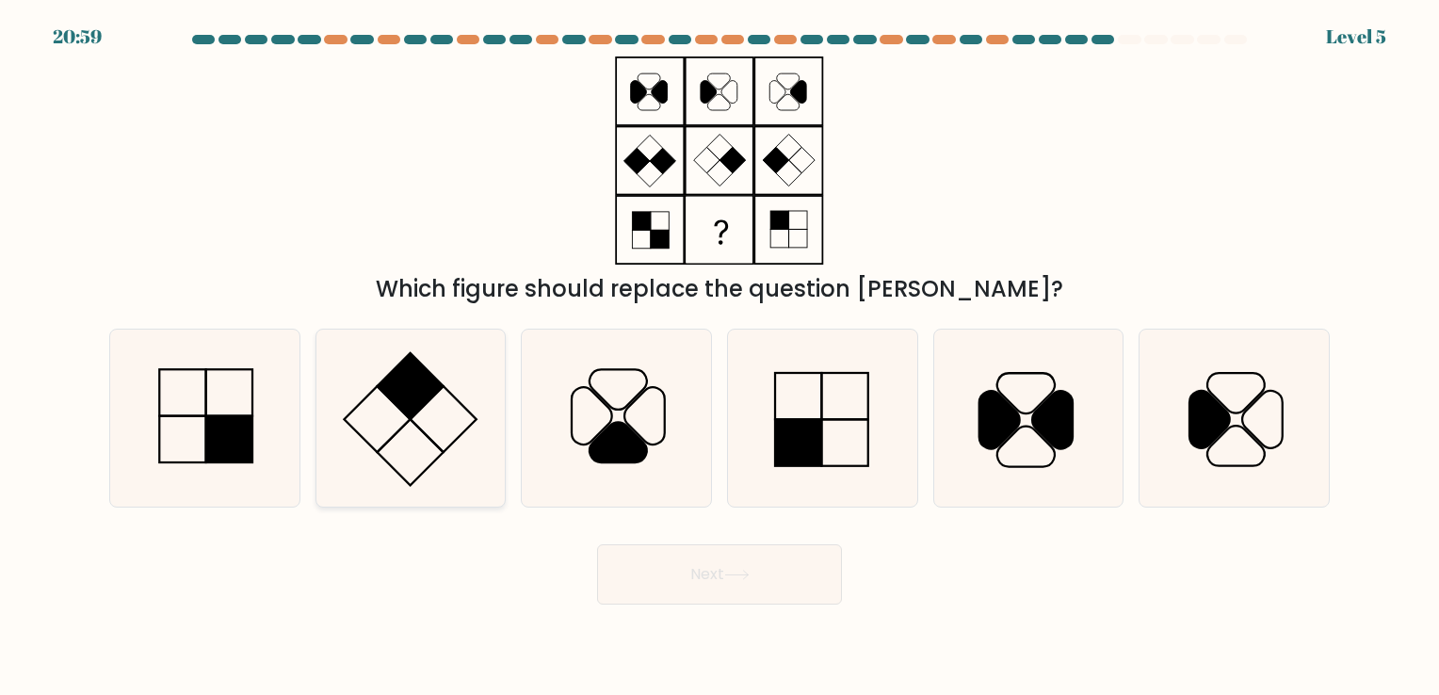
click at [451, 448] on icon at bounding box center [410, 418] width 176 height 176
click at [719, 357] on input "b." at bounding box center [719, 351] width 1 height 9
radio input "true"
click at [663, 573] on button "Next" at bounding box center [719, 574] width 245 height 60
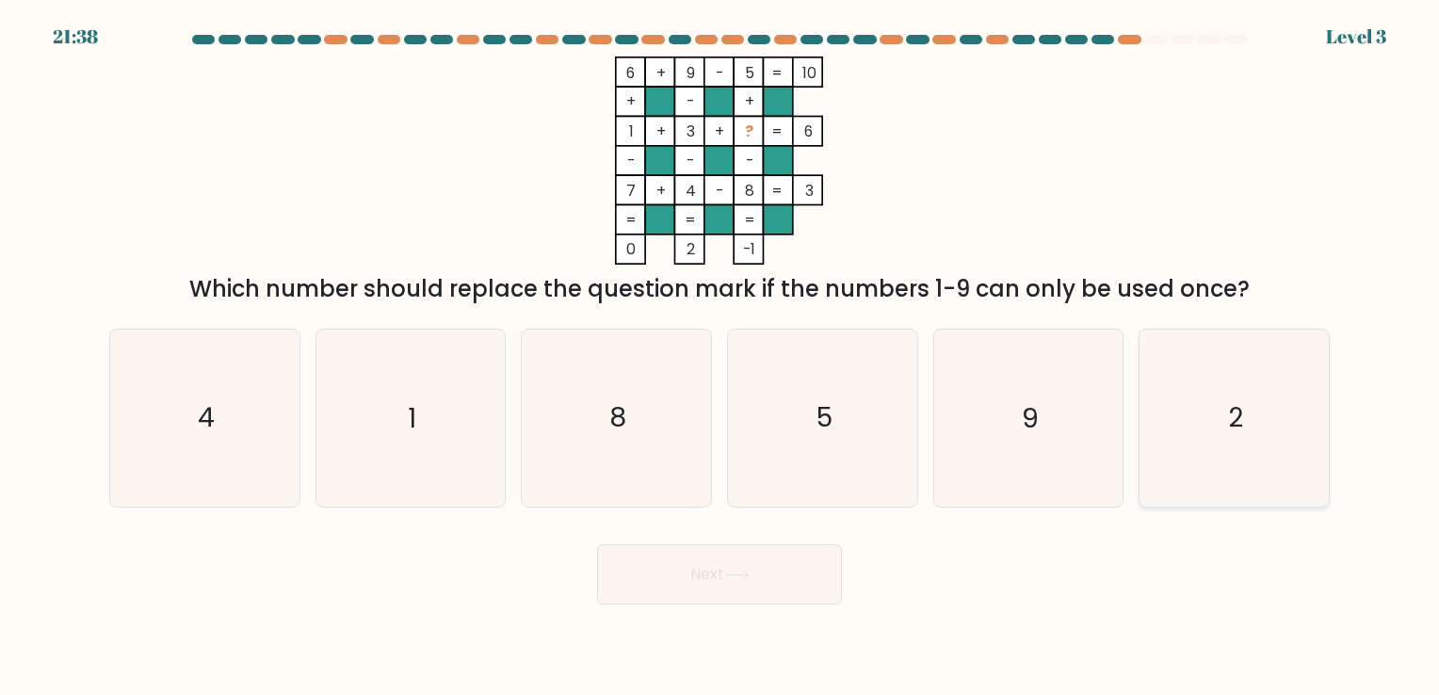
click at [1220, 500] on icon "2" at bounding box center [1234, 418] width 176 height 176
click at [720, 357] on input "f. 2" at bounding box center [719, 351] width 1 height 9
radio input "true"
click at [761, 607] on body "21:37 Level 3" at bounding box center [719, 347] width 1439 height 695
click at [761, 594] on button "Next" at bounding box center [719, 574] width 245 height 60
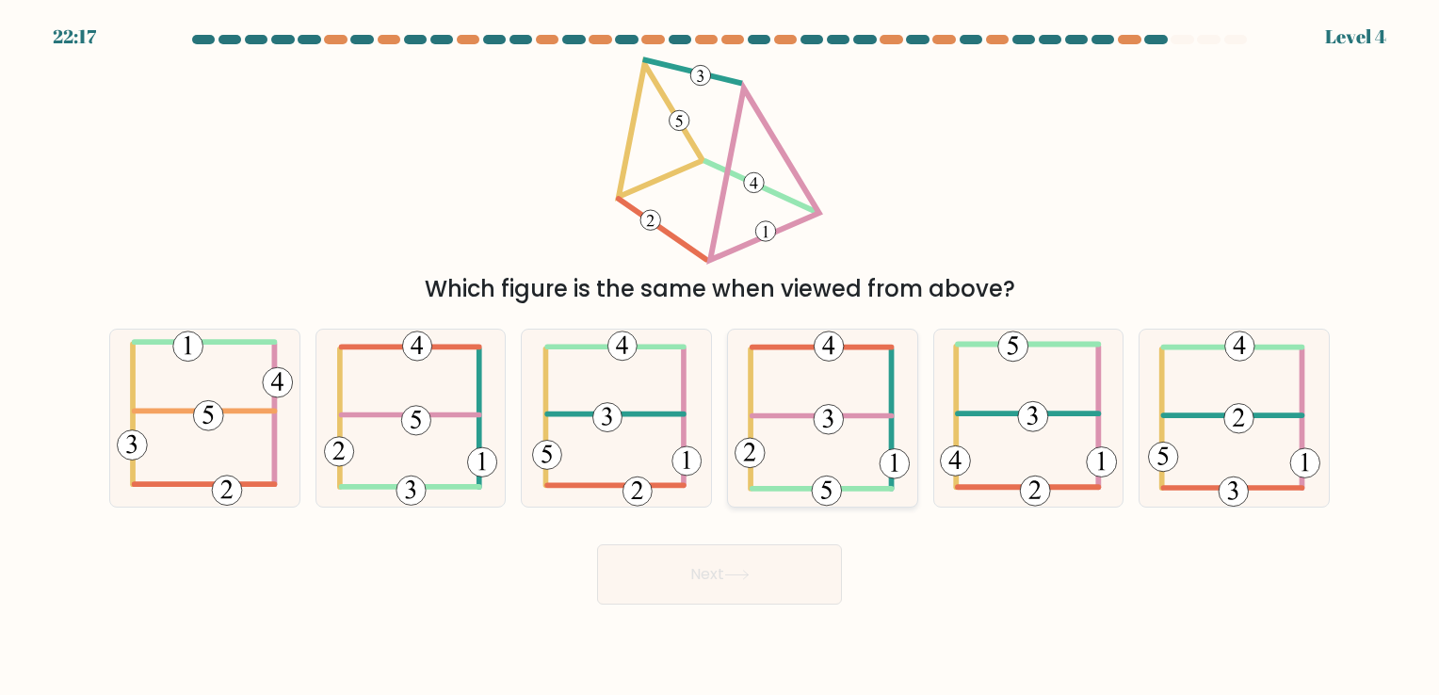
click at [820, 484] on 351 at bounding box center [827, 491] width 30 height 30
click at [720, 357] on input "d." at bounding box center [719, 351] width 1 height 9
radio input "true"
click at [786, 593] on button "Next" at bounding box center [719, 574] width 245 height 60
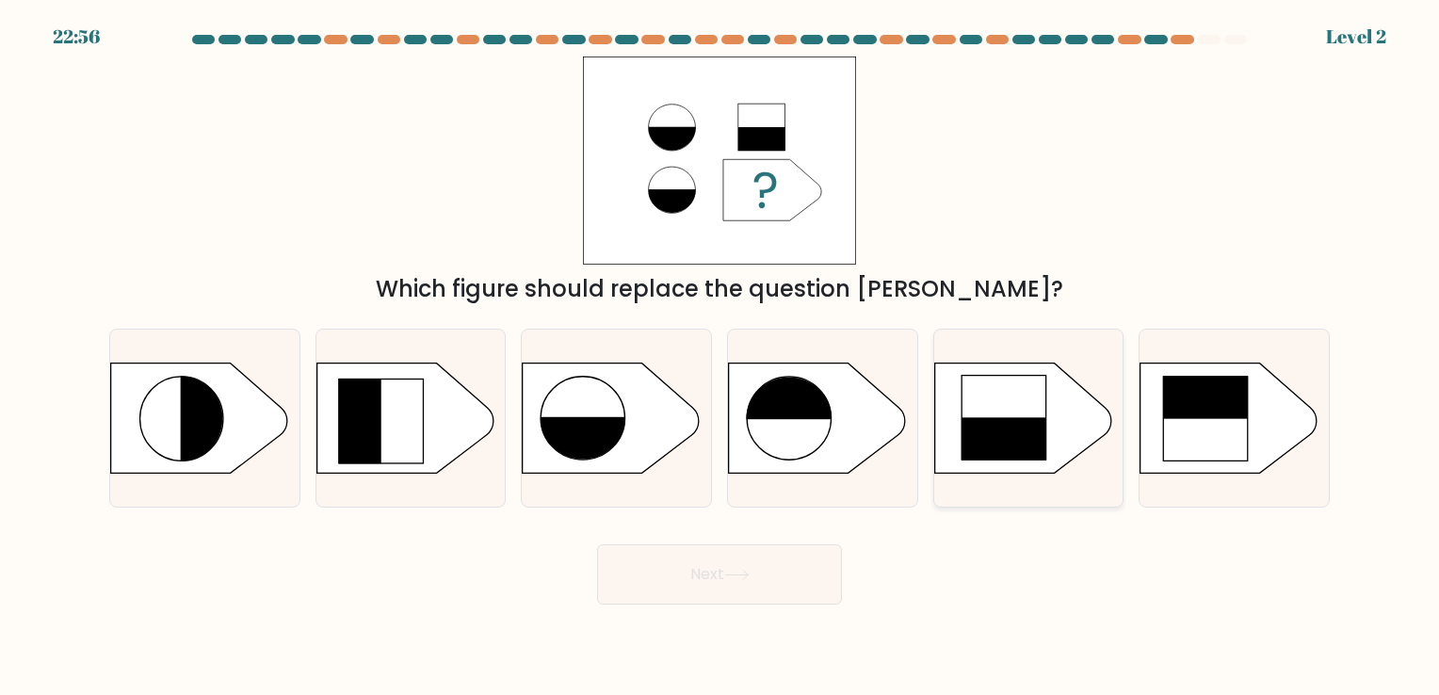
click at [971, 438] on rect at bounding box center [1004, 460] width 86 height 86
click at [720, 357] on input "e." at bounding box center [719, 351] width 1 height 9
radio input "true"
click at [1202, 390] on rect at bounding box center [1206, 376] width 86 height 86
click at [720, 357] on input "f." at bounding box center [719, 351] width 1 height 9
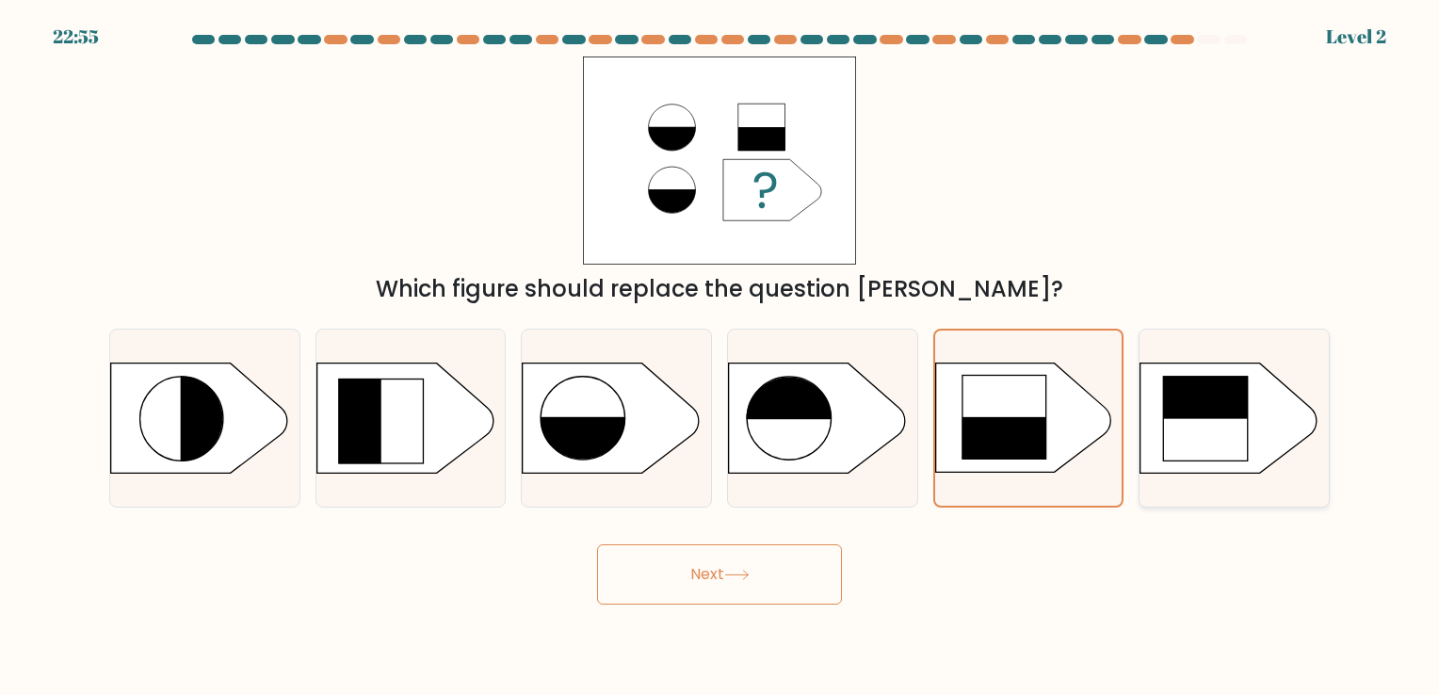
radio input "true"
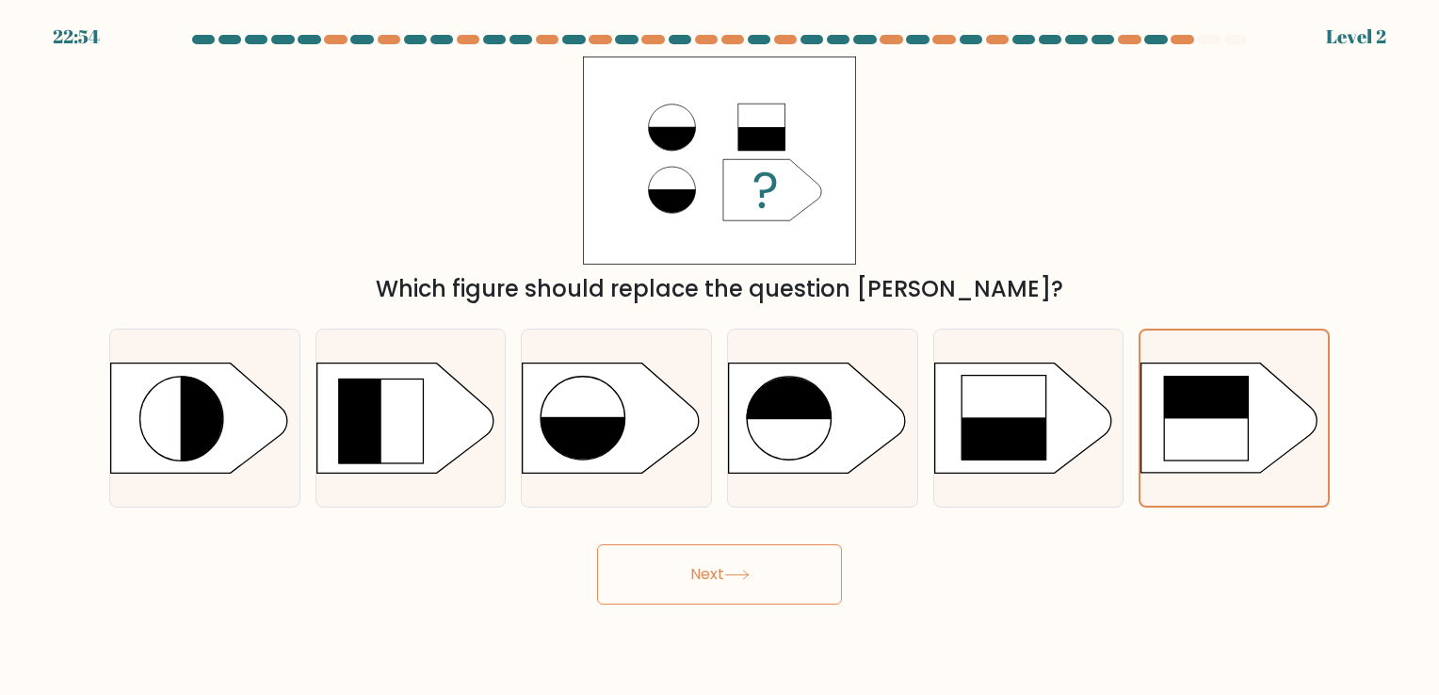
click at [799, 562] on button "Next" at bounding box center [719, 574] width 245 height 60
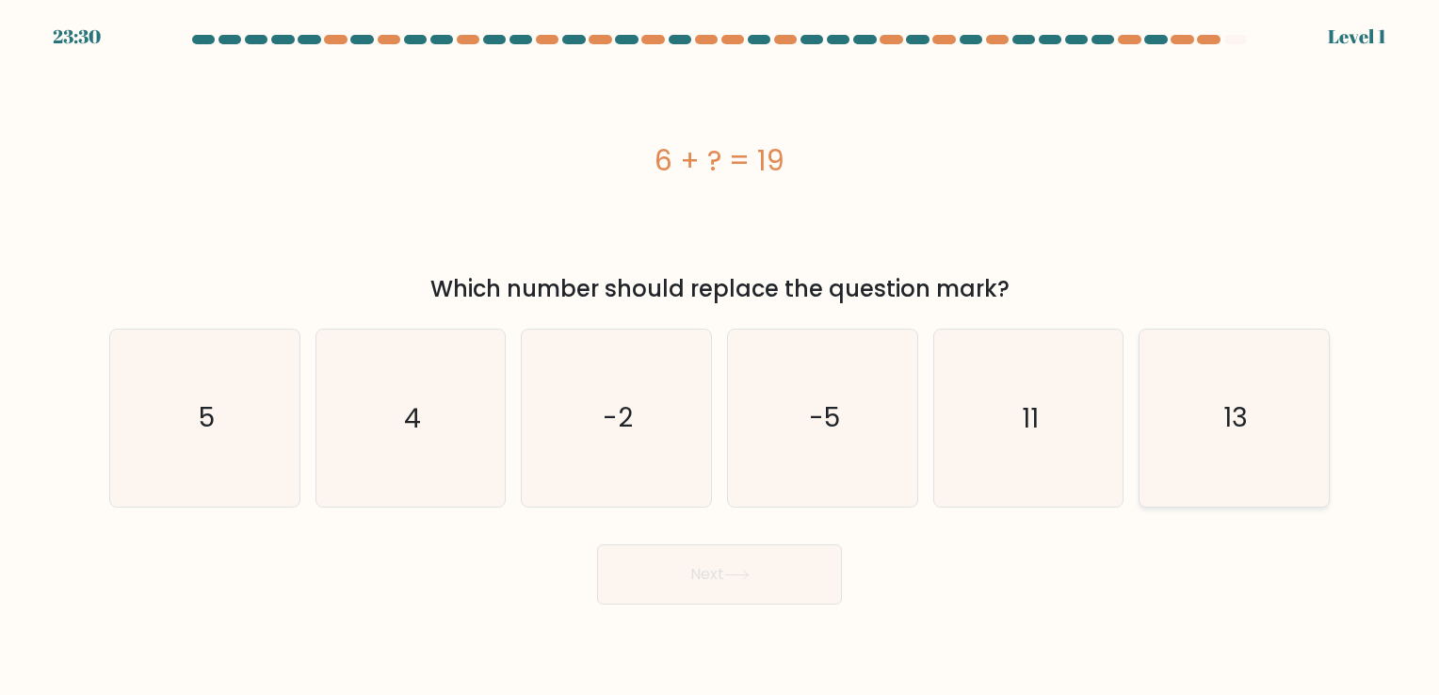
click at [1194, 423] on icon "13" at bounding box center [1234, 418] width 176 height 176
click at [720, 357] on input "f. 13" at bounding box center [719, 351] width 1 height 9
radio input "true"
click at [790, 582] on button "Next" at bounding box center [719, 574] width 245 height 60
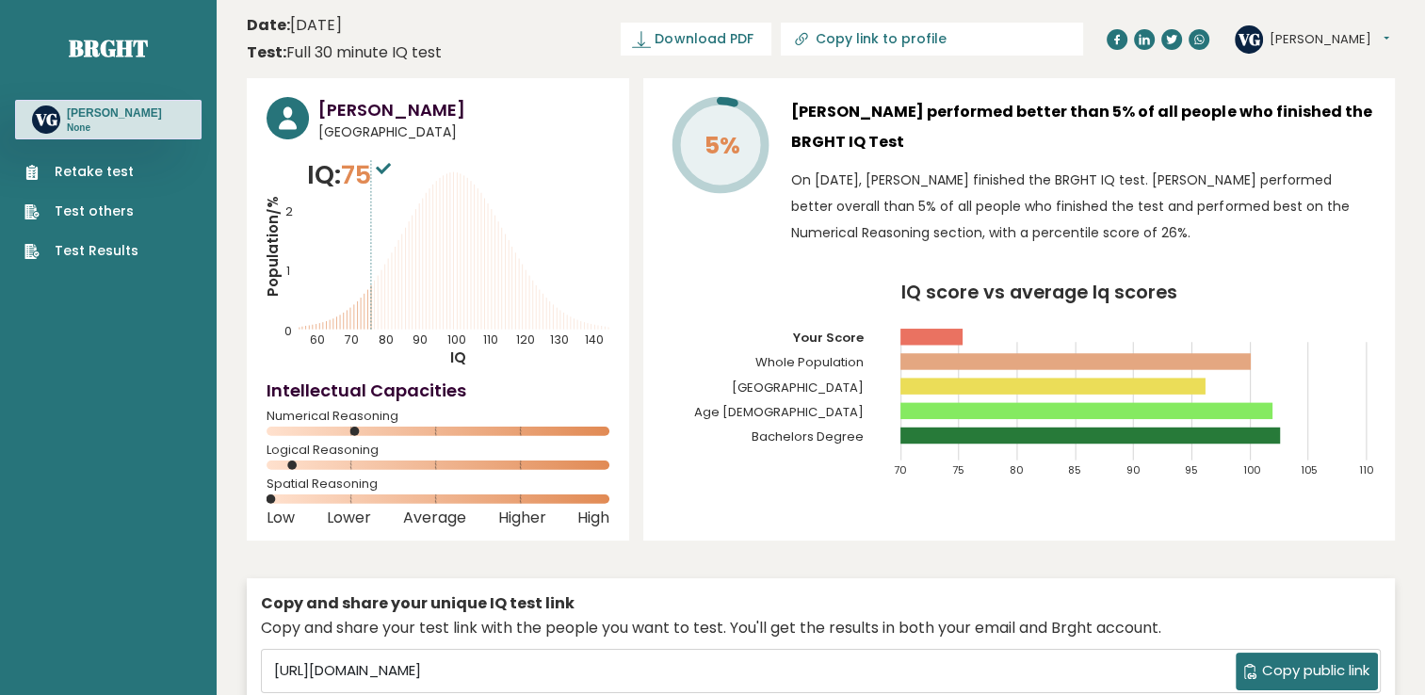
click at [283, 119] on circle at bounding box center [287, 118] width 42 height 42
drag, startPoint x: 283, startPoint y: 119, endPoint x: 504, endPoint y: 151, distance: 223.6
click at [504, 151] on div "Valerie Gabiano Philippines IQ: 75 Population/% IQ 0 1 2 60 70 80 90 100 110 12…" at bounding box center [438, 309] width 382 height 462
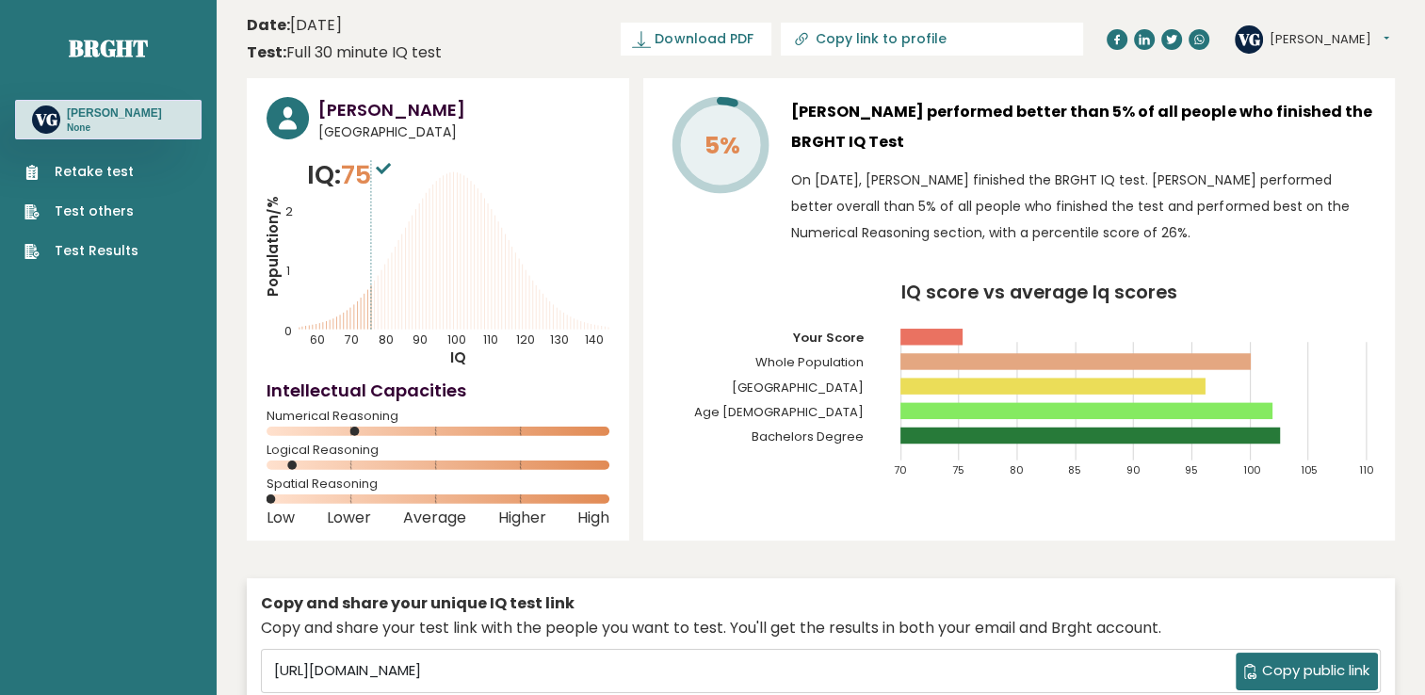
click at [1245, 32] on text "VG" at bounding box center [1248, 38] width 23 height 22
click at [1325, 30] on button "[PERSON_NAME]" at bounding box center [1329, 39] width 120 height 19
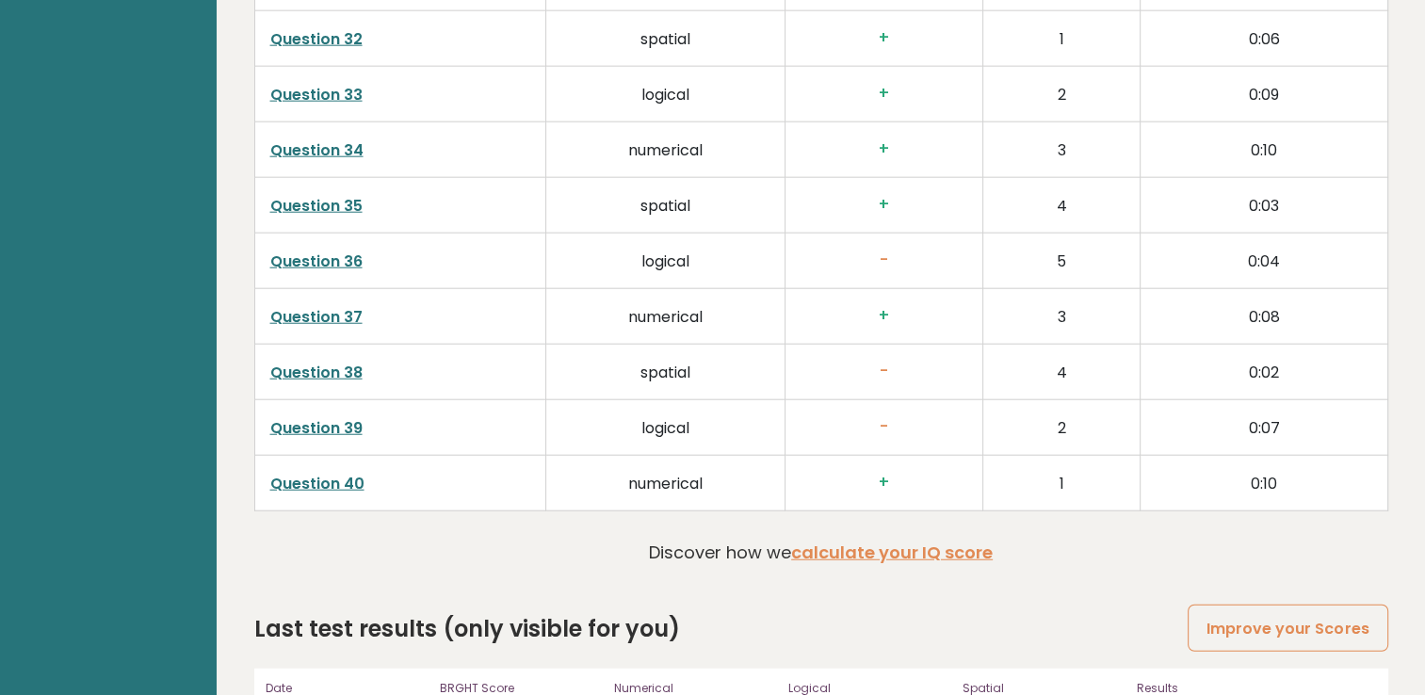
scroll to position [4889, 0]
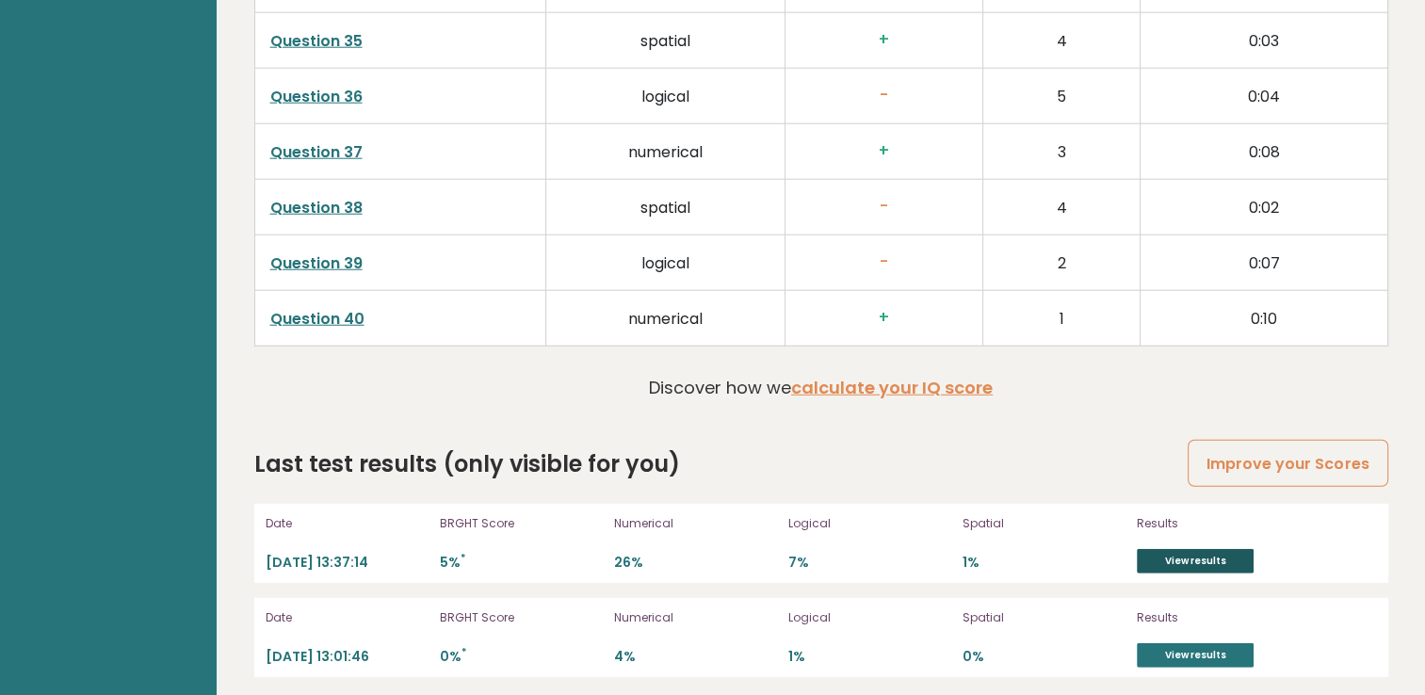
click at [1202, 549] on link "View results" at bounding box center [1195, 561] width 117 height 24
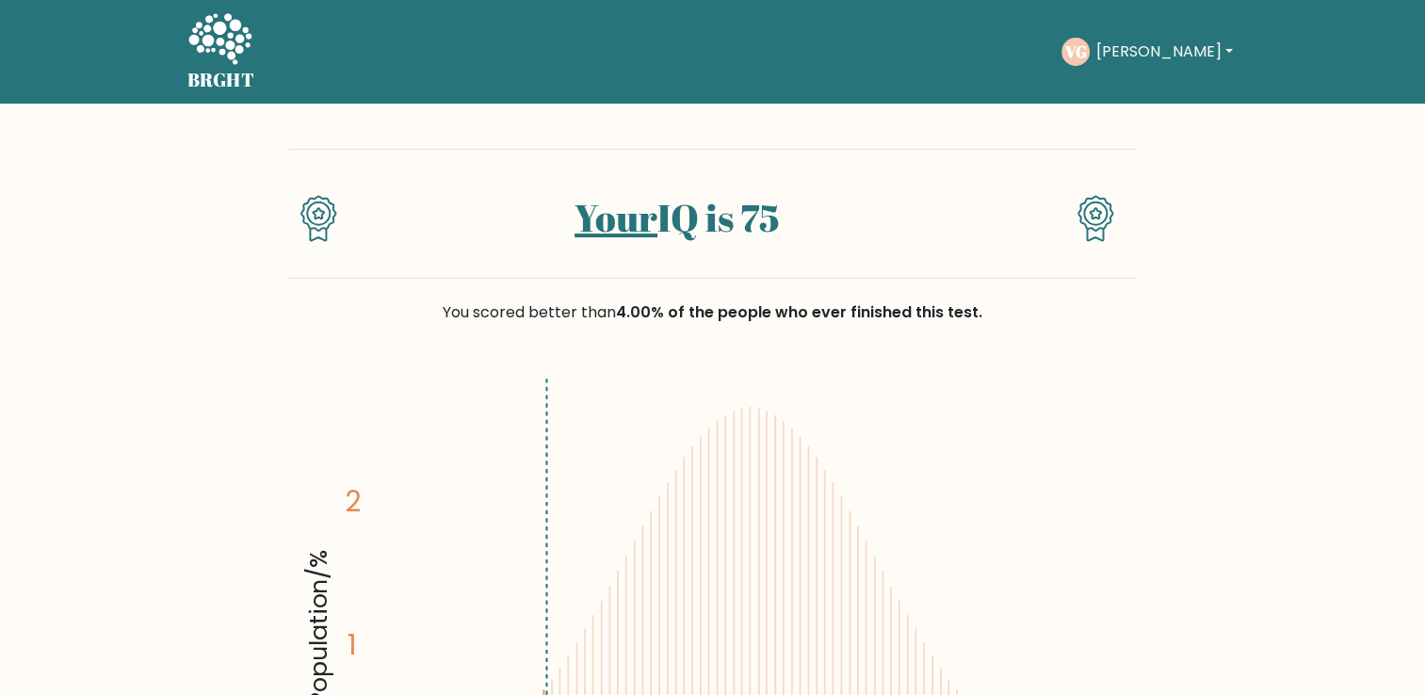
drag, startPoint x: 1413, startPoint y: 74, endPoint x: 1424, endPoint y: 76, distance: 11.5
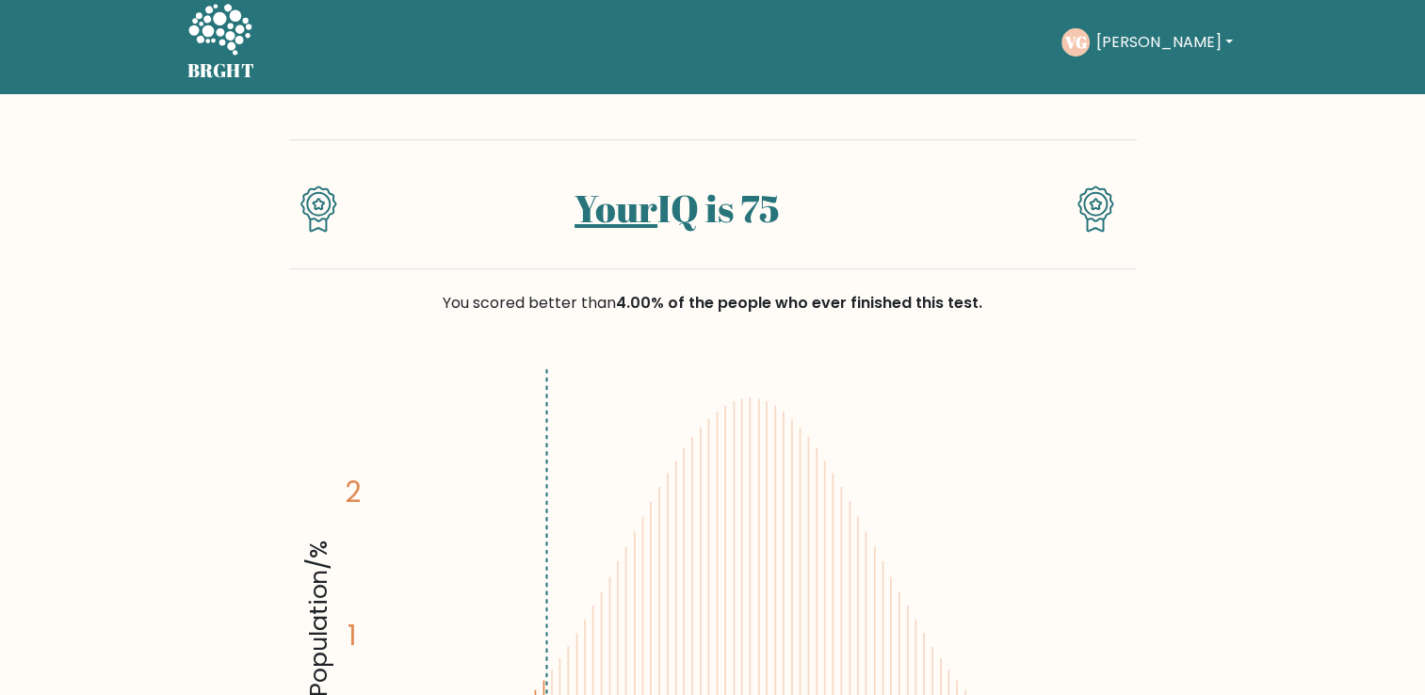
scroll to position [3, 0]
